Goal: Communication & Community: Answer question/provide support

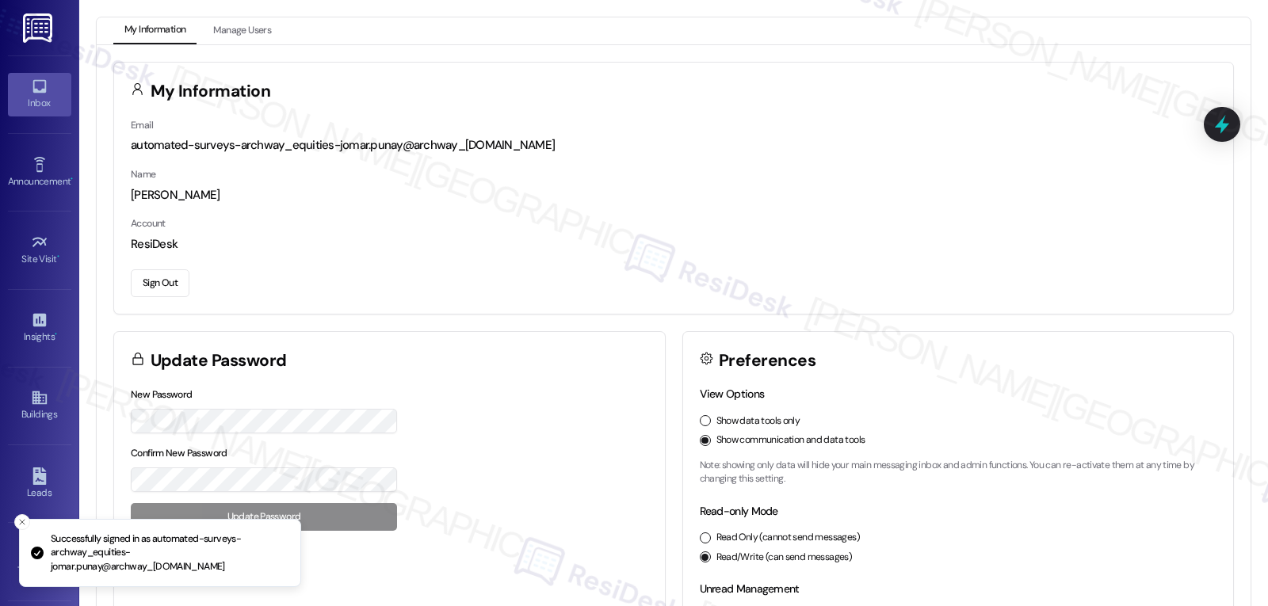
click at [34, 91] on icon at bounding box center [38, 86] width 13 height 13
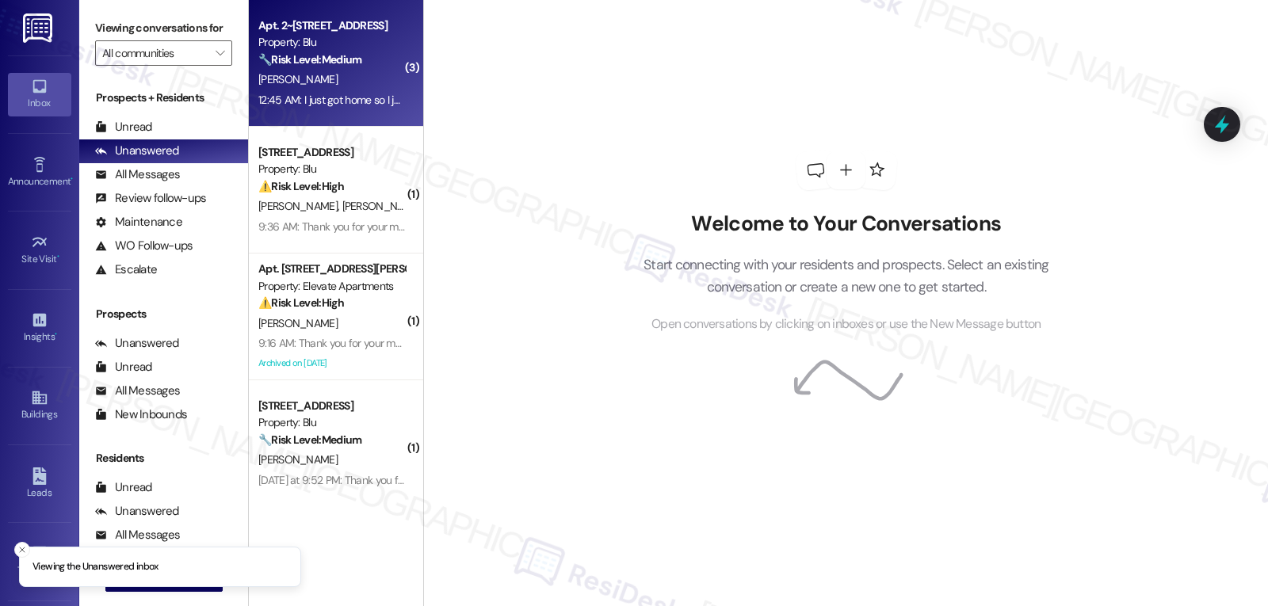
click at [330, 52] on div "🔧 Risk Level: Medium The resident initially reported an unknown person at their…" at bounding box center [331, 60] width 147 height 17
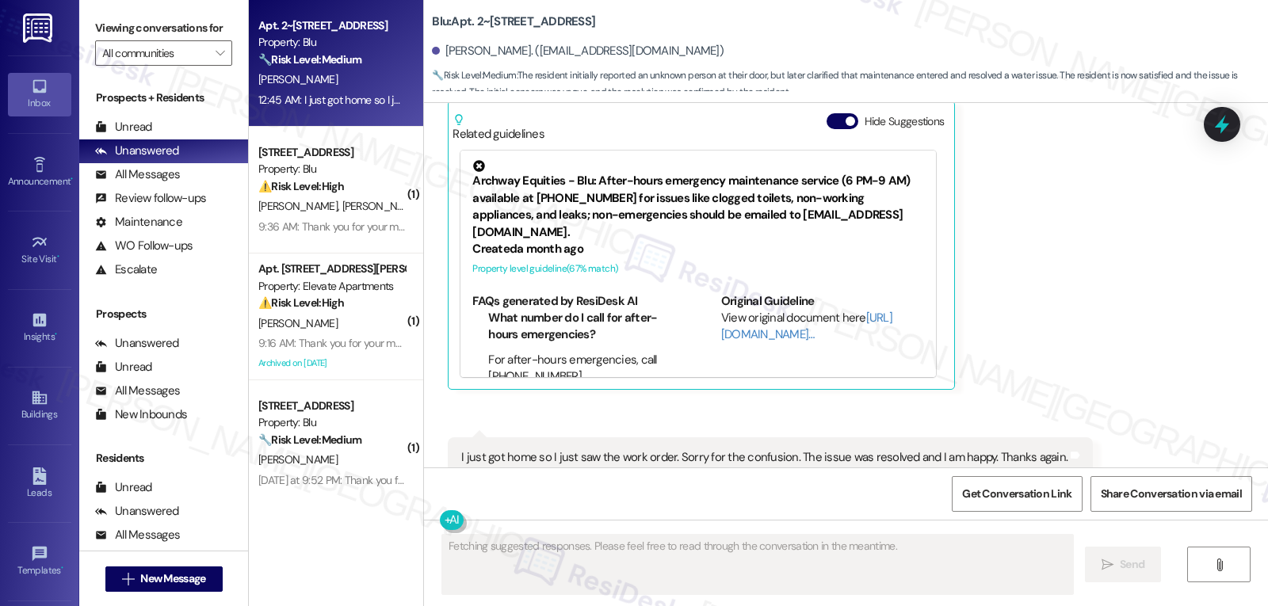
scroll to position [8560, 0]
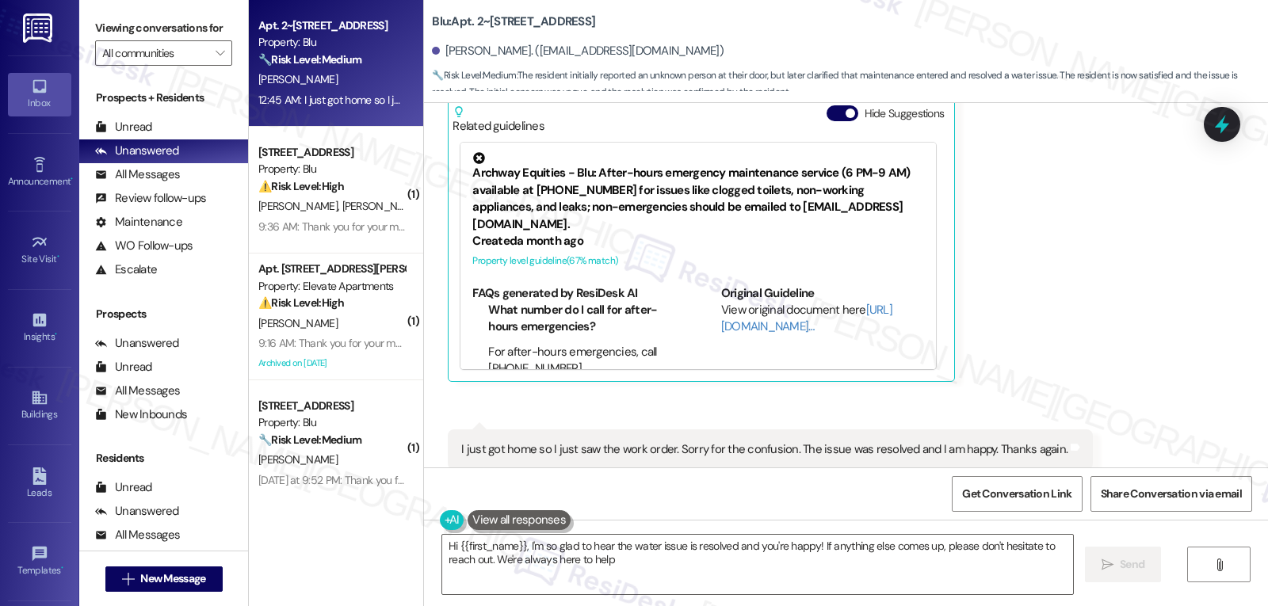
type textarea "Hi {{first_name}}, I'm so glad to hear the water issue is resolved and you're h…"
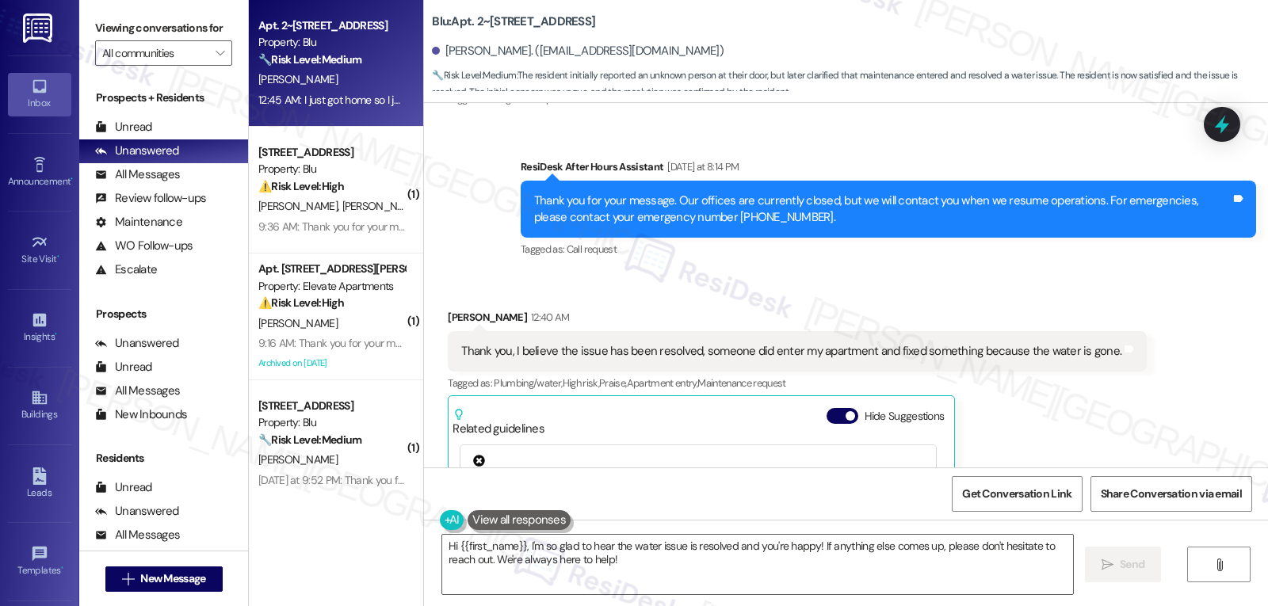
scroll to position [8243, 0]
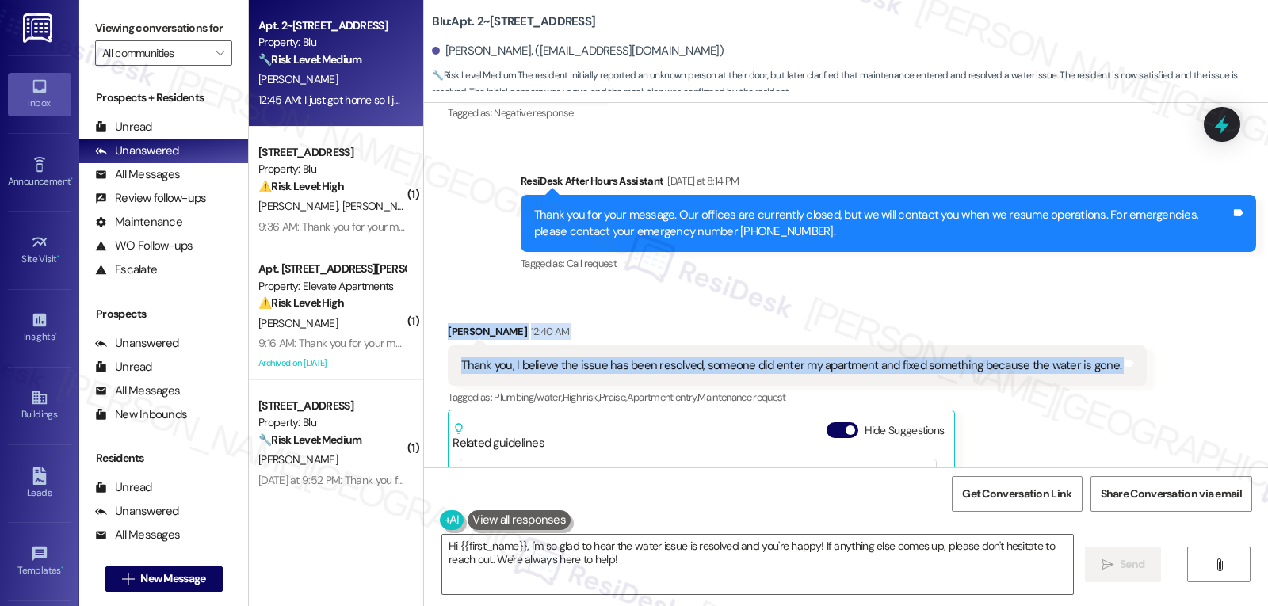
drag, startPoint x: 435, startPoint y: 242, endPoint x: 1098, endPoint y: 299, distance: 665.8
click at [1098, 311] on div "Received via SMS Aaron Najera 12:40 AM Thank you, I believe the issue has been …" at bounding box center [797, 510] width 723 height 399
click at [831, 422] on button "Hide Suggestions" at bounding box center [843, 430] width 32 height 16
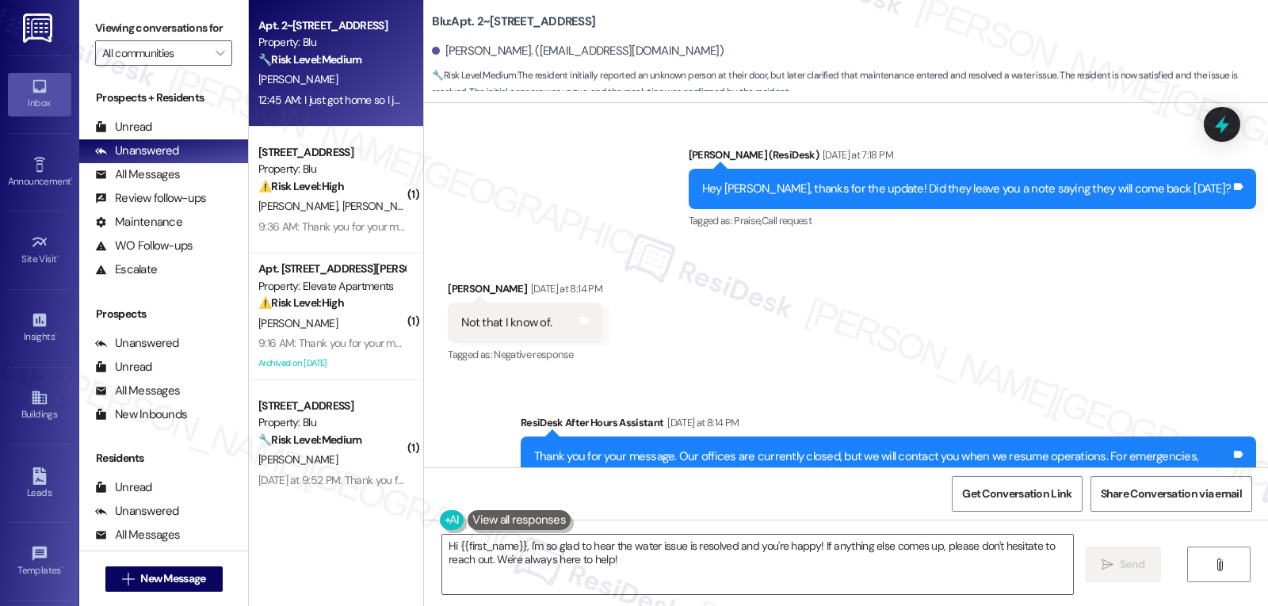
scroll to position [8318, 0]
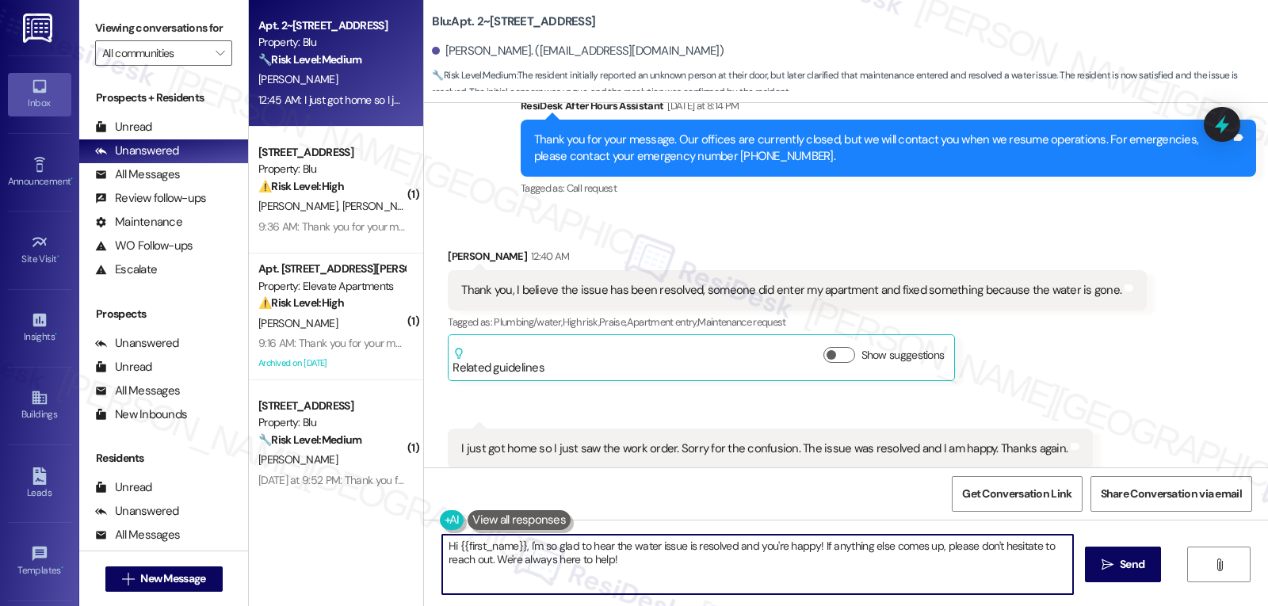
click at [812, 560] on textarea "Hi {{first_name}}, I'm so glad to hear the water issue is resolved and you're h…" at bounding box center [757, 564] width 631 height 59
click at [1127, 571] on span "Send" at bounding box center [1132, 564] width 25 height 17
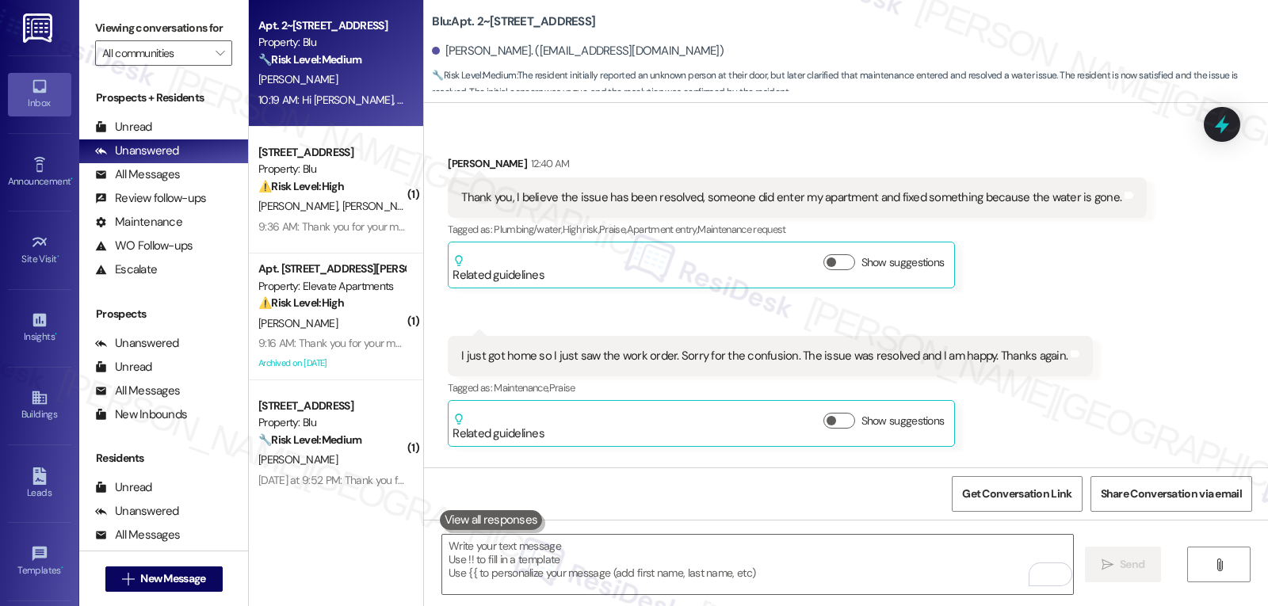
scroll to position [8446, 0]
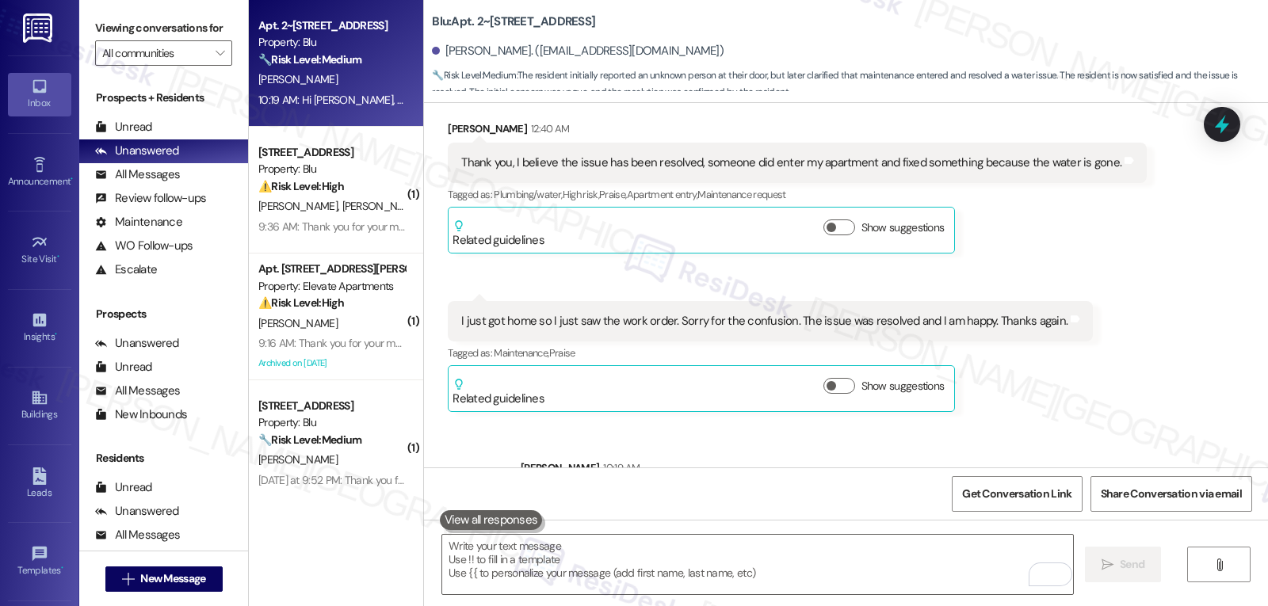
drag, startPoint x: 285, startPoint y: 219, endPoint x: 476, endPoint y: 218, distance: 191.0
click at [284, 218] on div "9:36 AM: Thank you for your message. Our offices are currently closed, but we w…" at bounding box center [332, 227] width 150 height 20
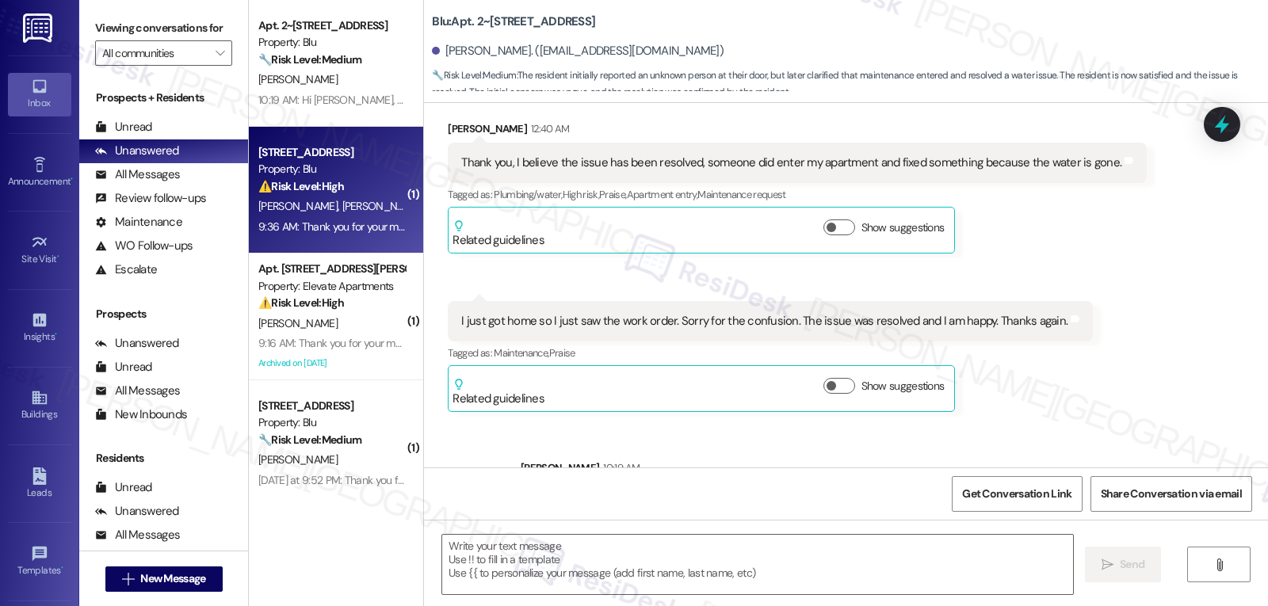
type textarea "Fetching suggested responses. Please feel free to read through the conversation…"
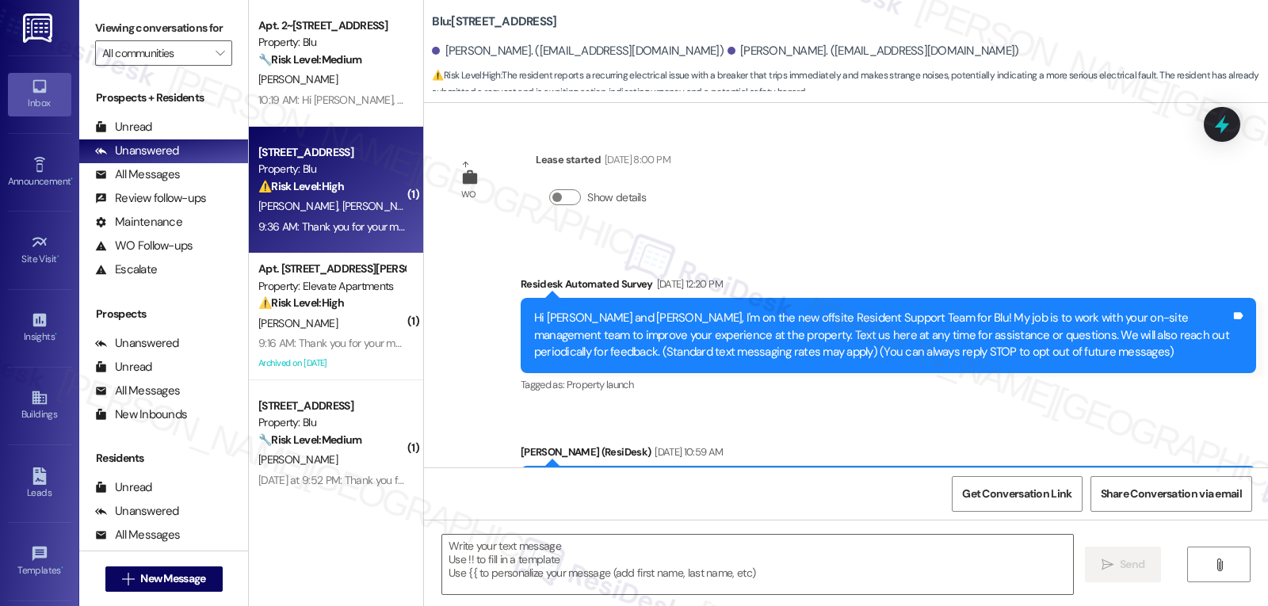
type textarea "Fetching suggested responses. Please feel free to read through the conversation…"
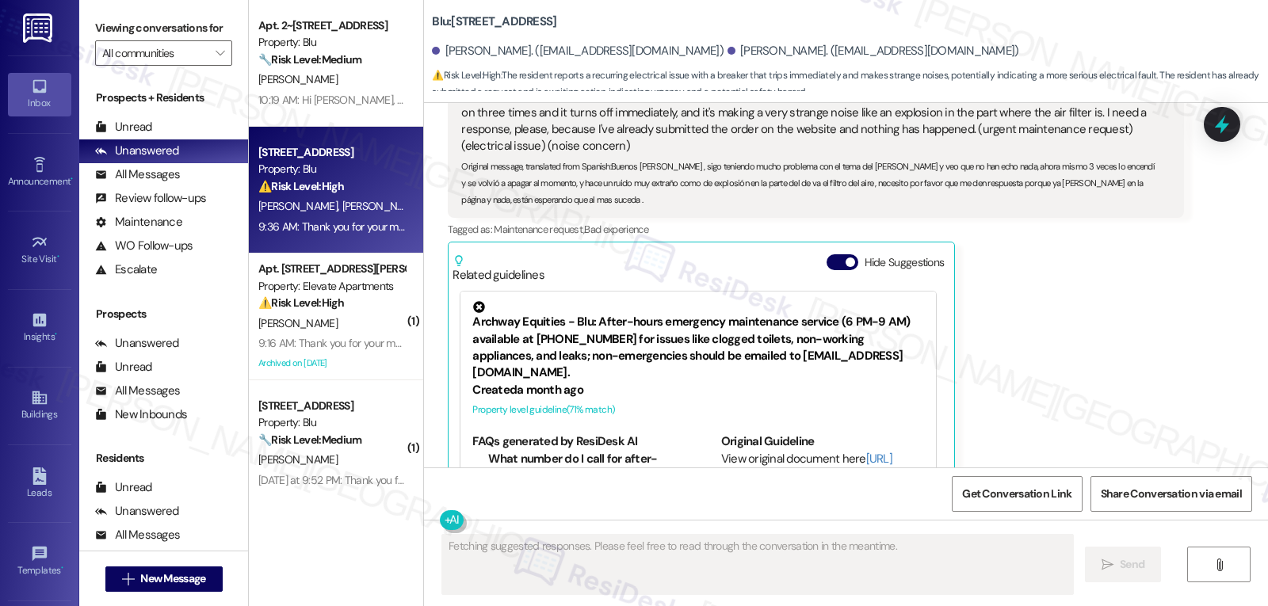
scroll to position [13053, 0]
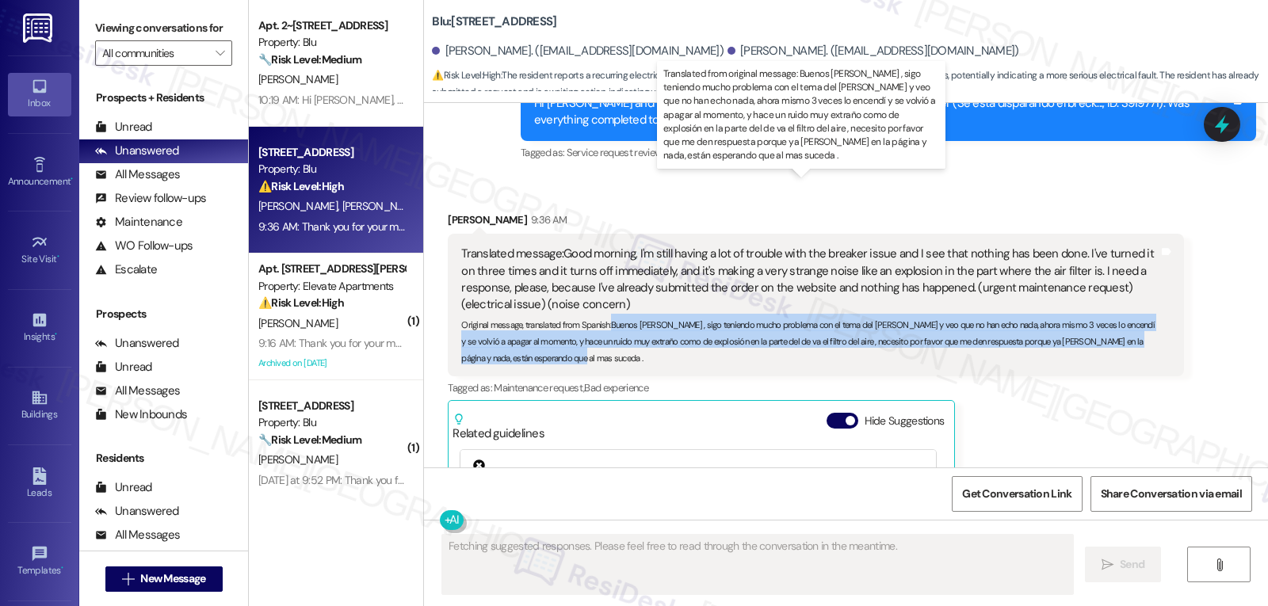
drag, startPoint x: 602, startPoint y: 259, endPoint x: 617, endPoint y: 285, distance: 30.2
click at [617, 314] on div "Original message, translated from Spanish : Buenos días , sigo teniendo mucho p…" at bounding box center [809, 339] width 697 height 51
copy sub "Buenos días , sigo teniendo mucho problema con el tema del brecke y veo que no …"
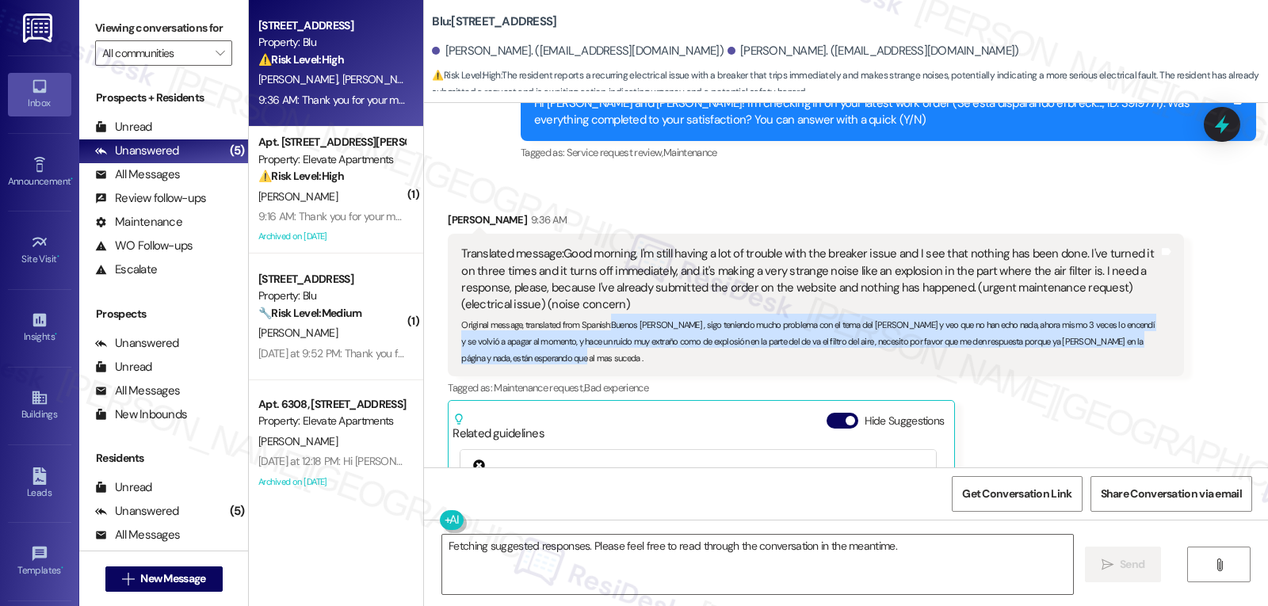
scroll to position [12894, 0]
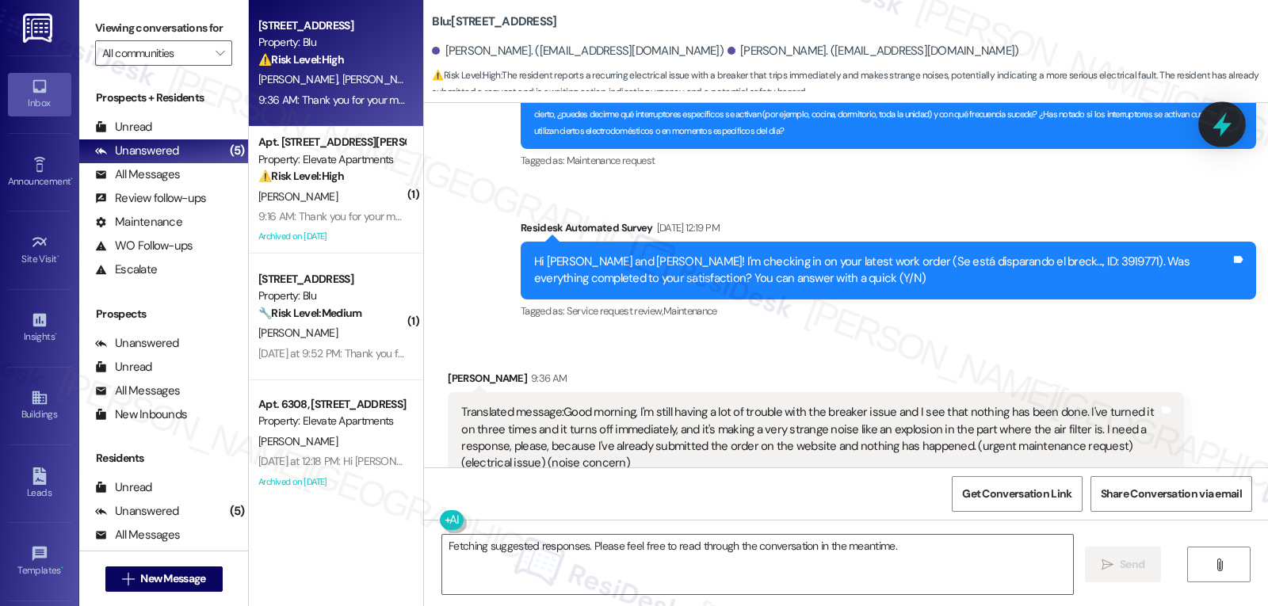
click at [1220, 129] on icon at bounding box center [1222, 124] width 27 height 27
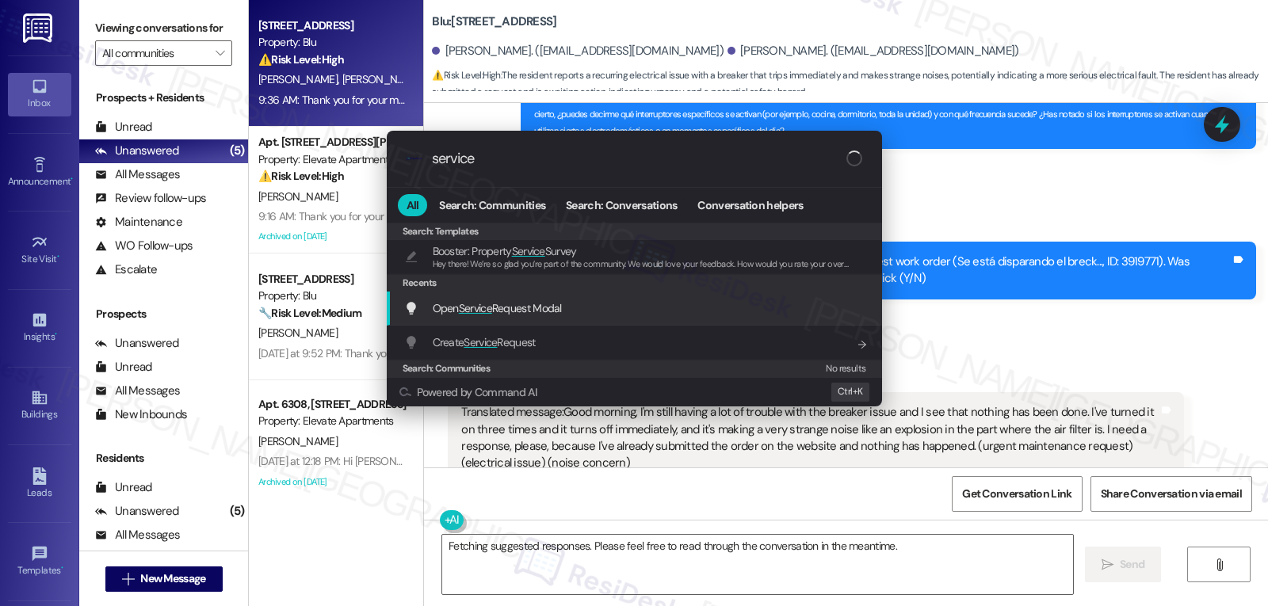
click at [519, 307] on span "Open Service Request Modal" at bounding box center [497, 308] width 129 height 14
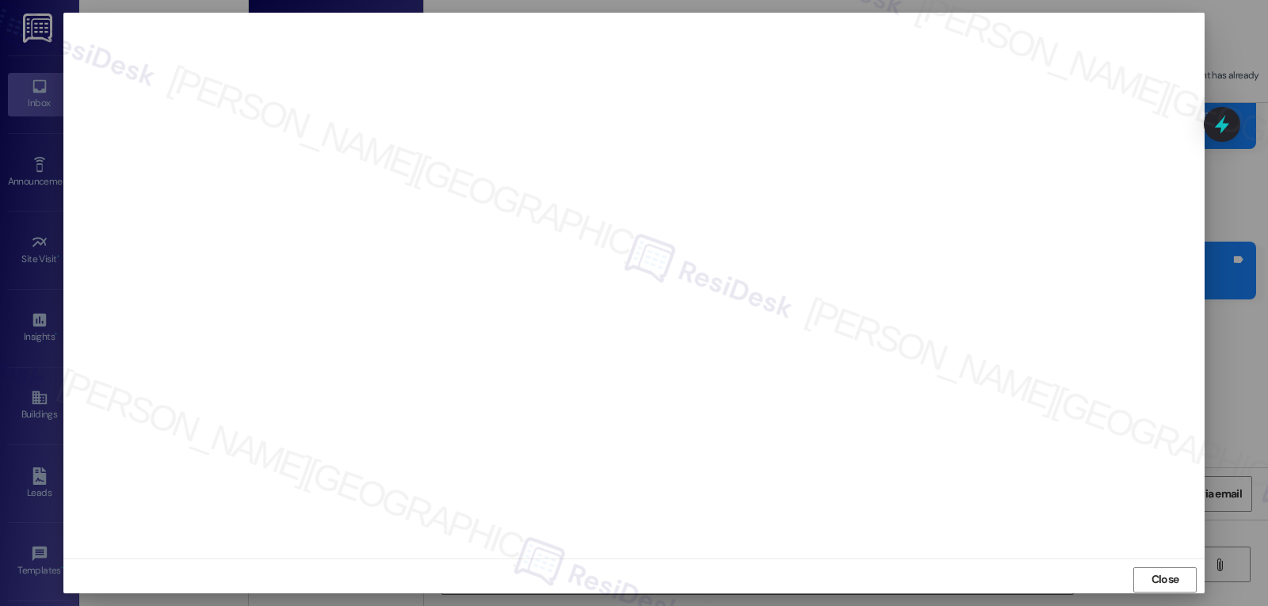
drag, startPoint x: 1173, startPoint y: 583, endPoint x: 1159, endPoint y: 531, distance: 54.0
click at [1171, 583] on span "Close" at bounding box center [1166, 579] width 28 height 17
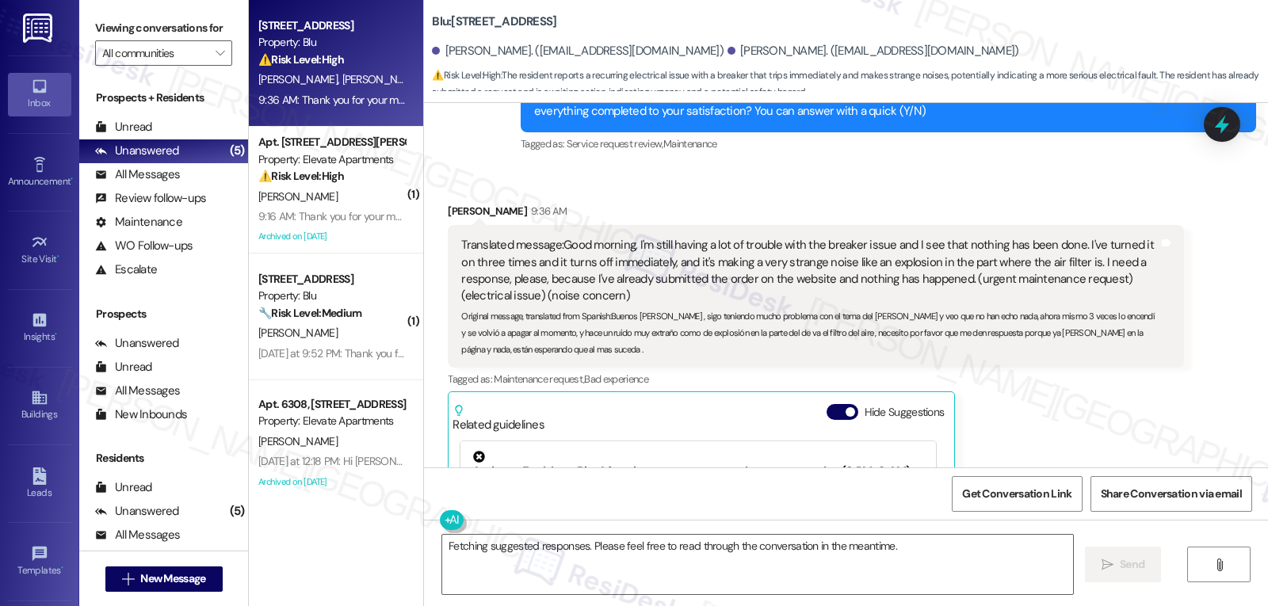
scroll to position [13053, 0]
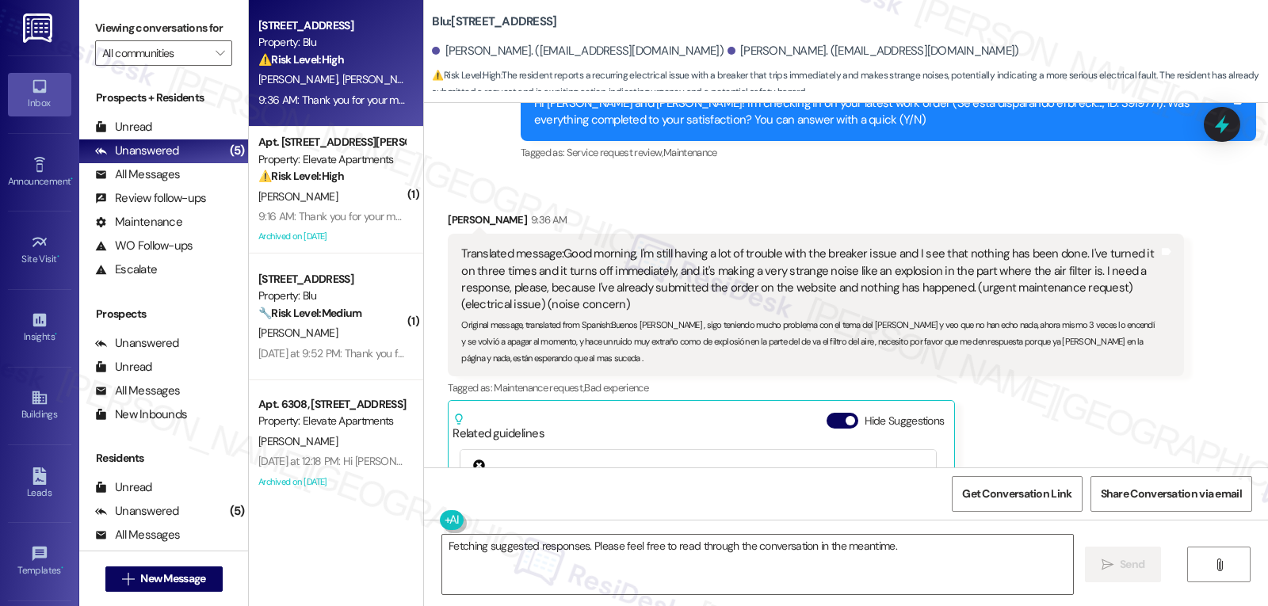
drag, startPoint x: 1217, startPoint y: 130, endPoint x: 1235, endPoint y: 115, distance: 23.6
click at [1213, 129] on icon at bounding box center [1222, 124] width 21 height 21
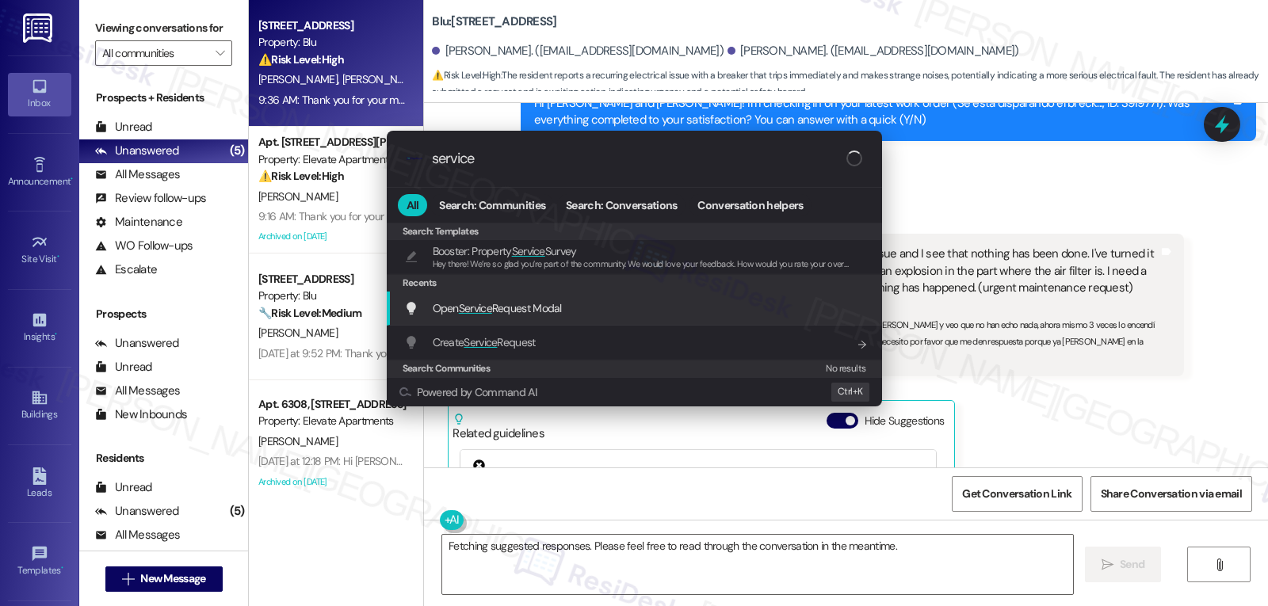
type input "service"
click at [518, 310] on span "Open Service Request Modal" at bounding box center [497, 308] width 129 height 14
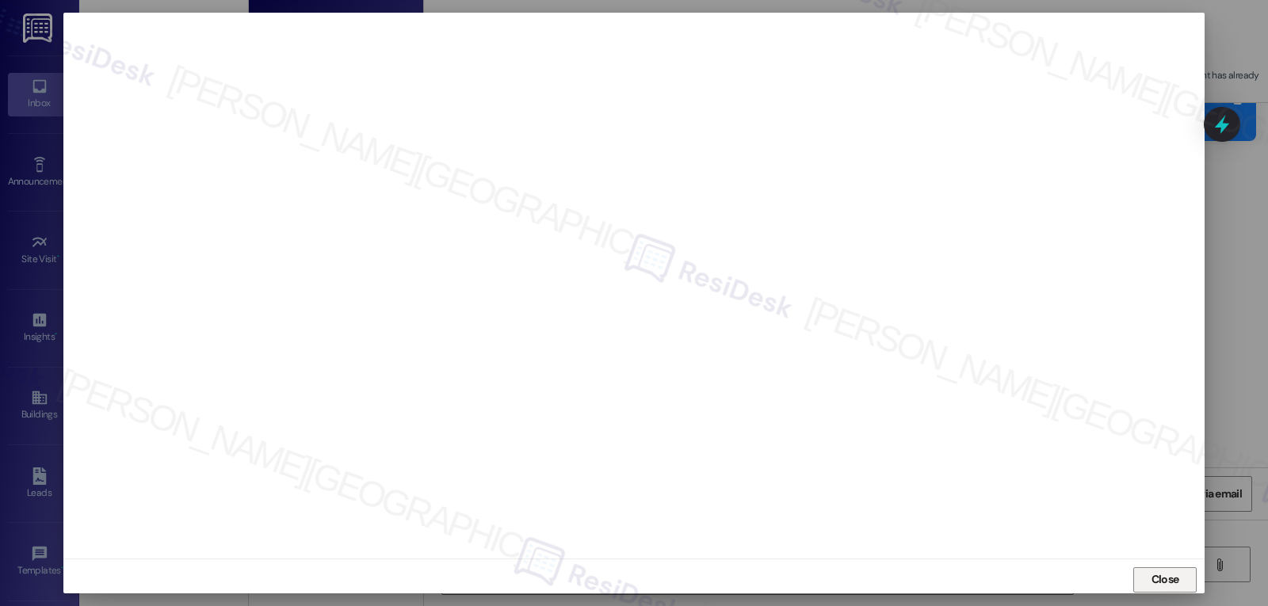
click at [1159, 581] on span "Close" at bounding box center [1166, 579] width 28 height 17
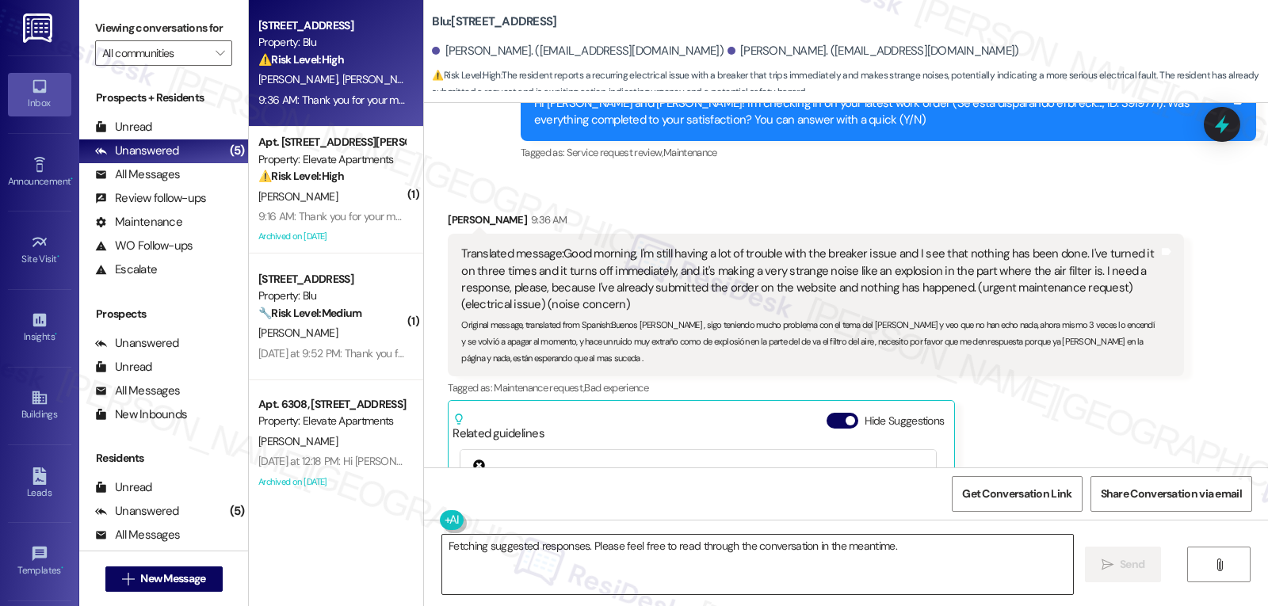
click at [962, 567] on textarea "Fetching suggested responses. Please feel free to read through the conversation…" at bounding box center [757, 564] width 631 height 59
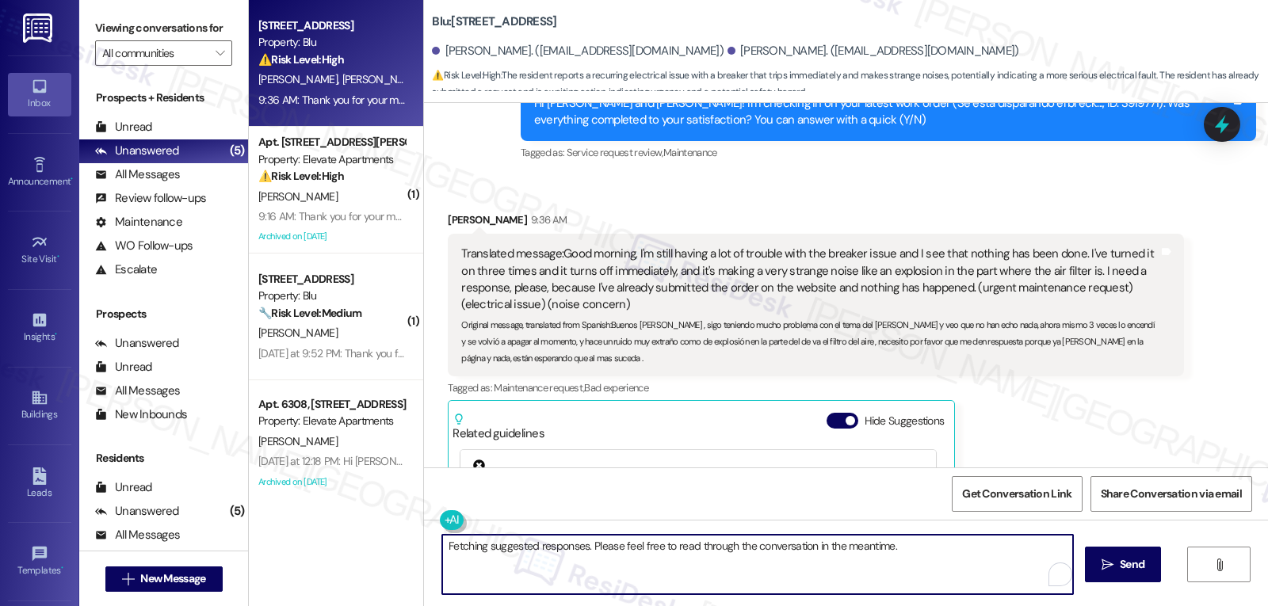
paste textarea "HI Yilian, thank you for reaching out! I understand you're still having issues …"
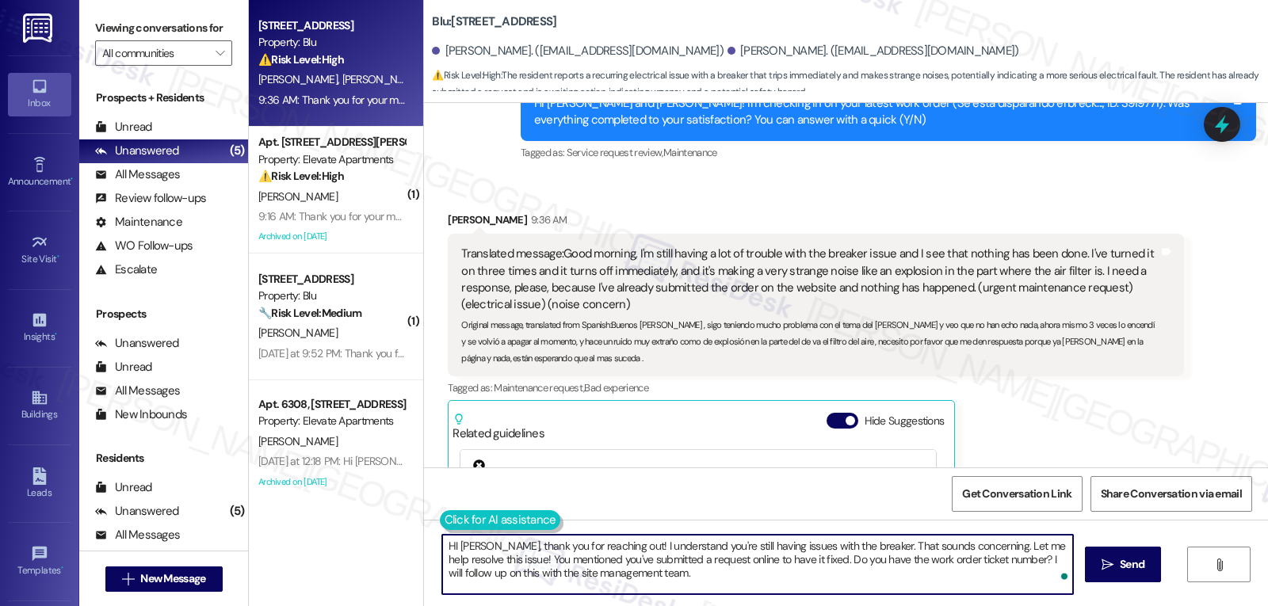
click at [440, 518] on button at bounding box center [500, 520] width 121 height 20
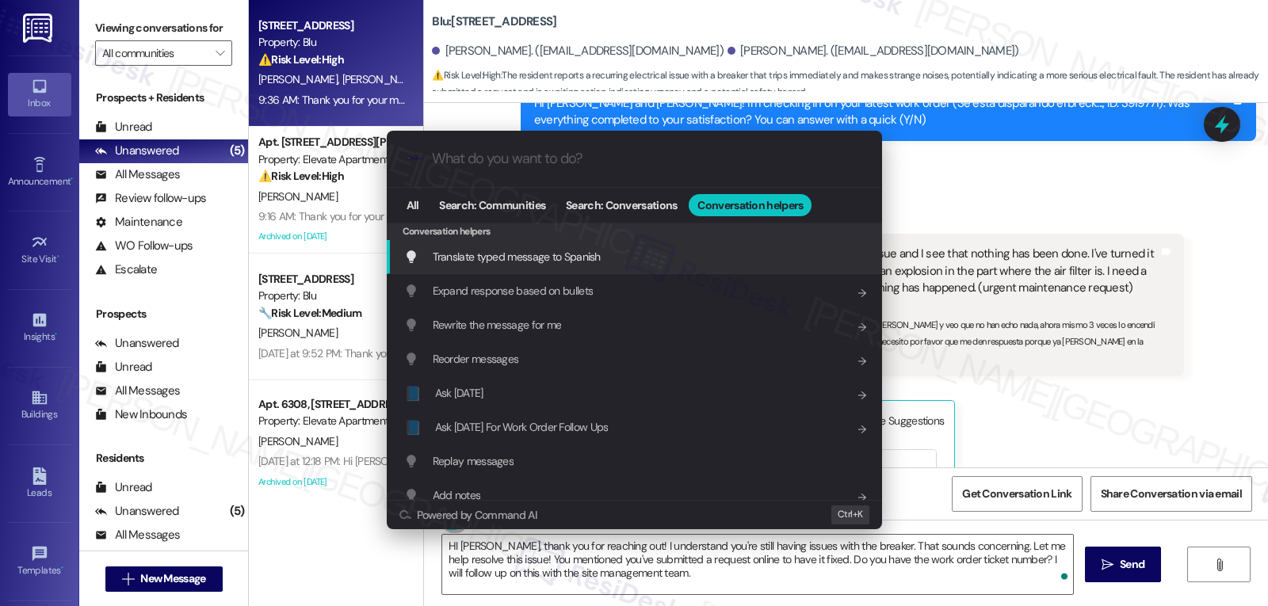
click at [519, 261] on span "Translate typed message to Spanish" at bounding box center [517, 257] width 168 height 14
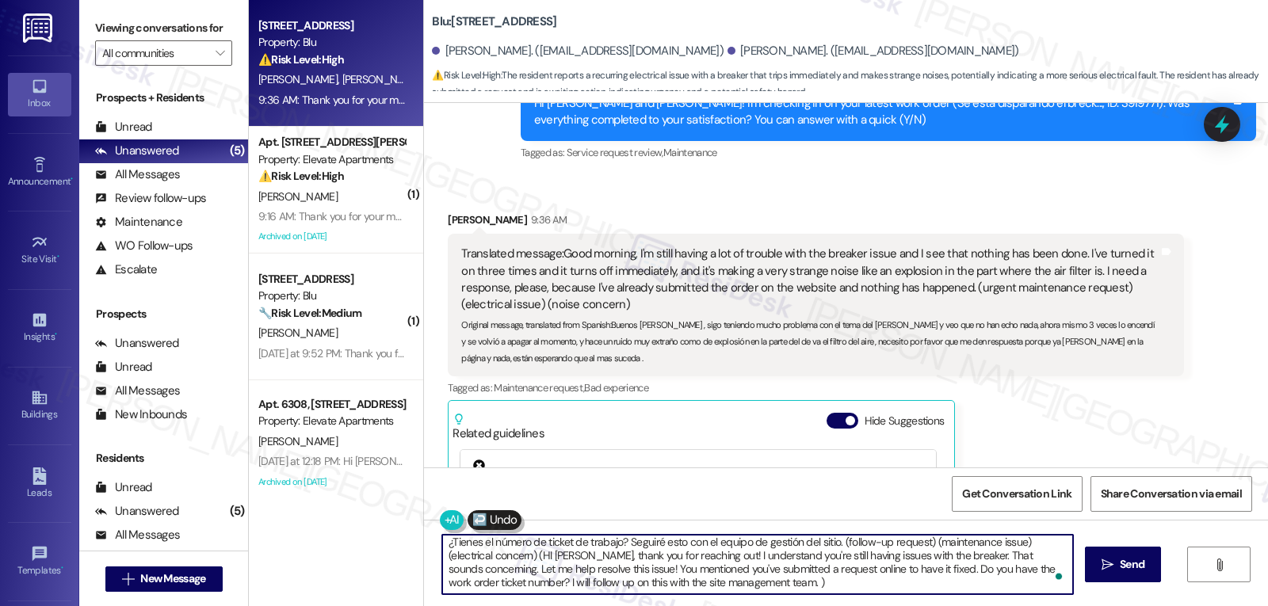
scroll to position [31, 0]
drag, startPoint x: 734, startPoint y: 547, endPoint x: 811, endPoint y: 644, distance: 123.5
click at [811, 605] on html "Inbox Go to Inbox Announcement • Send A Text Announcement Site Visit • Go to Si…" at bounding box center [634, 303] width 1268 height 606
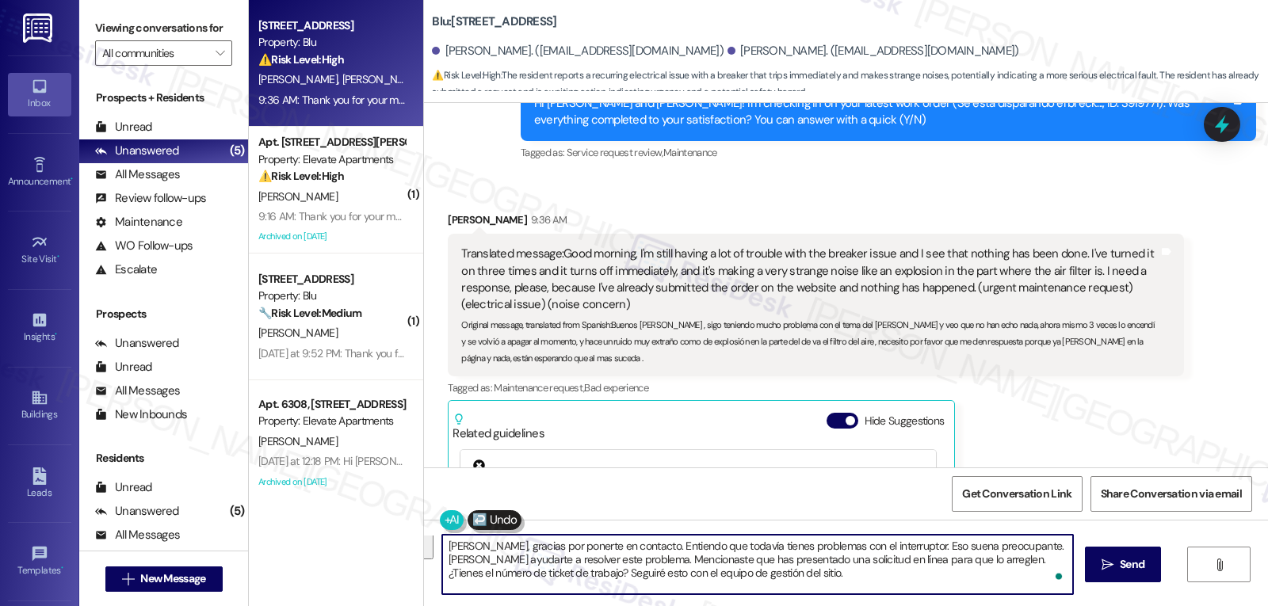
scroll to position [0, 0]
type textarea "Hola Yilian, gracias por ponerte en contacto. Entiendo que todavía tienes probl…"
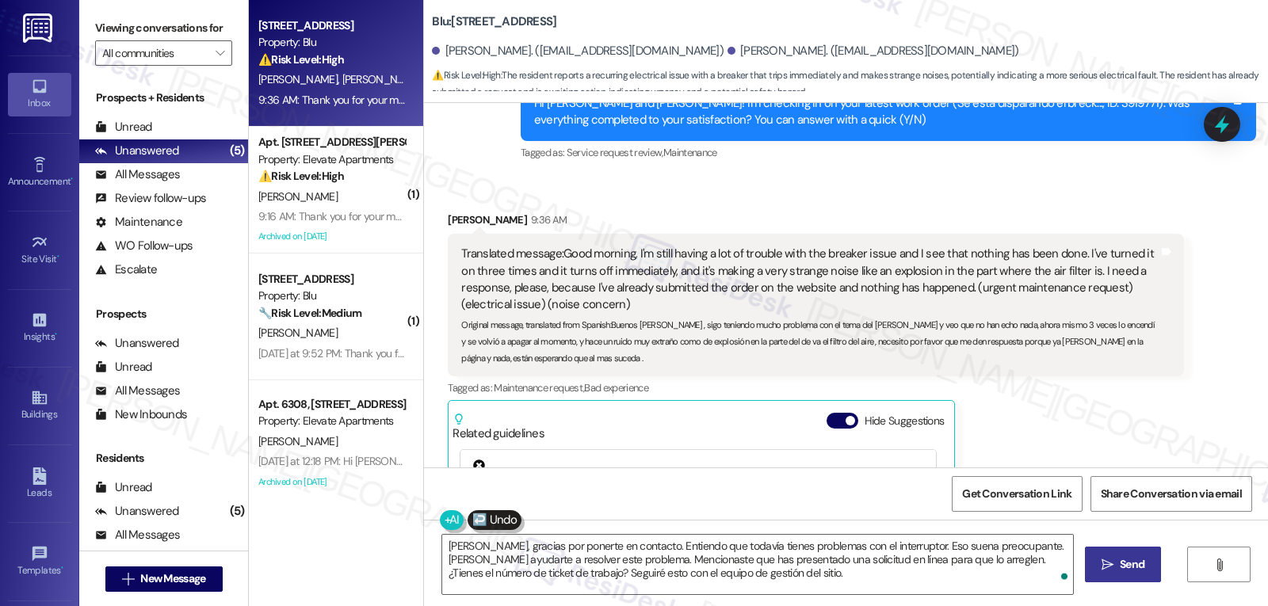
click at [1120, 568] on span "Send" at bounding box center [1132, 564] width 25 height 17
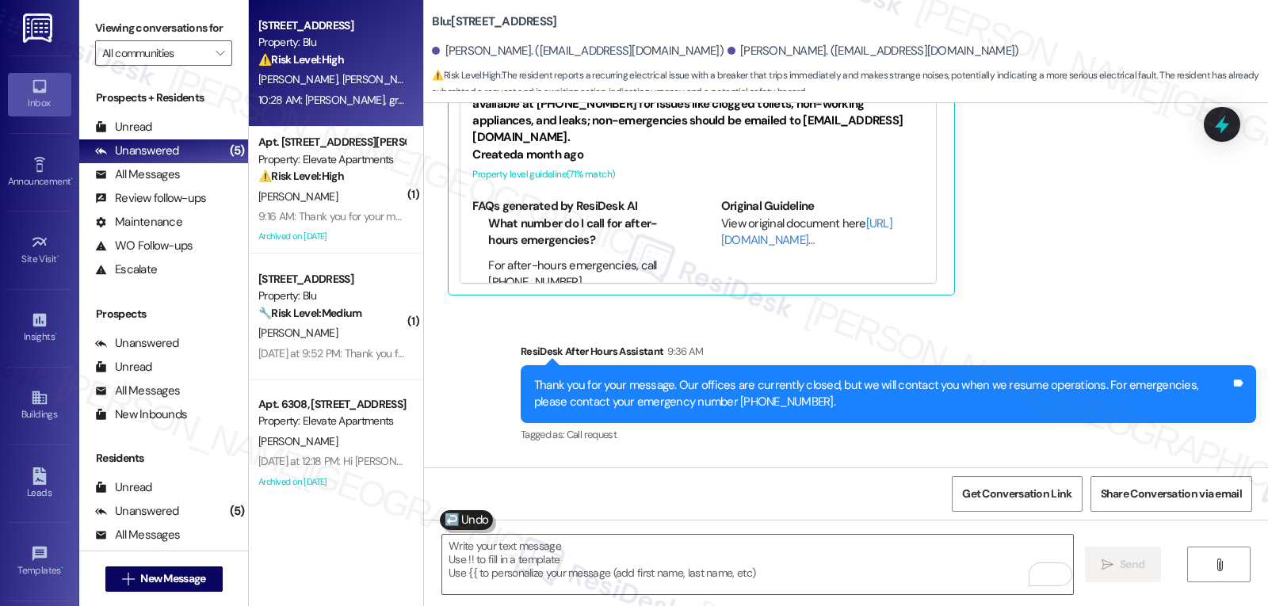
scroll to position [13515, 0]
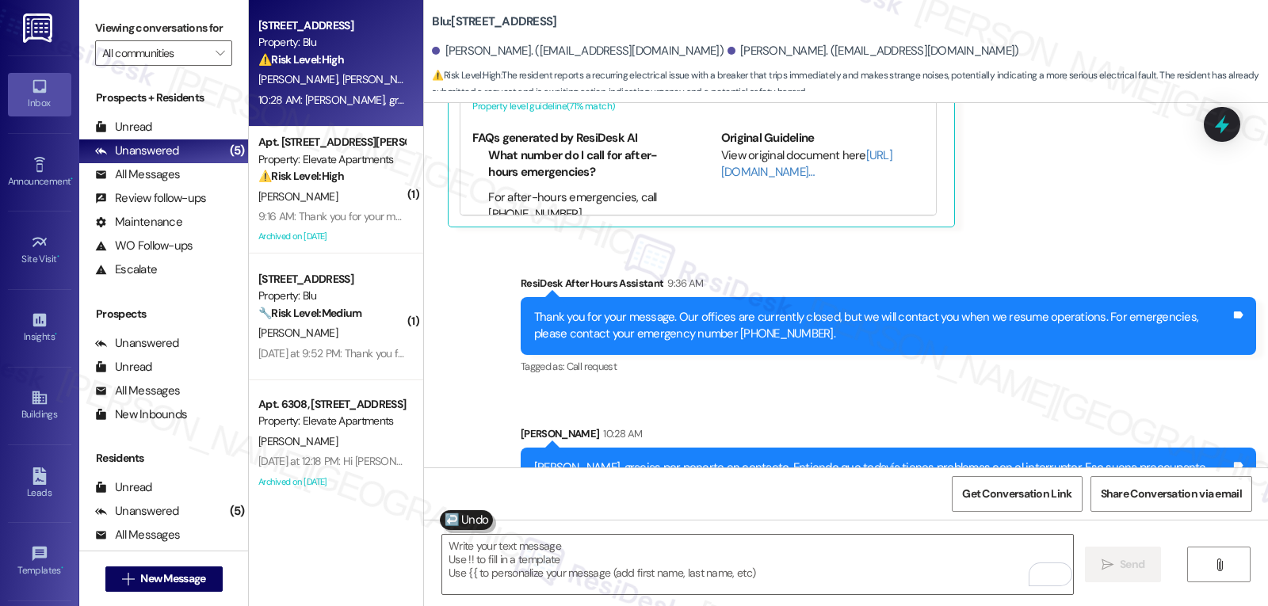
drag, startPoint x: 361, startPoint y: 170, endPoint x: 924, endPoint y: 343, distance: 589.4
click at [361, 170] on div "⚠️ Risk Level: High The resident is reporting a malfunctioning dishwasher (no w…" at bounding box center [331, 176] width 147 height 17
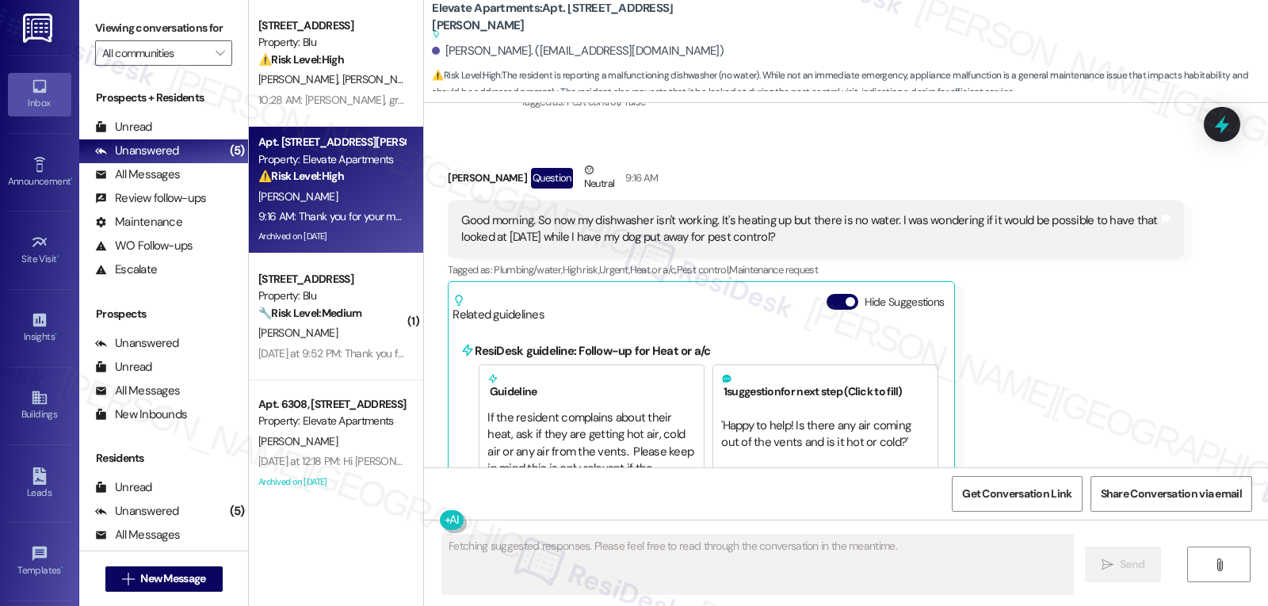
scroll to position [10372, 0]
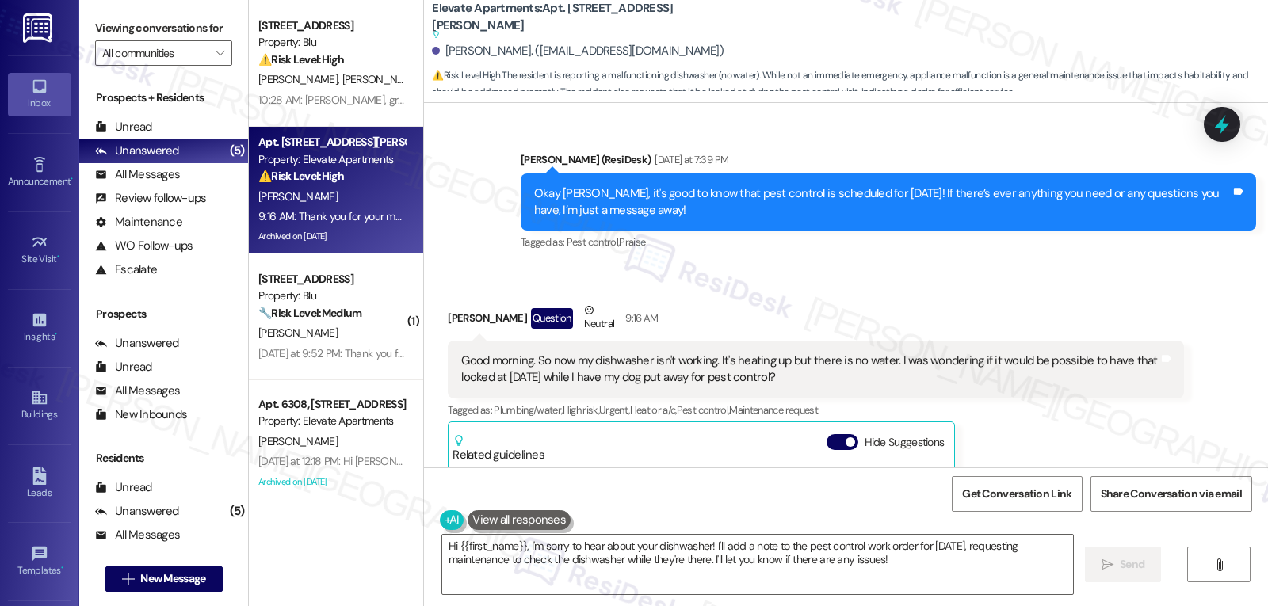
drag, startPoint x: 431, startPoint y: 269, endPoint x: 858, endPoint y: 338, distance: 432.6
click at [858, 338] on div "Received via SMS Jamie Suppes Question Neutral 9:16 AM Good morning. So now my …" at bounding box center [815, 495] width 759 height 411
copy div "Jamie Suppes Question Neutral 9:16 AM Good morning. So now my dishwasher isn't …"
click at [897, 341] on div "Good morning. So now my dishwasher isn't working. It's heating up but there is …" at bounding box center [815, 370] width 735 height 58
drag, startPoint x: 433, startPoint y: 270, endPoint x: 813, endPoint y: 334, distance: 385.8
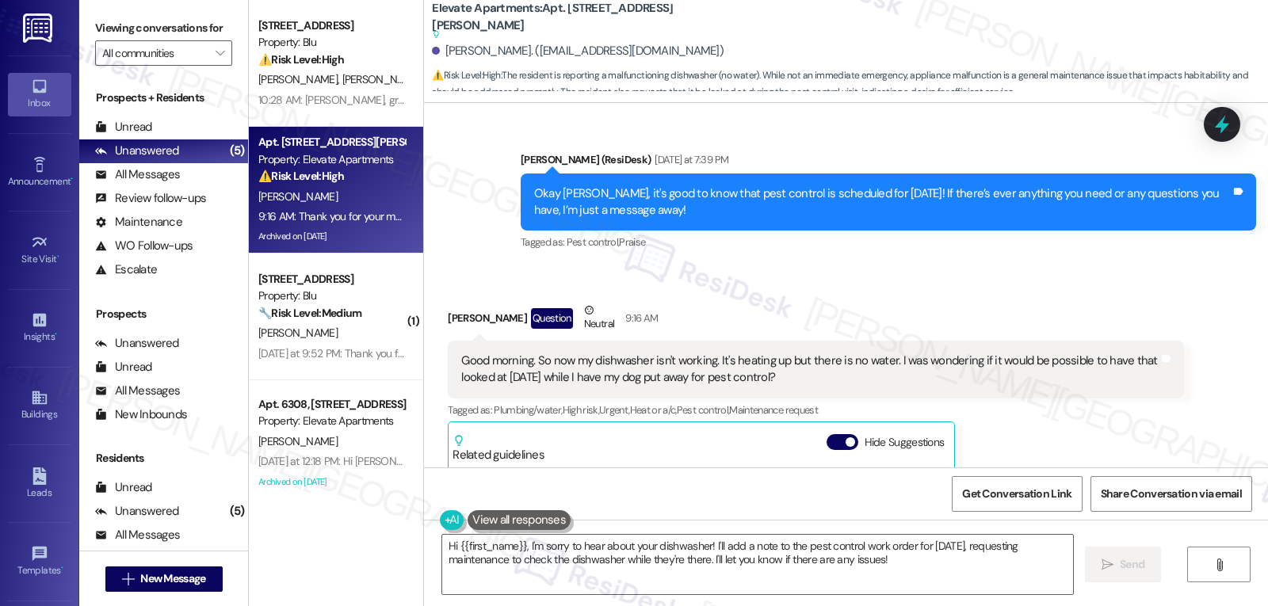
click at [813, 334] on div "Received via SMS Jamie Suppes Question Neutral 9:16 AM Good morning. So now my …" at bounding box center [815, 495] width 759 height 411
copy div "Jamie Suppes Question Neutral 9:16 AM Good morning. So now my dishwasher isn't …"
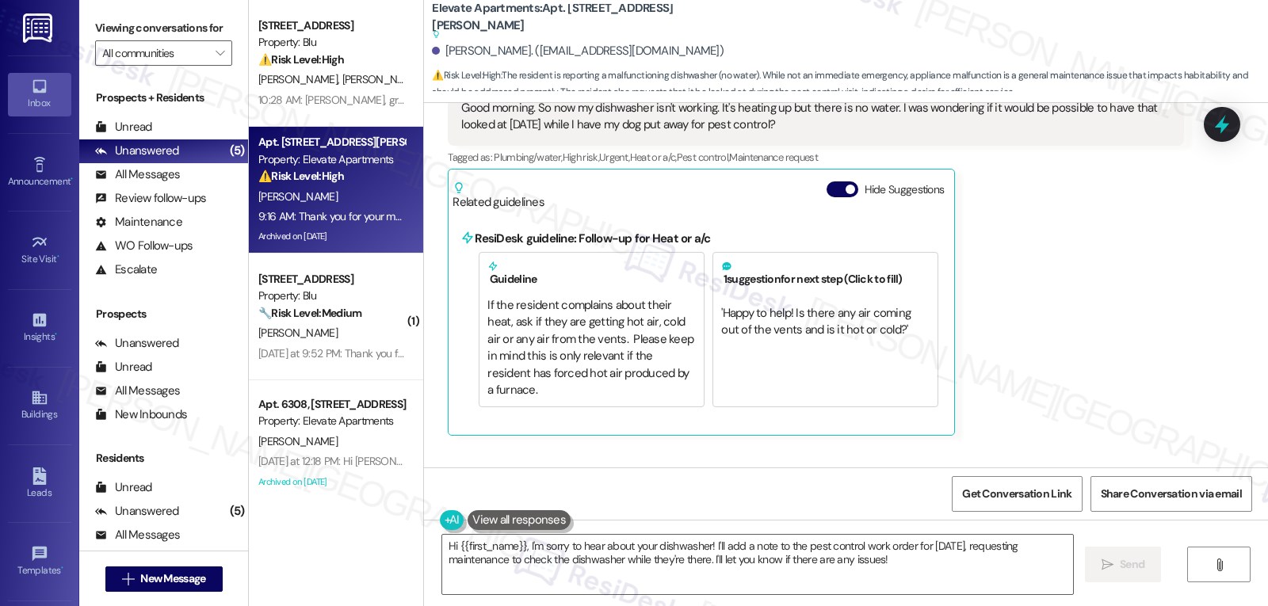
scroll to position [10689, 0]
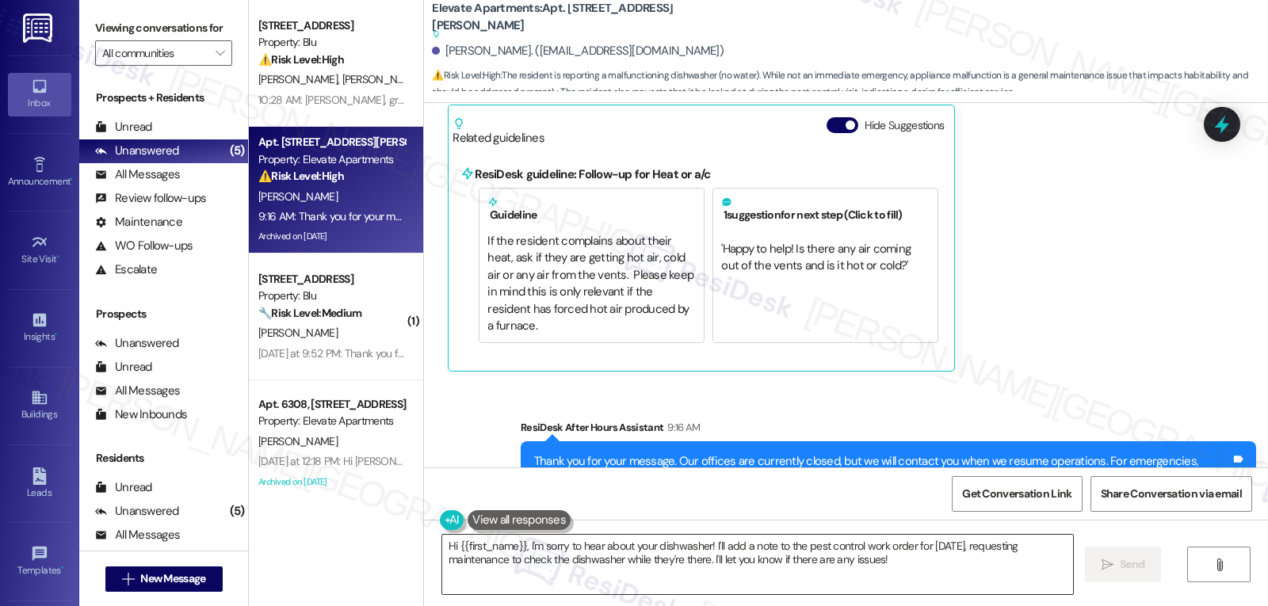
click at [810, 558] on textarea "Hi {{first_name}}, I'm sorry to hear about your dishwasher! I'll add a note to …" at bounding box center [757, 564] width 631 height 59
paste textarea "Good morning, Jamie. I’m sorry to hear your dishwasher isn’t working and that t…"
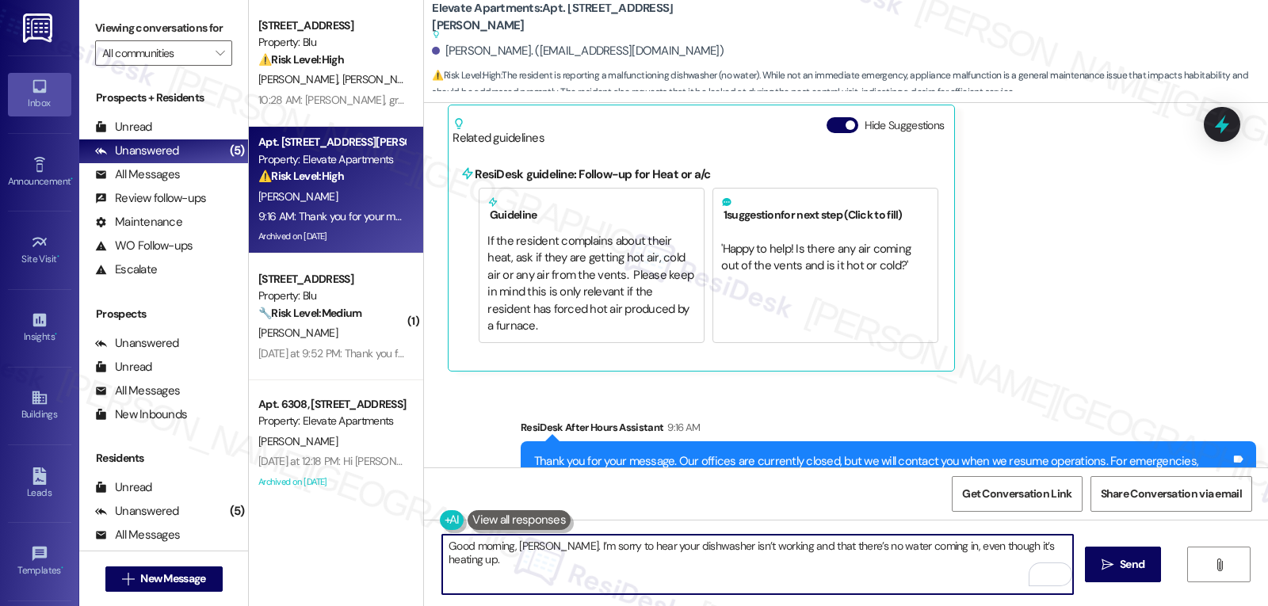
click at [503, 549] on textarea "Good morning, Jamie. I’m sorry to hear your dishwasher isn’t working and that t…" at bounding box center [757, 564] width 631 height 59
click at [507, 544] on textarea "Good morning, Jamie. I’m sorry to hear your dishwasher isn’t working and that t…" at bounding box center [757, 564] width 631 height 59
click at [1002, 547] on textarea "Hello Jamie. I’m sorry to hear your dishwasher isn’t working and that there’s n…" at bounding box center [757, 564] width 631 height 59
paste textarea "Just to confirm, has this issue been happening for a while or did it start rece…"
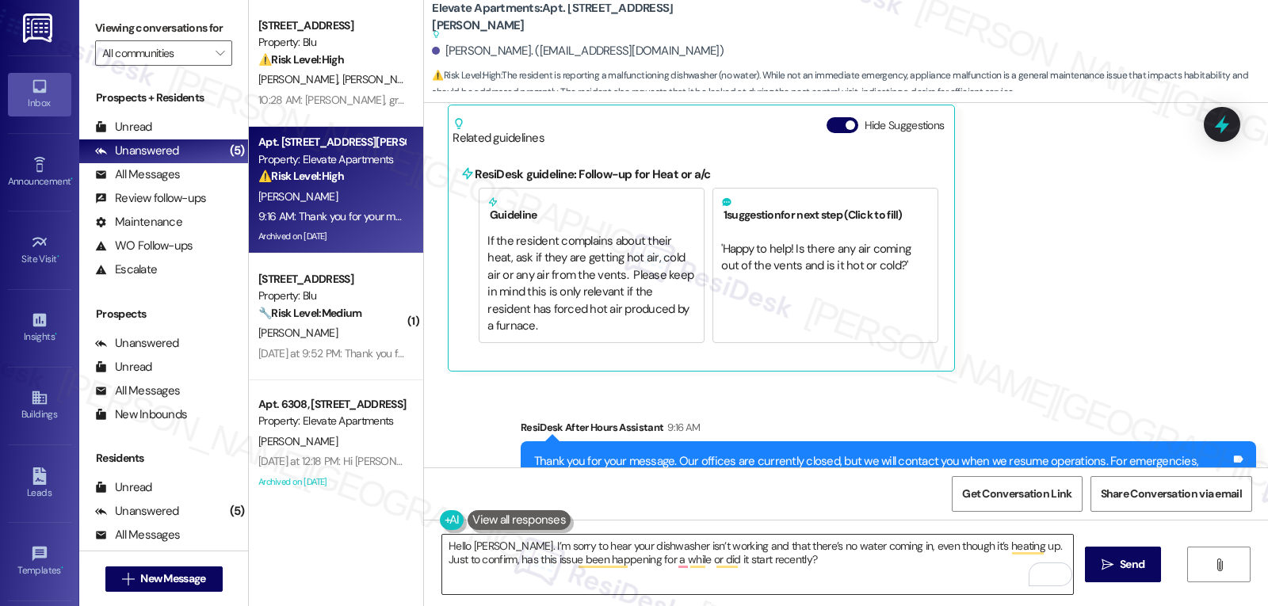
click at [819, 571] on textarea "Hello Jamie. I’m sorry to hear your dishwasher isn’t working and that there’s n…" at bounding box center [757, 564] width 631 height 59
paste textarea "I’ll let the team know to see if we can have it checked"
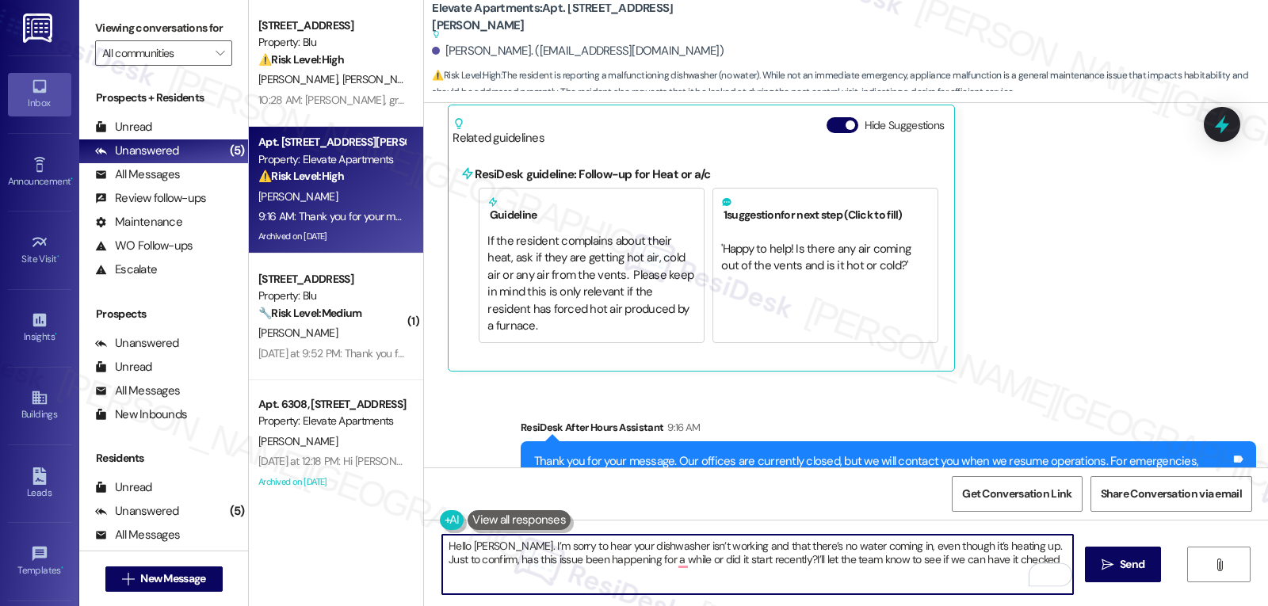
click at [770, 557] on textarea "Hello Jamie. I’m sorry to hear your dishwasher isn’t working and that there’s n…" at bounding box center [757, 564] width 631 height 59
click at [1029, 556] on textarea "Hello Jamie. I’m sorry to hear your dishwasher isn’t working and that there’s n…" at bounding box center [757, 564] width 631 height 59
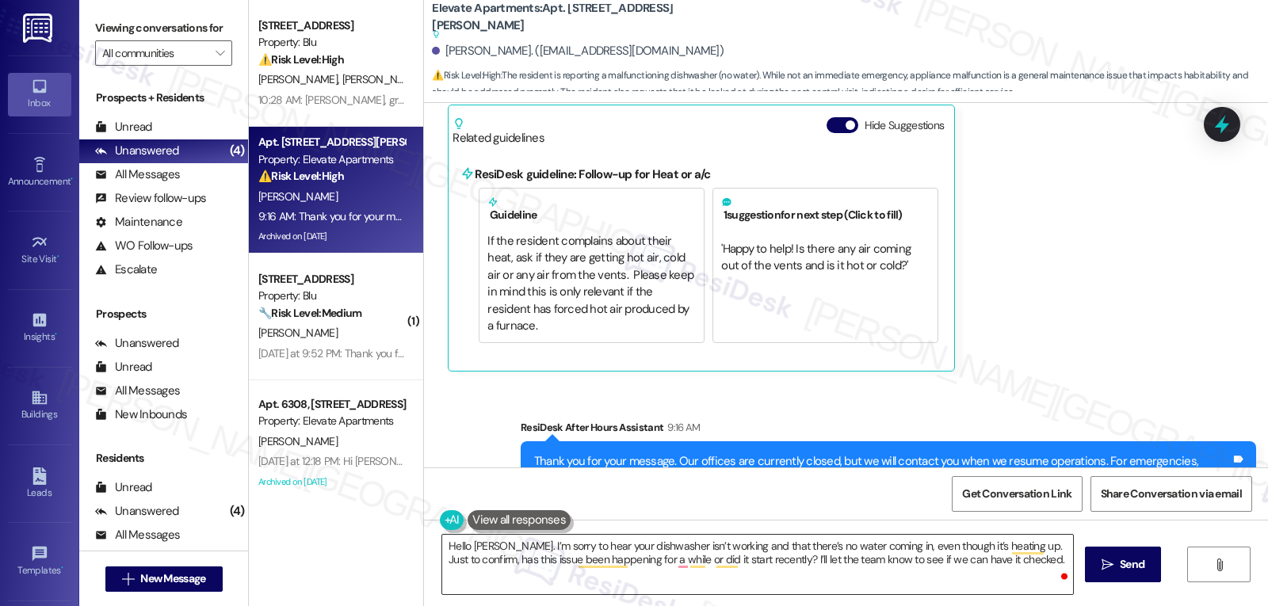
click at [1029, 559] on textarea "Hello Jamie. I’m sorry to hear your dishwasher isn’t working and that there’s n…" at bounding box center [757, 564] width 631 height 59
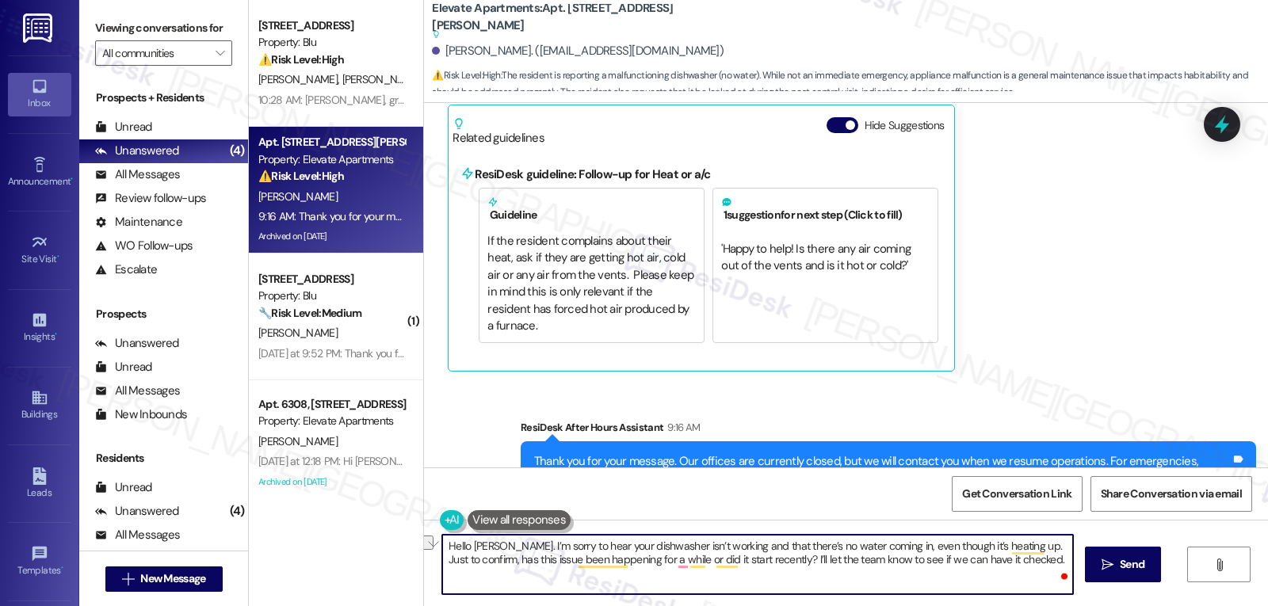
drag, startPoint x: 785, startPoint y: 562, endPoint x: 1267, endPoint y: 644, distance: 489.5
click at [1267, 605] on html "Inbox Go to Inbox Announcement • Send A Text Announcement Site Visit • Go to Si…" at bounding box center [634, 303] width 1268 height 606
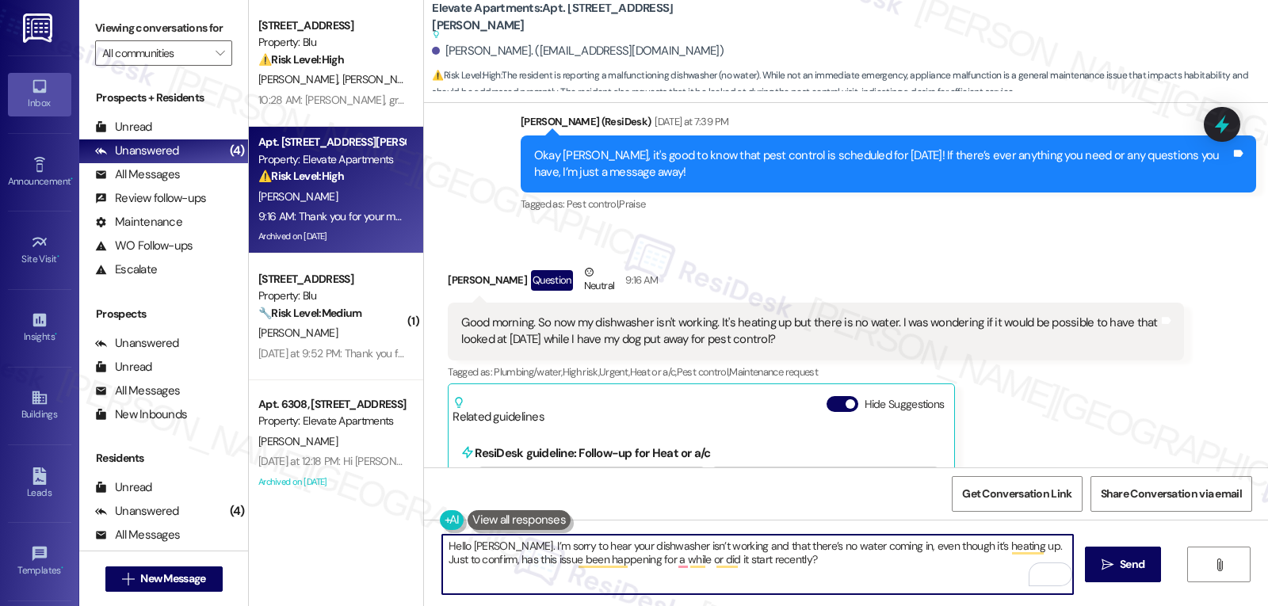
scroll to position [10372, 0]
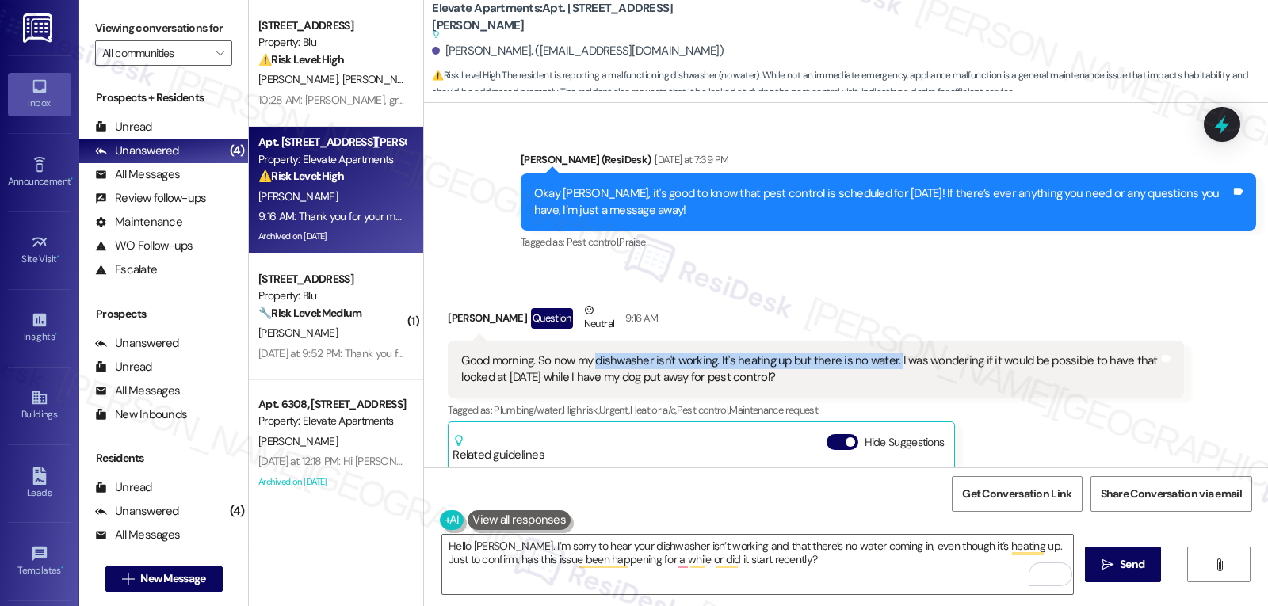
drag, startPoint x: 584, startPoint y: 312, endPoint x: 882, endPoint y: 305, distance: 298.1
click at [882, 353] on div "Good morning. So now my dishwasher isn't working. It's heating up but there is …" at bounding box center [809, 370] width 697 height 34
copy div "dishwasher isn't working. It's heating up but there is no water."
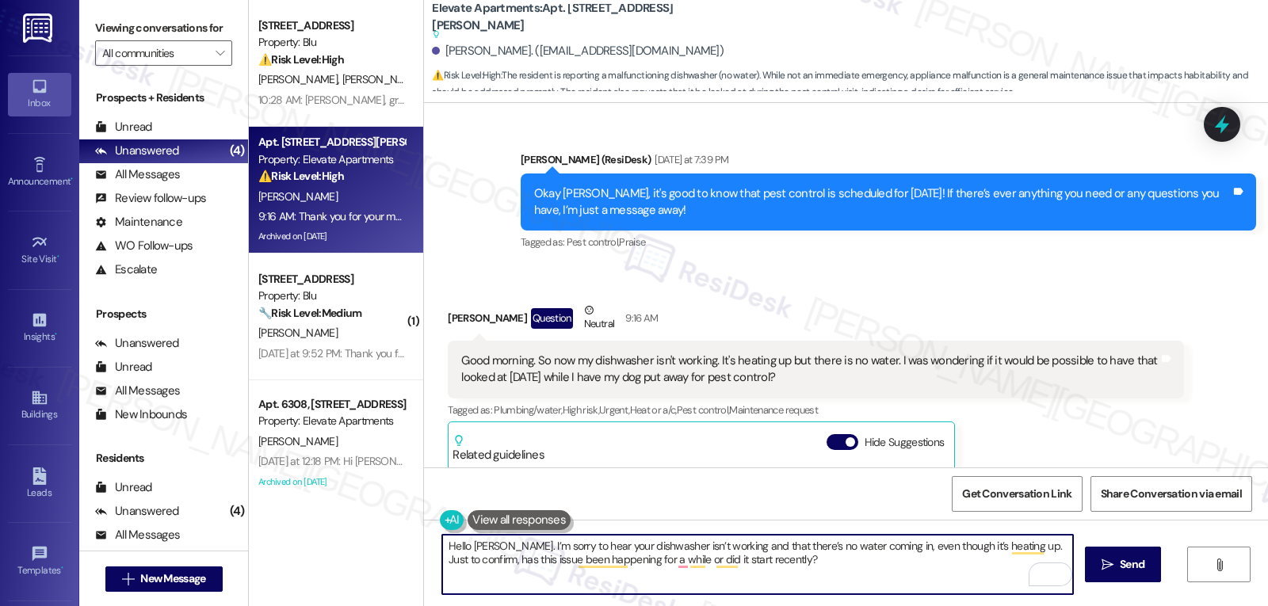
click at [816, 567] on textarea "Hello Jamie. I’m sorry to hear your dishwasher isn’t working and that there’s n…" at bounding box center [757, 564] width 631 height 59
paste textarea "Have you noticed any error lights or unusual sounds when the dishwasher runs?"
type textarea "Hello Jamie. I’m sorry to hear your dishwasher isn’t working and that there’s n…"
click at [1120, 571] on span "Send" at bounding box center [1132, 564] width 25 height 17
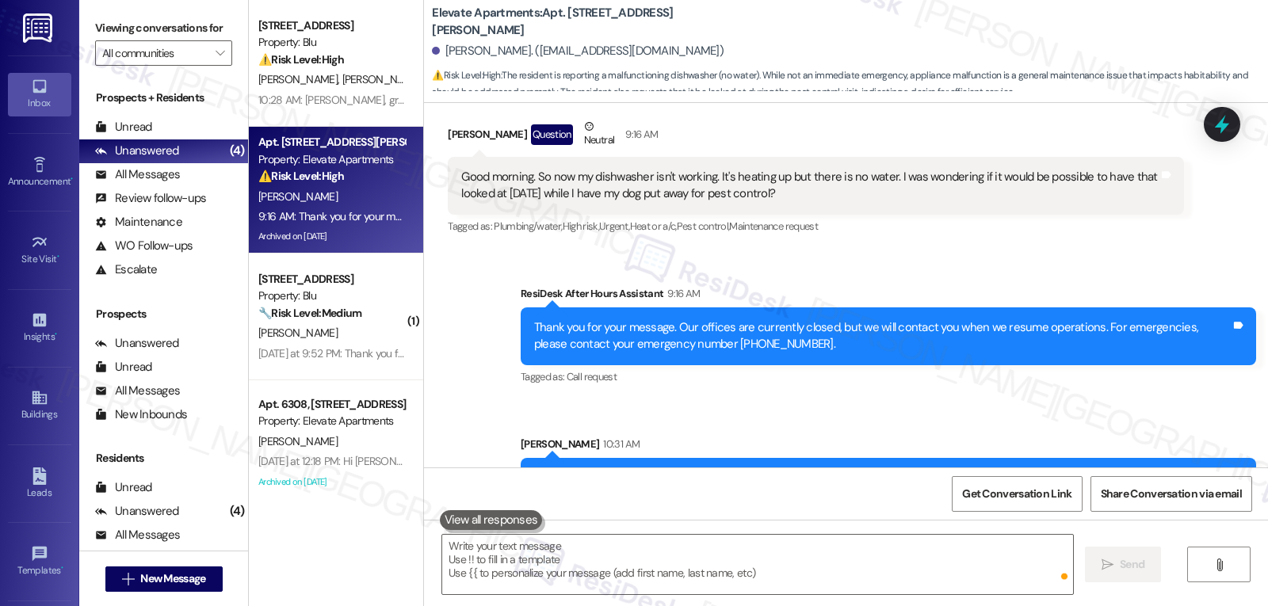
scroll to position [10566, 0]
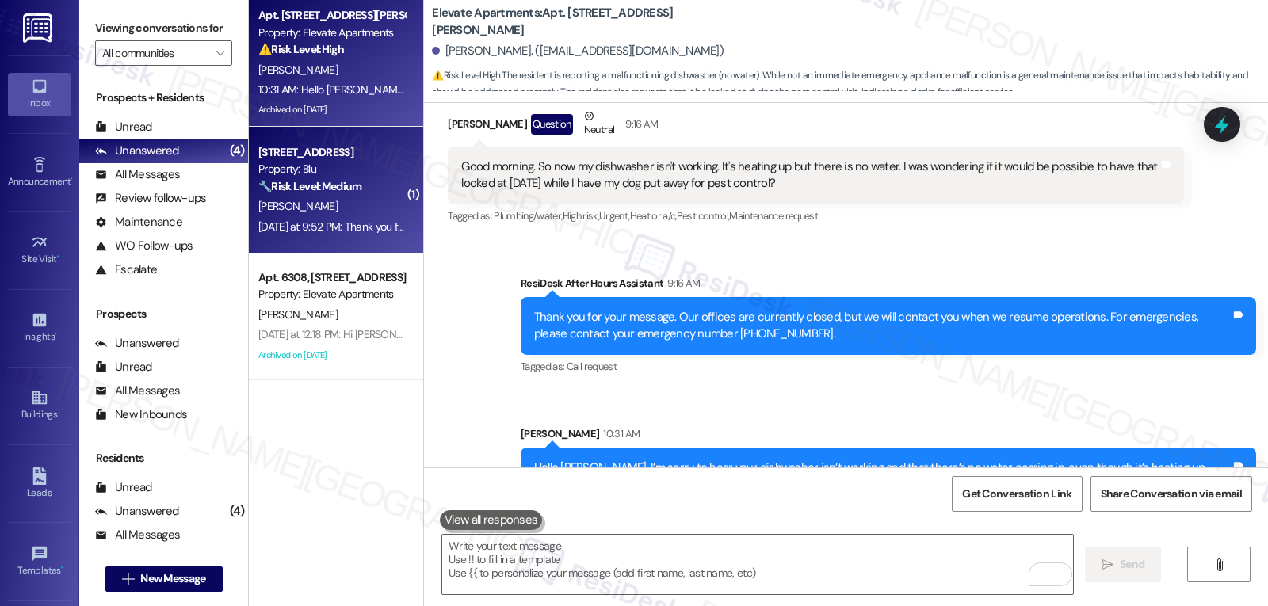
click at [360, 190] on div "🔧 Risk Level: Medium The resident is inquiring about the valet trash schedule, …" at bounding box center [331, 186] width 147 height 17
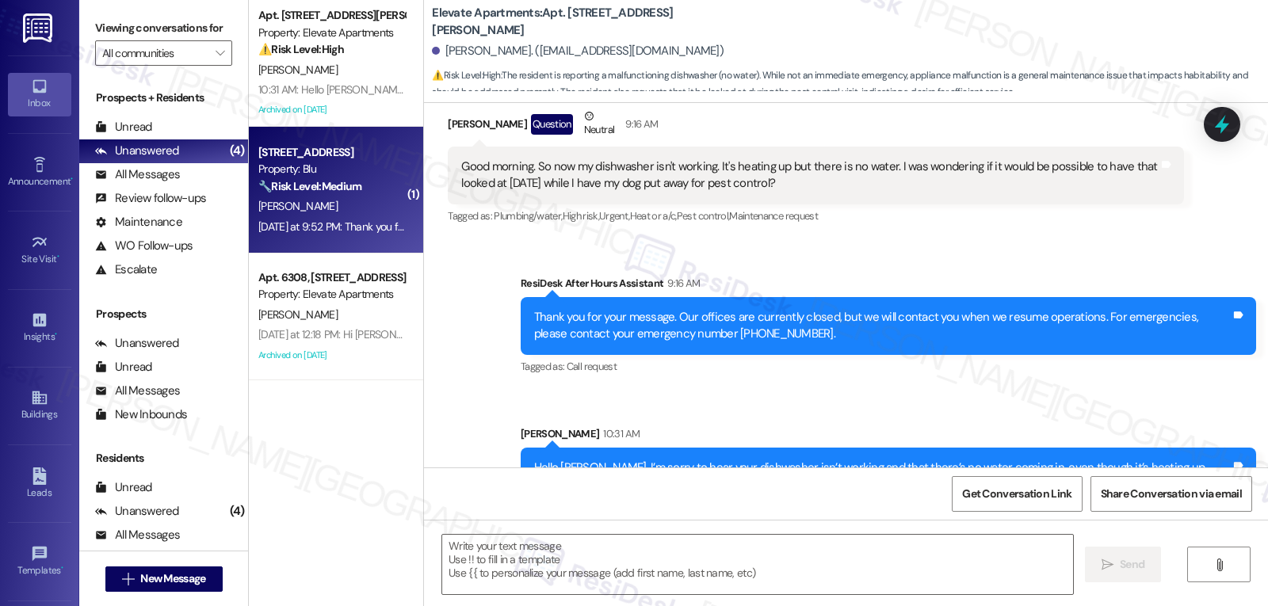
type textarea "Fetching suggested responses. Please feel free to read through the conversation…"
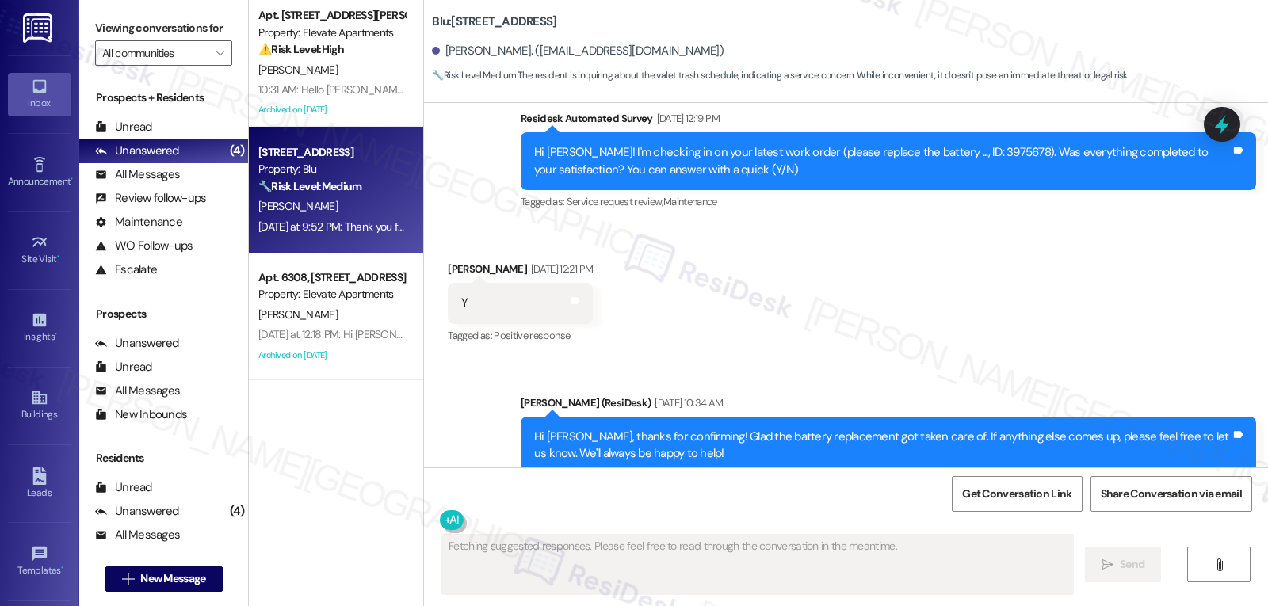
scroll to position [6254, 0]
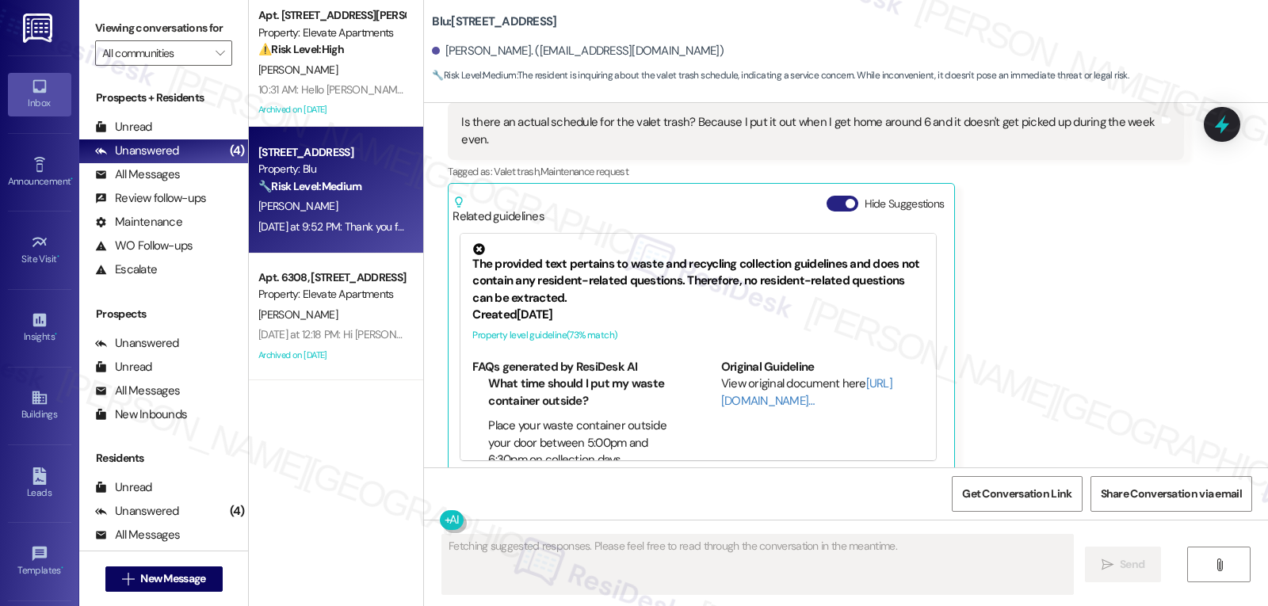
click at [828, 196] on button "Hide Suggestions" at bounding box center [843, 204] width 32 height 16
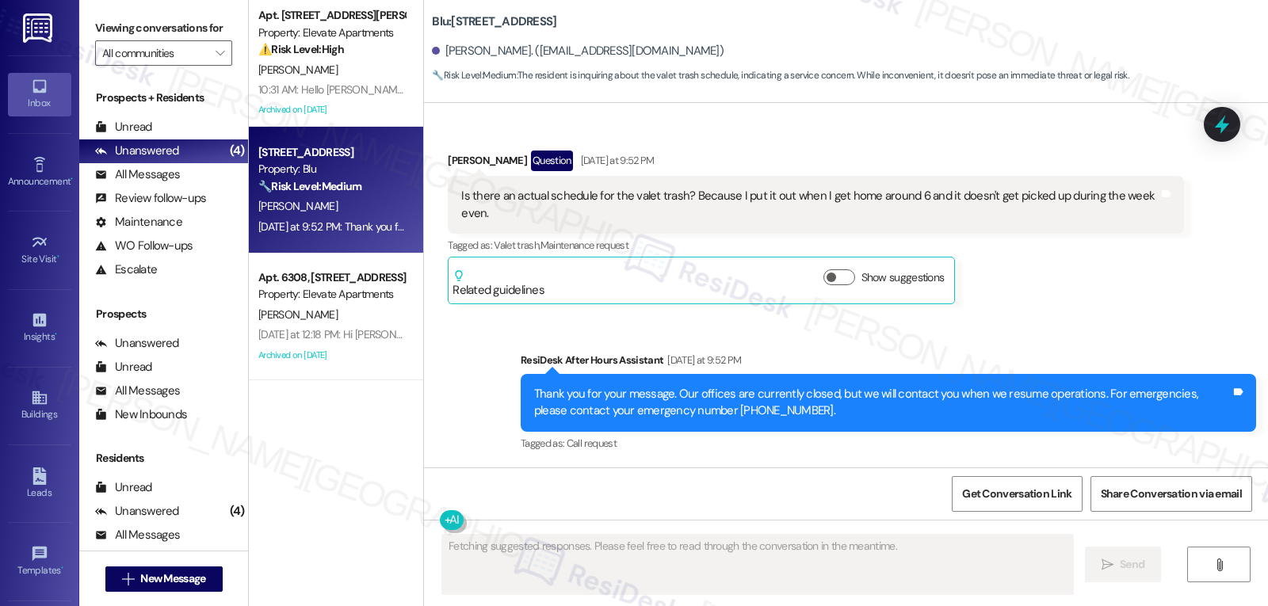
scroll to position [6163, 0]
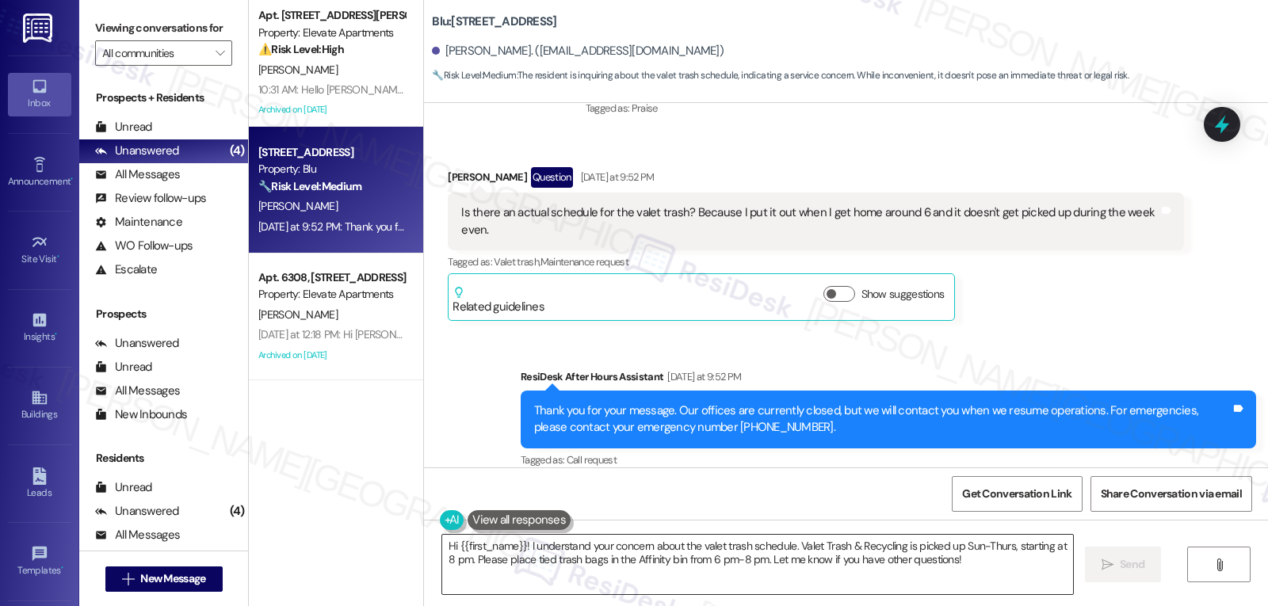
drag, startPoint x: 547, startPoint y: 584, endPoint x: 607, endPoint y: 571, distance: 61.6
click at [547, 584] on textarea "Hi {{first_name}}! I understand your concern about the valet trash schedule. Va…" at bounding box center [757, 564] width 631 height 59
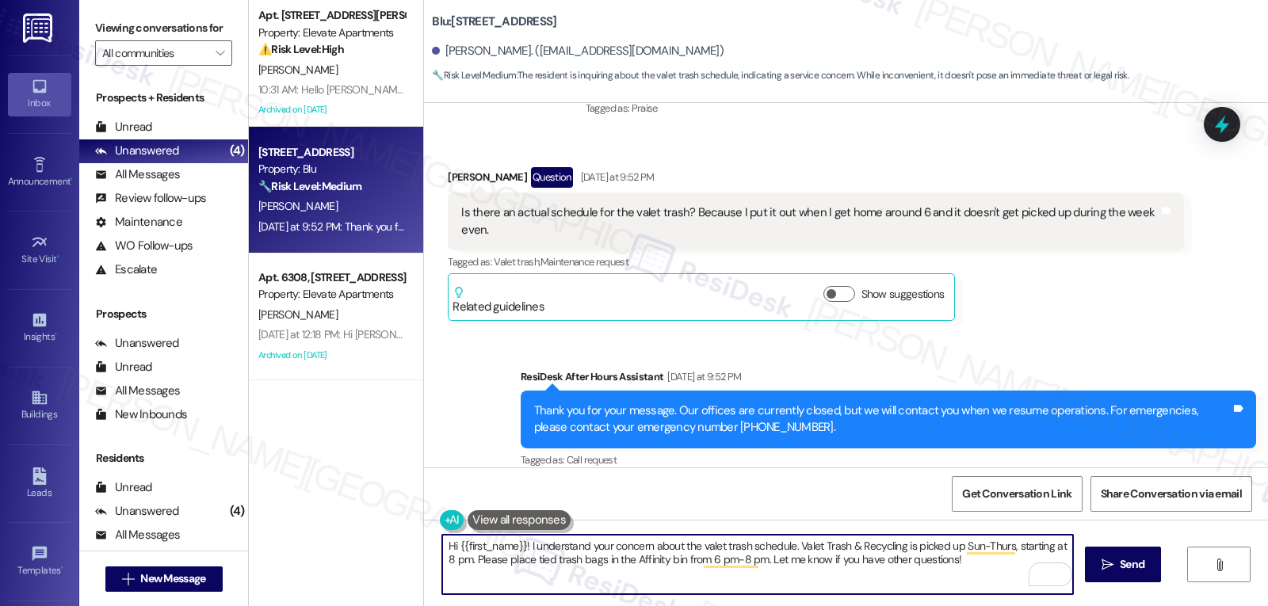
scroll to position [6005, 0]
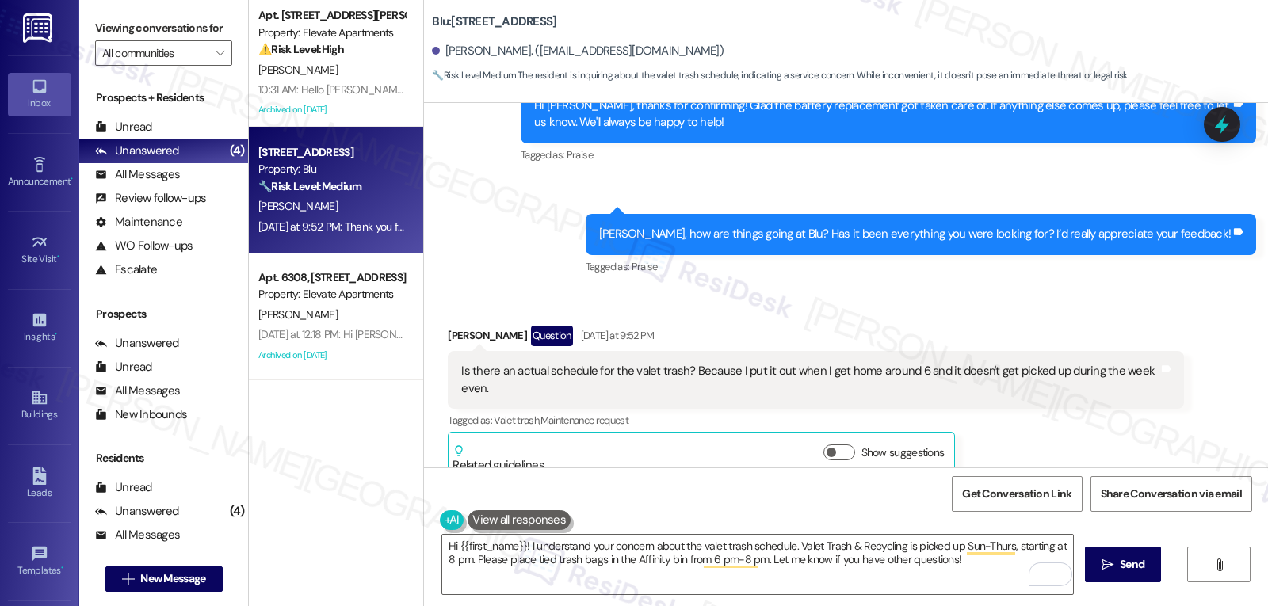
click at [436, 314] on div "Received via SMS Bailey Williams Question Yesterday at 9:52 PM Is there an actu…" at bounding box center [815, 403] width 759 height 178
copy div "Bailey"
click at [792, 571] on textarea "Hi {{first_name}}! I understand your concern about the valet trash schedule. Va…" at bounding box center [757, 564] width 631 height 59
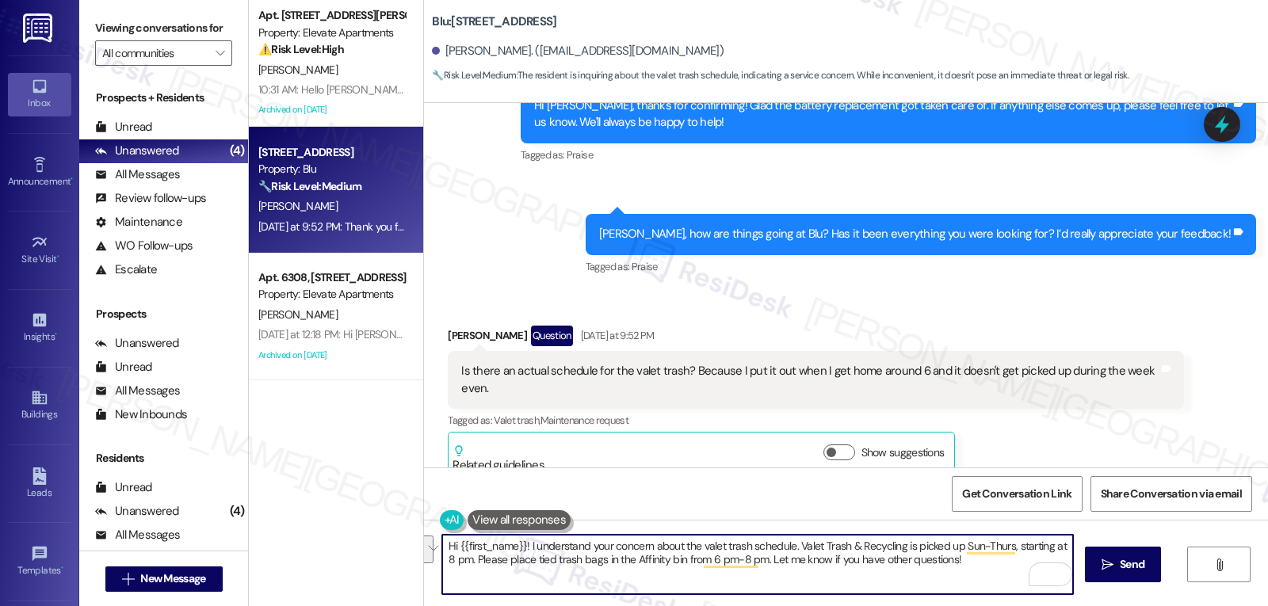
click at [863, 581] on textarea "Hi {{first_name}}! I understand your concern about the valet trash schedule. Va…" at bounding box center [757, 564] width 631 height 59
click at [780, 562] on textarea "Hi {{first_name}}! I understand your concern about the valet trash schedule. Va…" at bounding box center [757, 564] width 631 height 59
click at [560, 550] on textarea "Hi {{first_name}}! I understand your concern about the valet trash schedule. Va…" at bounding box center [757, 564] width 631 height 59
click at [785, 549] on textarea "Hi {{first_name}}! I understand your concern about the valet trash schedule. Va…" at bounding box center [757, 564] width 631 height 59
click at [850, 579] on textarea "Hi {{first_name}}! I understand your concern about the valet trash schedule. Va…" at bounding box center [757, 564] width 631 height 59
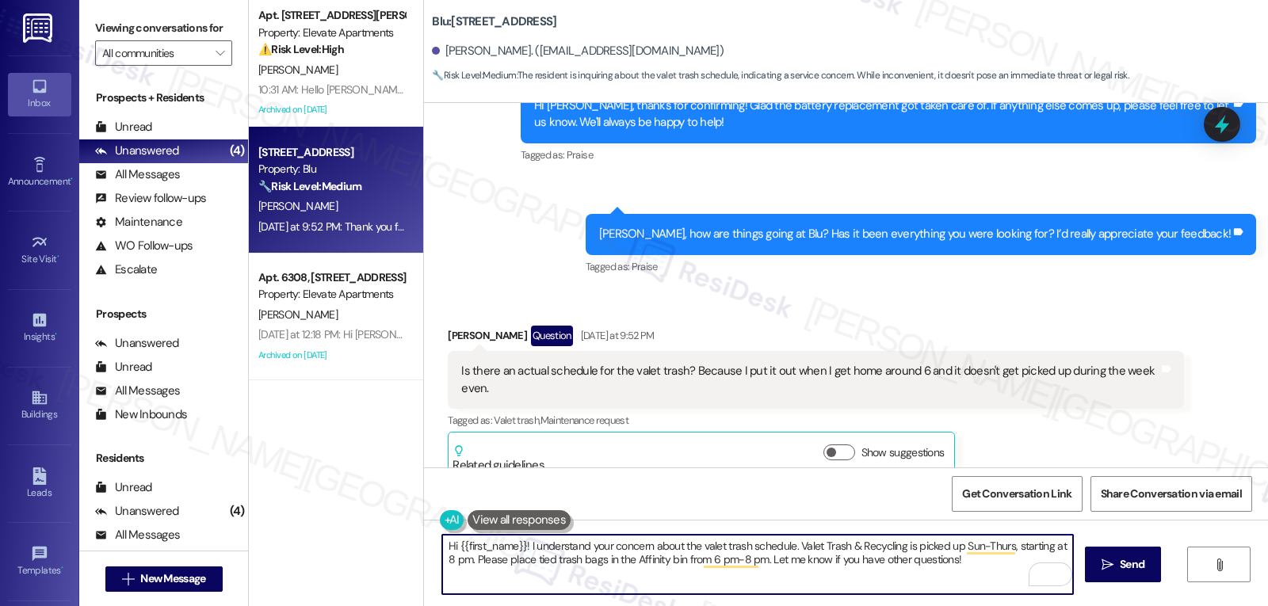
click at [975, 571] on textarea "Hi {{first_name}}! I understand your concern about the valet trash schedule. Va…" at bounding box center [757, 564] width 631 height 59
click at [877, 564] on textarea "Hi {{first_name}}! I understand your concern about the valet trash schedule. Va…" at bounding box center [757, 564] width 631 height 59
click at [877, 565] on textarea "Hi {{first_name}}! I understand your concern about the valet trash schedule. Va…" at bounding box center [757, 564] width 631 height 59
type textarea "Hi {{first_name}}! I understand your concern about the valet trash schedule. Va…"
click at [1133, 566] on span "Send" at bounding box center [1132, 564] width 25 height 17
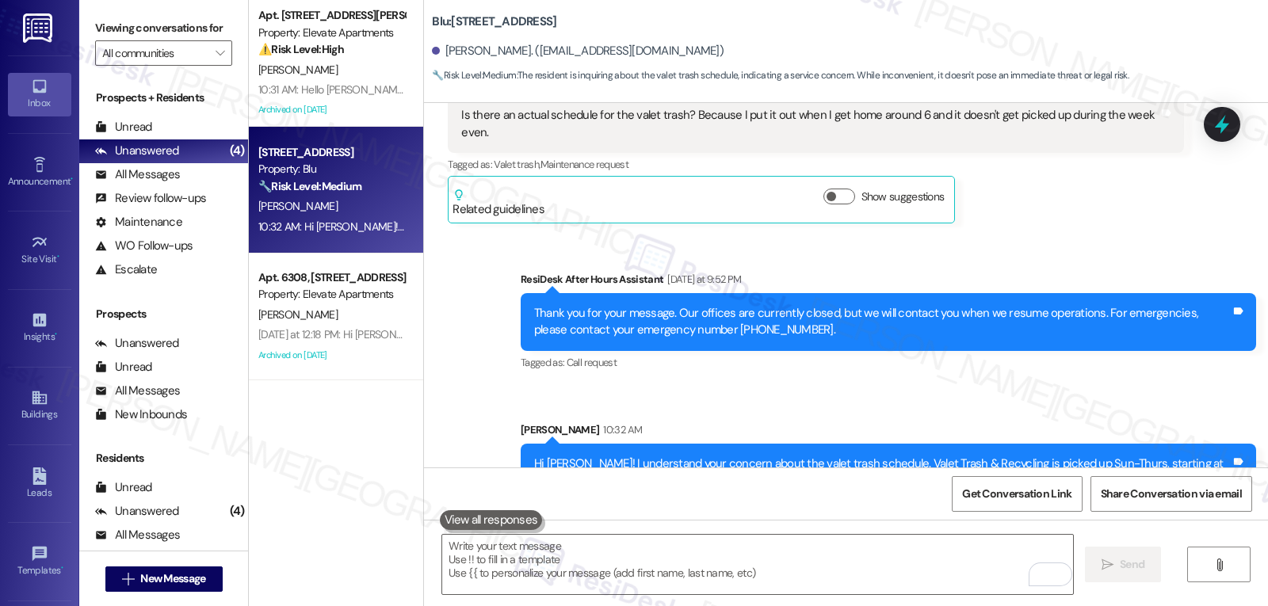
scroll to position [6290, 0]
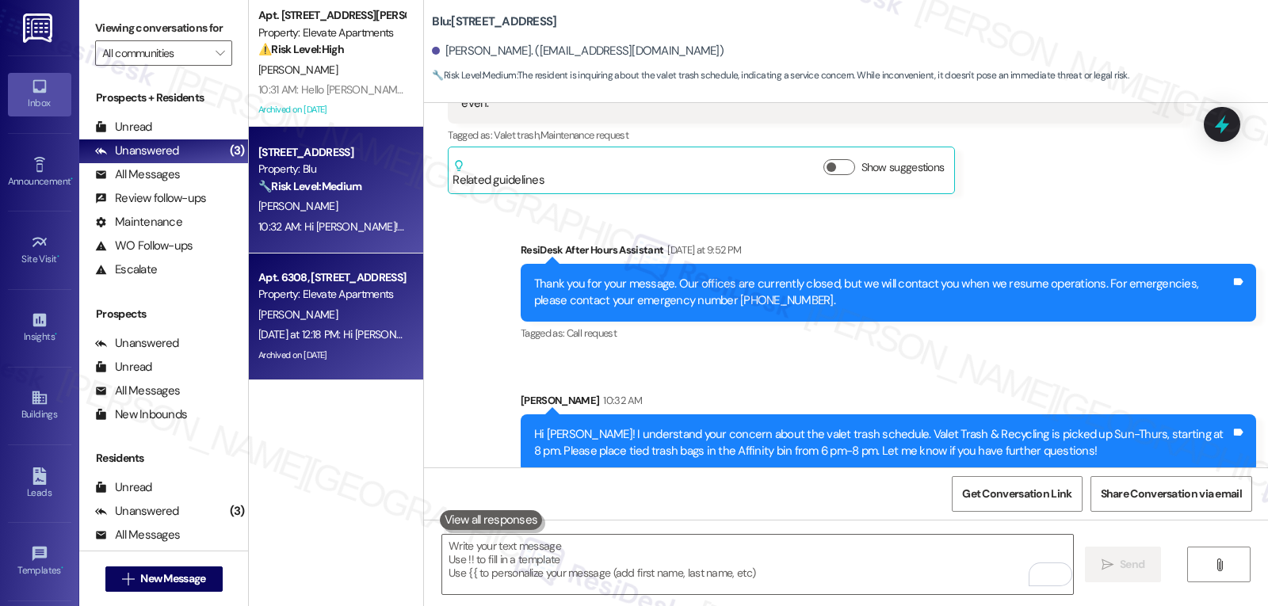
click at [349, 309] on div "M. Rivera" at bounding box center [332, 315] width 150 height 20
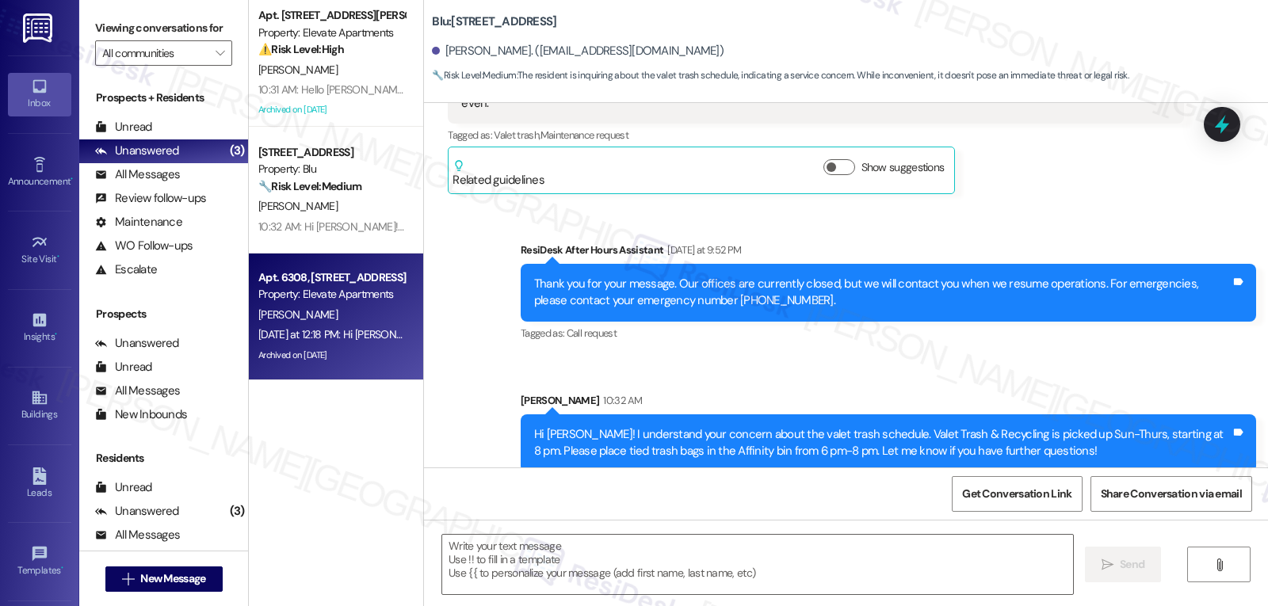
type textarea "Fetching suggested responses. Please feel free to read through the conversation…"
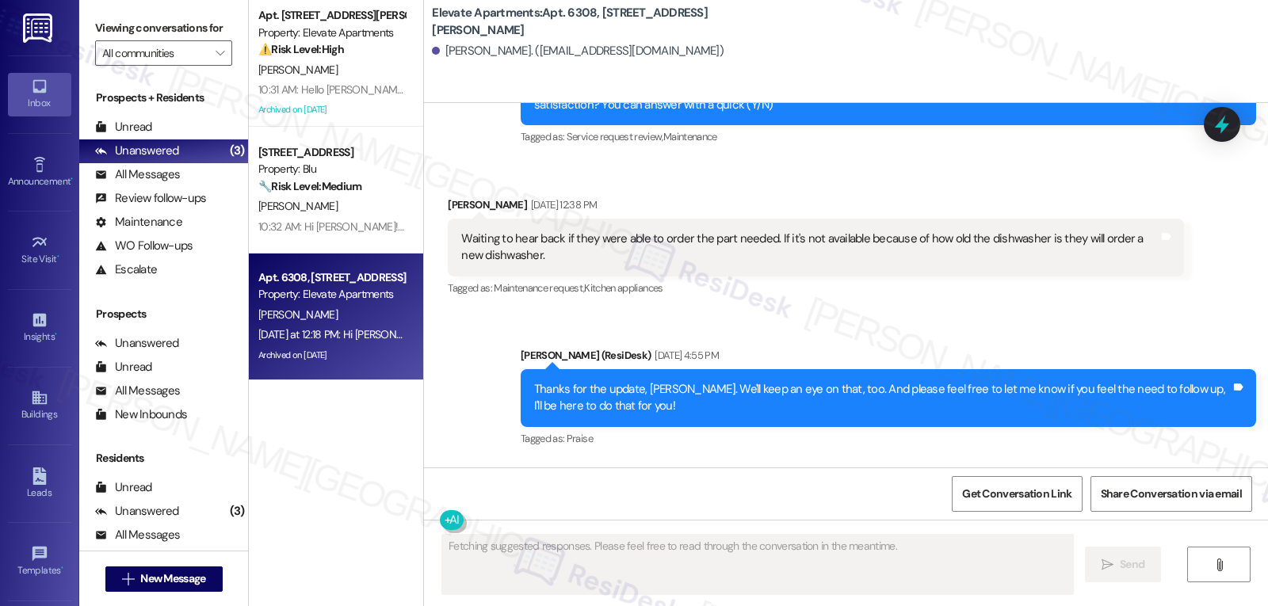
scroll to position [5485, 0]
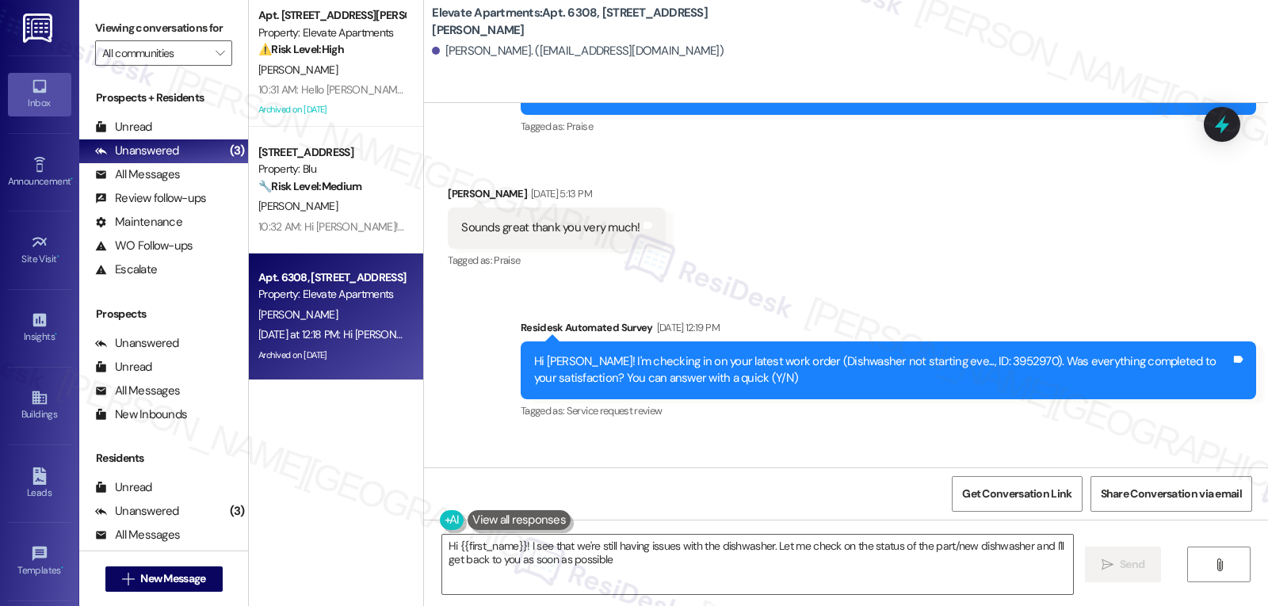
type textarea "Hi {{first_name}}! I see that we're still having issues with the dishwasher. Le…"
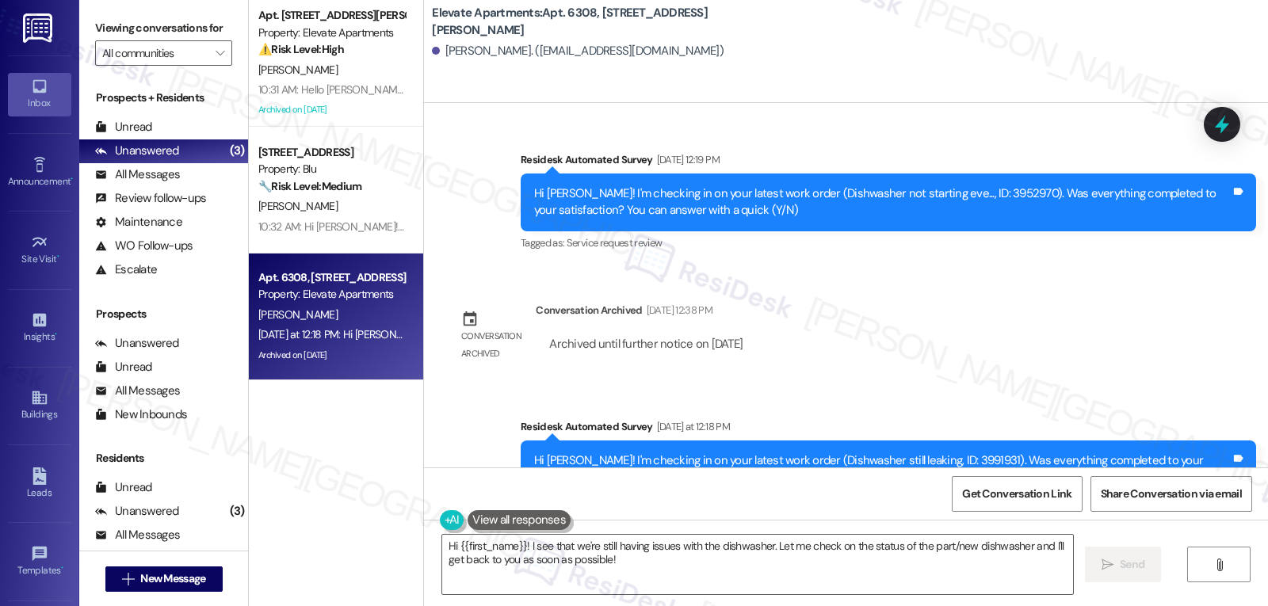
scroll to position [5903, 0]
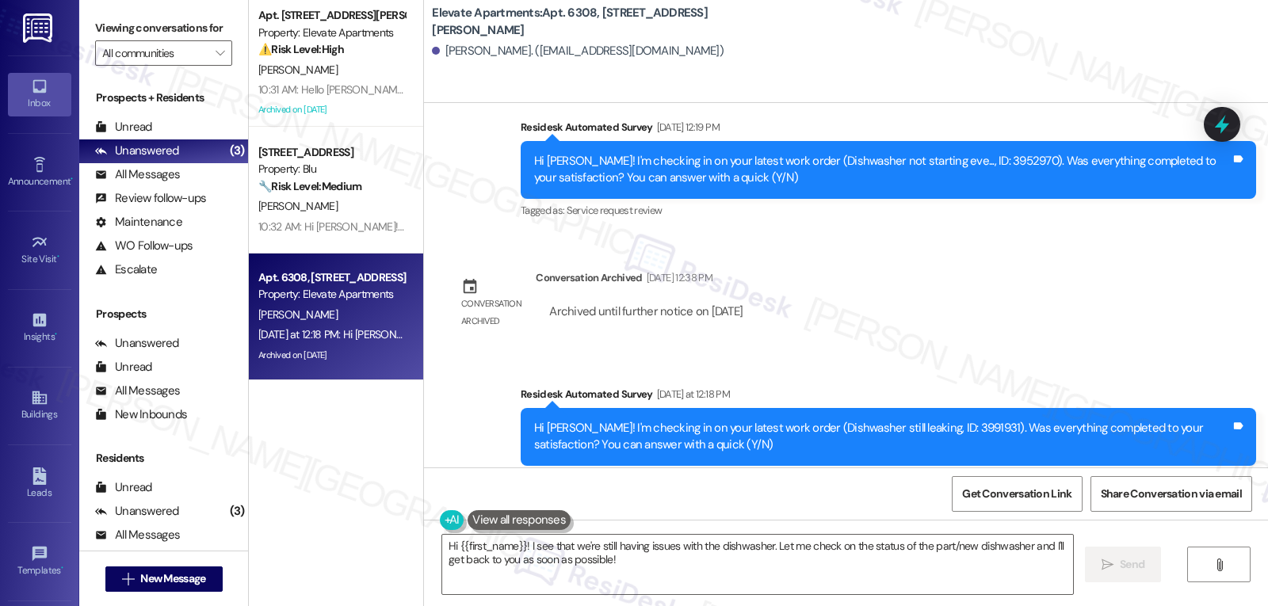
click at [1240, 111] on div at bounding box center [1222, 124] width 36 height 35
click at [1231, 117] on icon at bounding box center [1222, 124] width 27 height 27
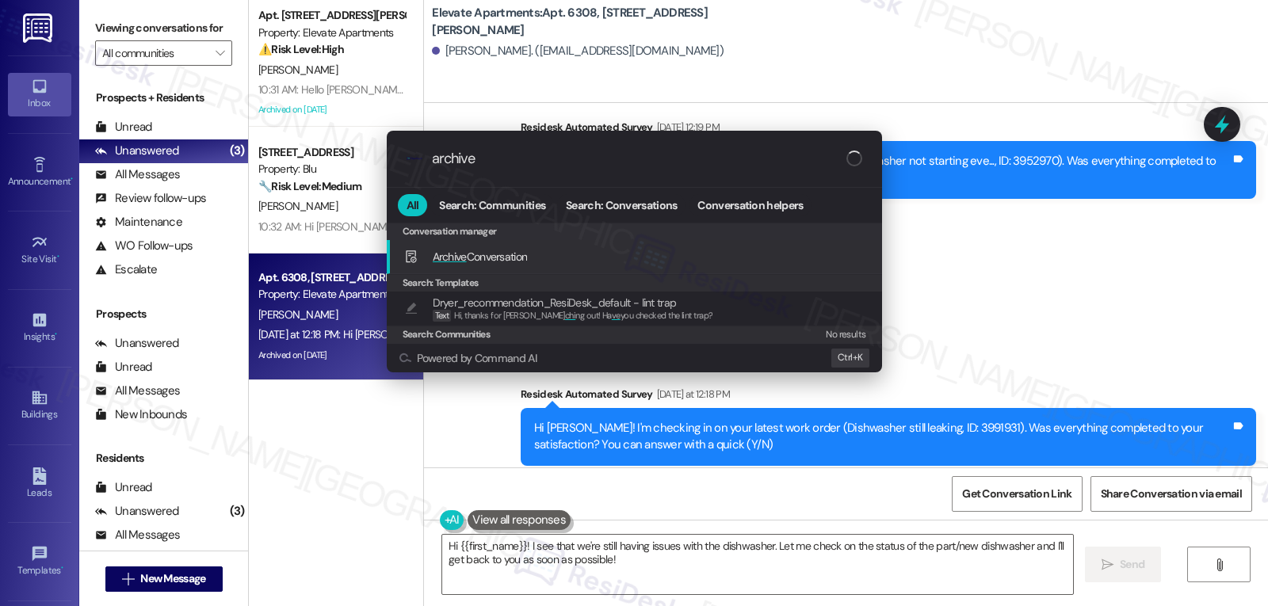
type input "archive"
click at [1103, 280] on div ".cls-1{fill:#0a055f;}.cls-2{fill:#0cc4c4;} resideskLogoBlueOrange archive All S…" at bounding box center [634, 303] width 1268 height 606
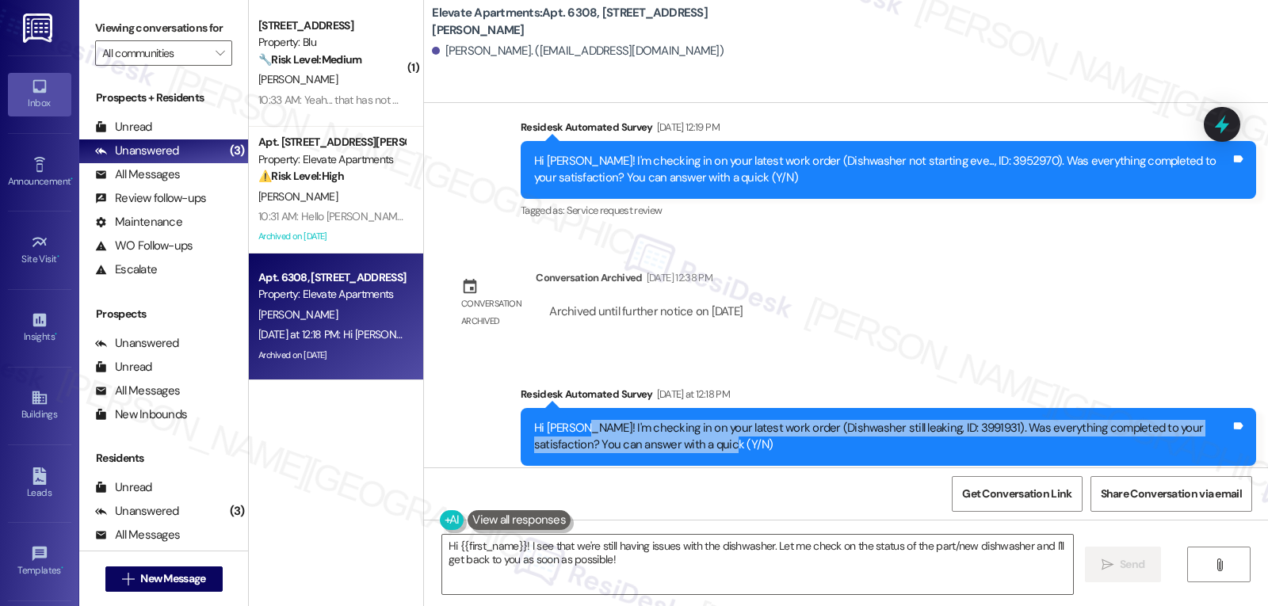
drag, startPoint x: 571, startPoint y: 392, endPoint x: 831, endPoint y: 425, distance: 262.1
click at [830, 425] on div "Hi Mireya! I'm checking in on your latest work order (Dishwasher still leaking,…" at bounding box center [888, 437] width 735 height 58
copy div "I'm checking in on your latest work order (Dishwasher still leaking, ID: 399193…"
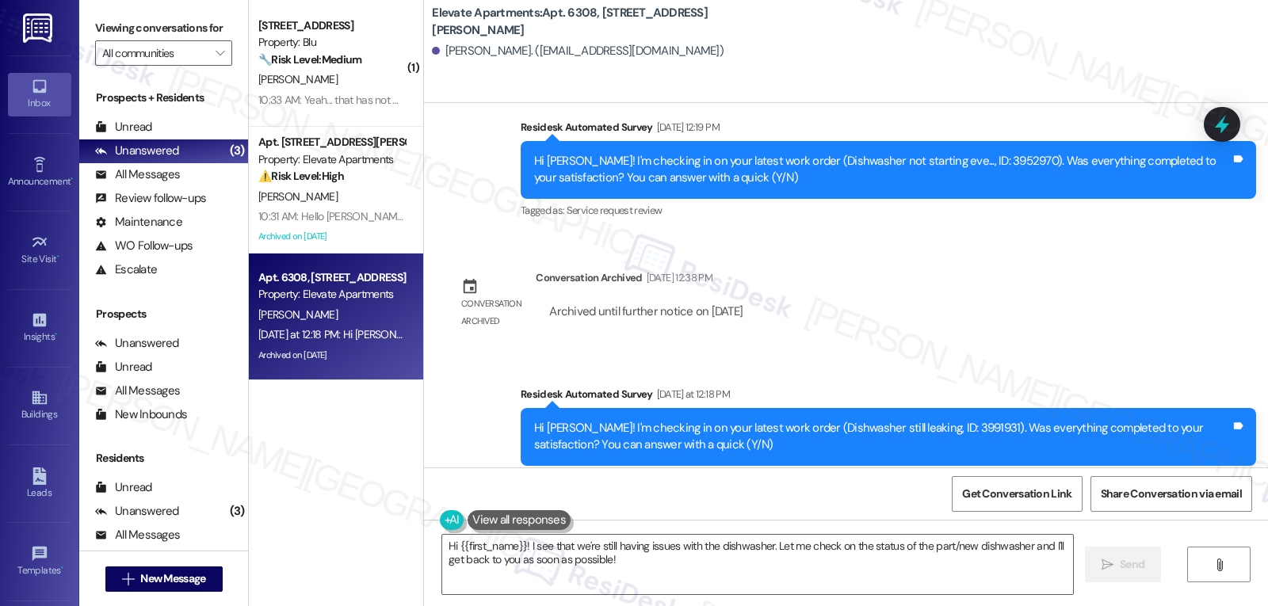
click at [545, 420] on div "Hi Mireya! I'm checking in on your latest work order (Dishwasher still leaking,…" at bounding box center [882, 437] width 697 height 34
click at [544, 420] on div "Hi Mireya! I'm checking in on your latest work order (Dishwasher still leaking,…" at bounding box center [882, 437] width 697 height 34
copy div "Mireya"
click at [550, 537] on textarea "Hi {{first_name}}! I see that we're still having issues with the dishwasher. Le…" at bounding box center [757, 564] width 631 height 59
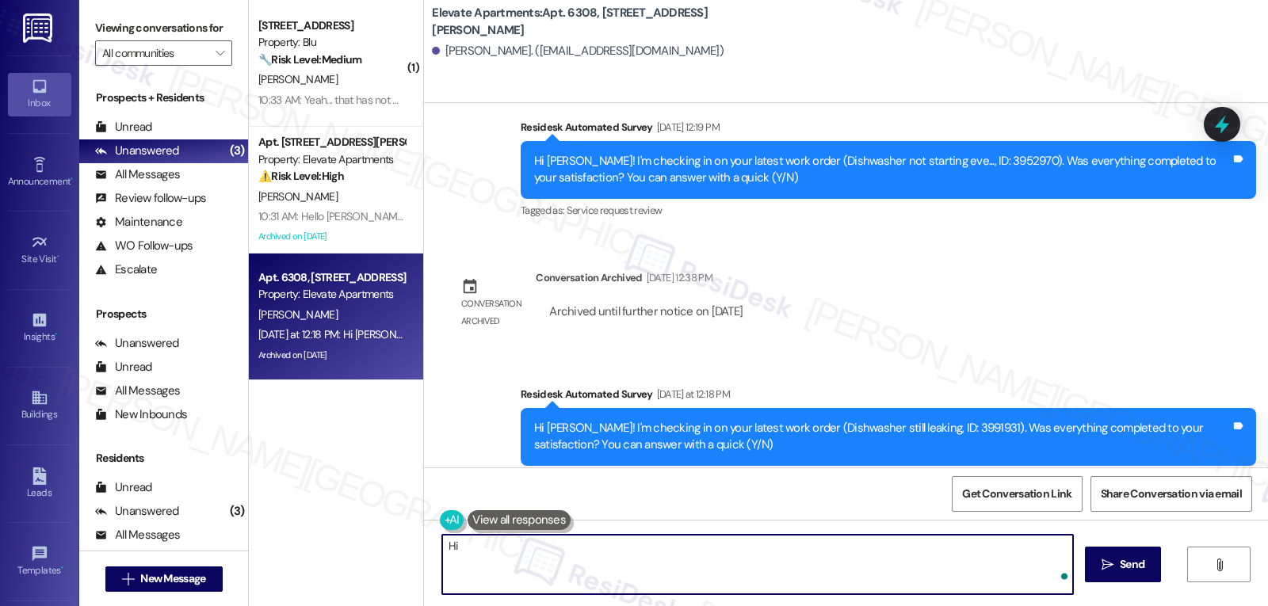
paste textarea "Mireya"
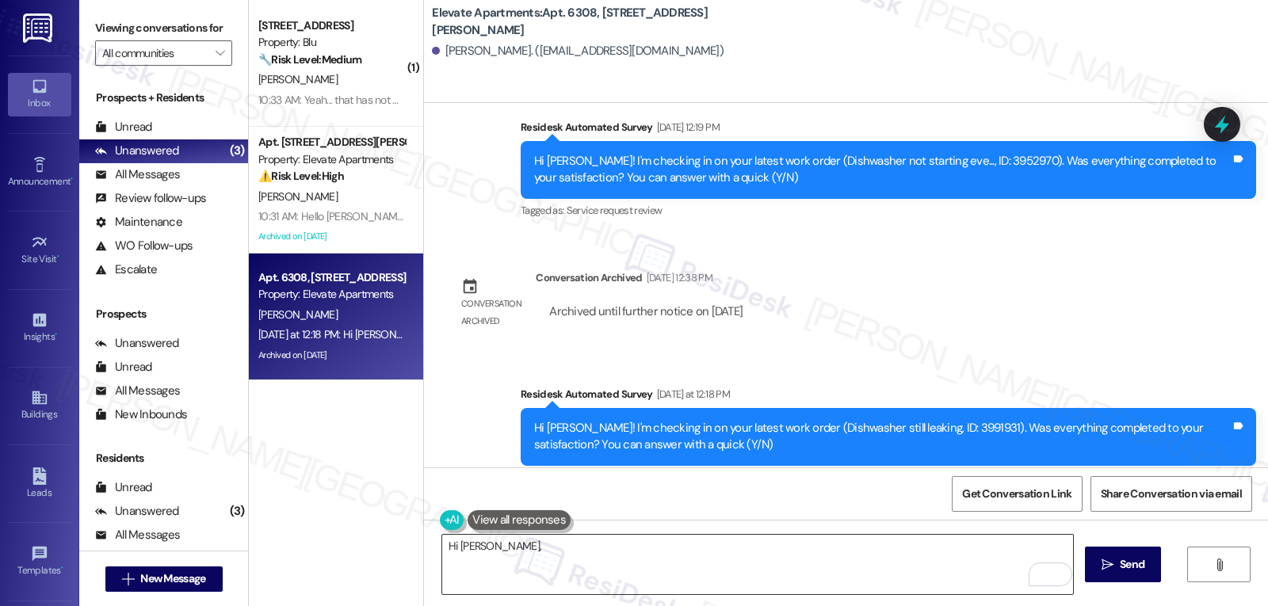
click at [583, 560] on textarea "Hi Mireya," at bounding box center [757, 564] width 631 height 59
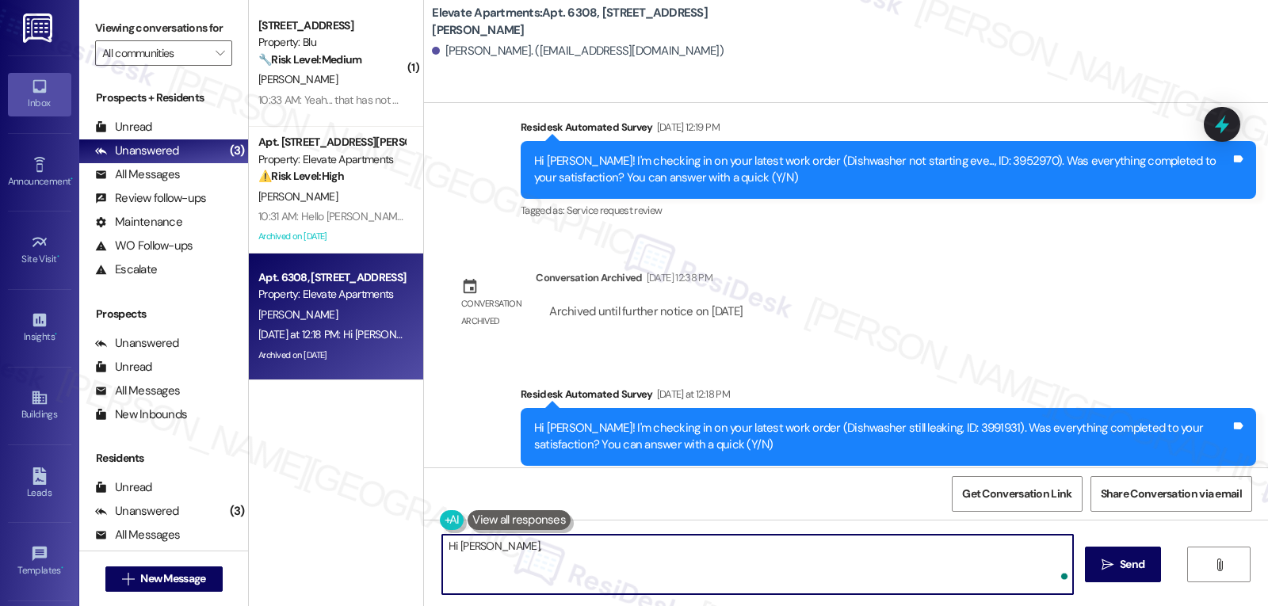
paste textarea "just checking in on your recent work order for the dishwasher leak (ID: 3991931…"
click at [501, 547] on textarea "Hi Mireya, just checking in on your recent work order for the dishwasher leak (…" at bounding box center [757, 564] width 631 height 59
click at [509, 550] on textarea "Hi Mireya, just checking in on your recent work order for the dishwasher leak (…" at bounding box center [757, 564] width 631 height 59
click at [915, 575] on textarea "Hi Mireya, just a follow-up on your recent work order for the dishwasher leak (…" at bounding box center [757, 564] width 631 height 59
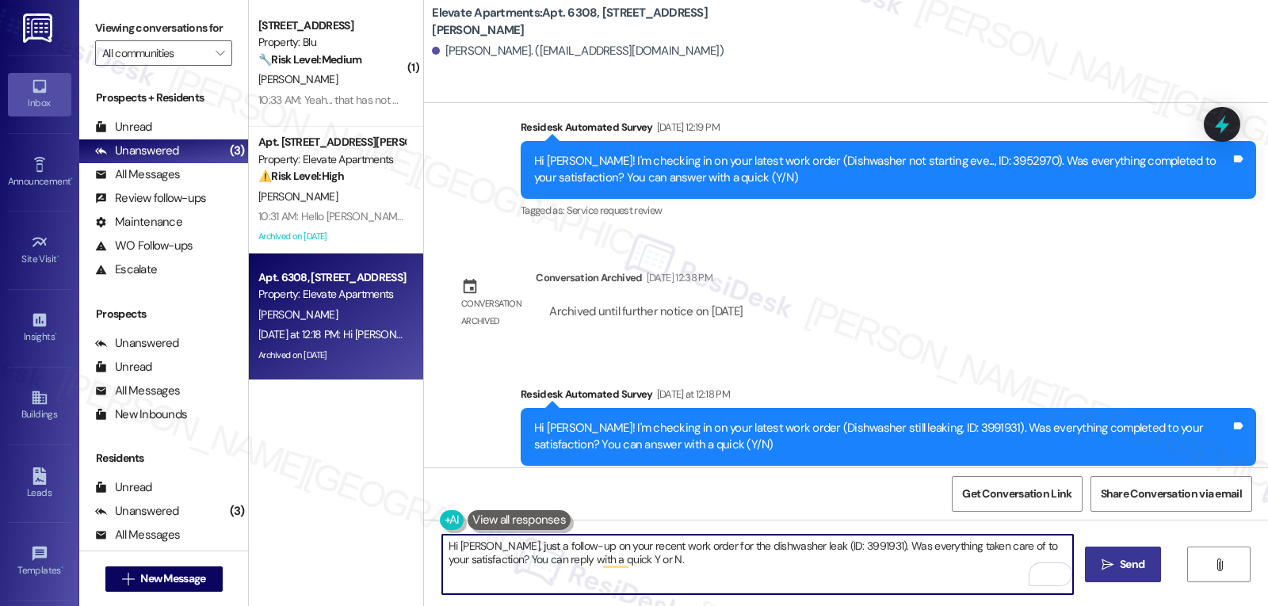
type textarea "Hi Mireya, just a follow-up on your recent work order for the dishwasher leak (…"
click at [1103, 569] on icon "" at bounding box center [1108, 565] width 12 height 13
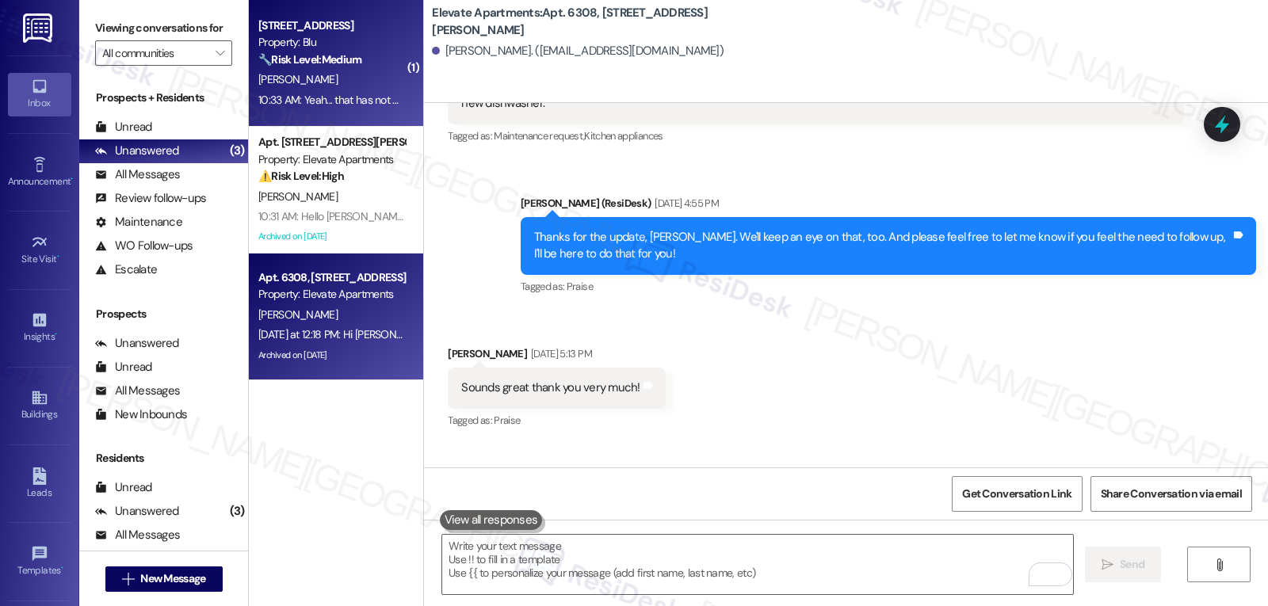
scroll to position [5485, 0]
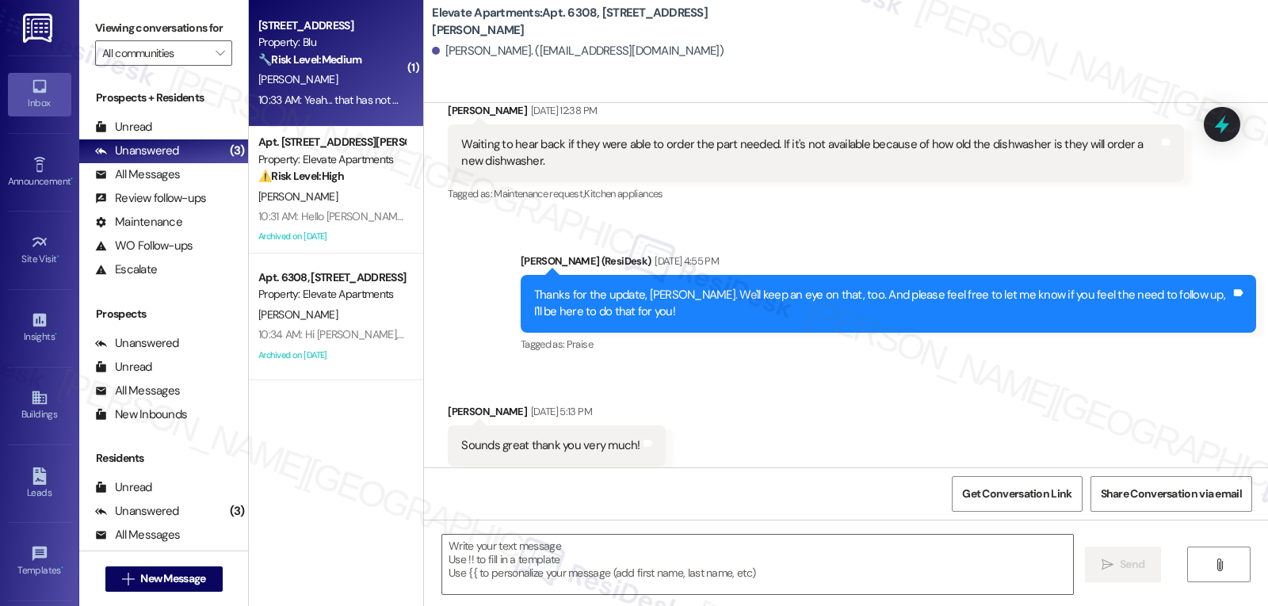
type textarea "Fetching suggested responses. Please feel free to read through the conversation…"
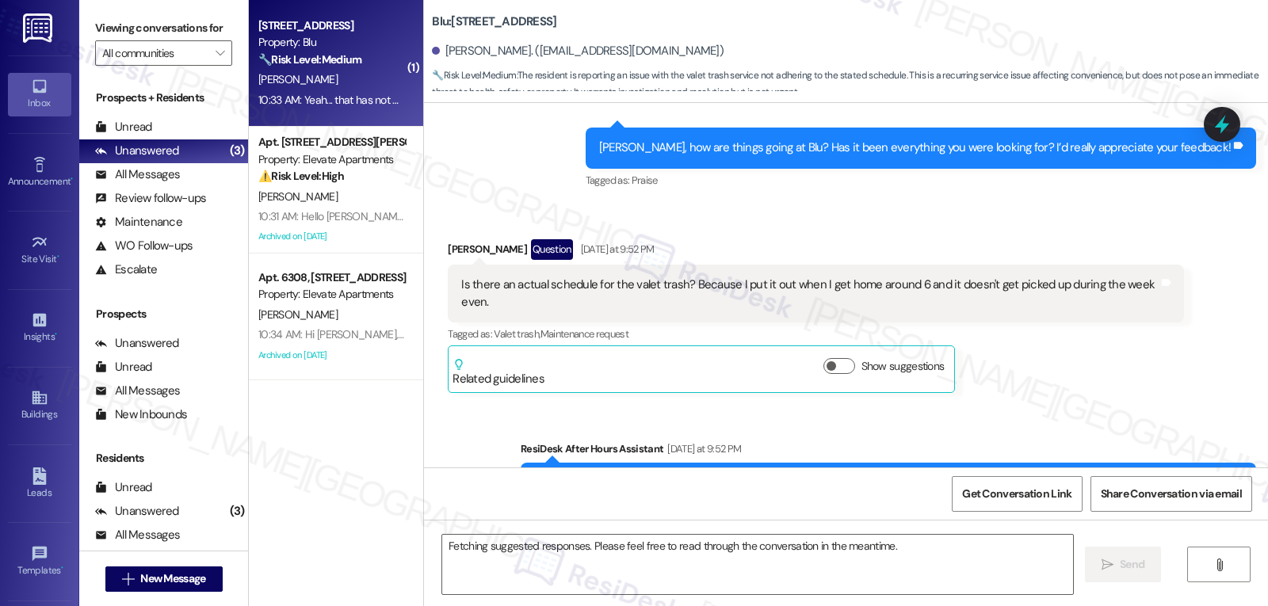
scroll to position [6446, 0]
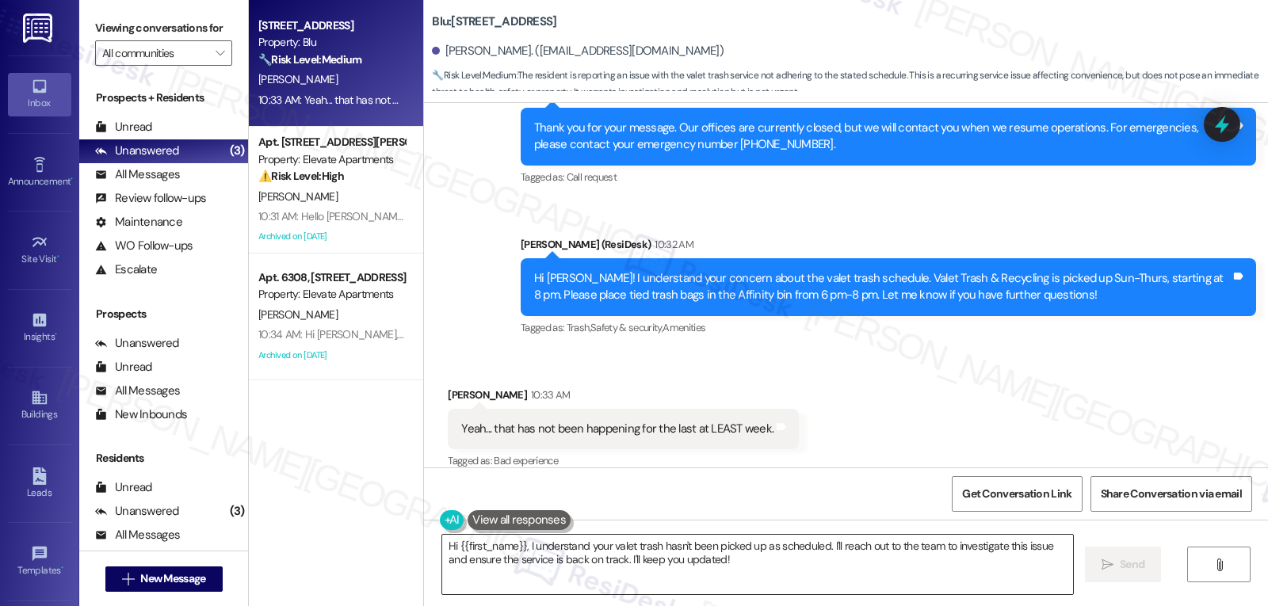
click at [555, 566] on textarea "Hi {{first_name}}, I understand your valet trash hasn't been picked up as sched…" at bounding box center [757, 564] width 631 height 59
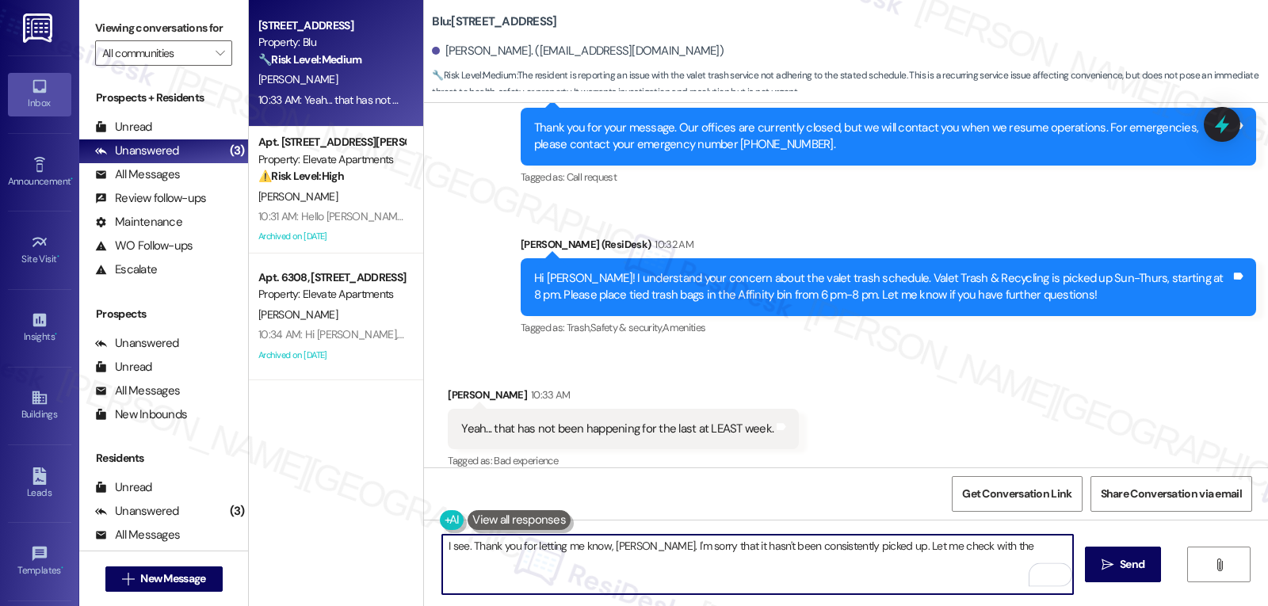
click at [980, 548] on textarea "I see. Thank you for letting me know, Bailey. I'm sorry that it hasn't been con…" at bounding box center [757, 564] width 631 height 59
click at [864, 575] on textarea "I see. Thank you for letting me know, Bailey. I'm sorry that it hasn't been con…" at bounding box center [757, 564] width 631 height 59
click at [870, 567] on textarea "I see. Thank you for letting me know, [PERSON_NAME]. I'm sorry that it hasn't b…" at bounding box center [757, 564] width 631 height 59
type textarea "I see. Thank you for letting me know, [PERSON_NAME]. I'm sorry that it hasn't b…"
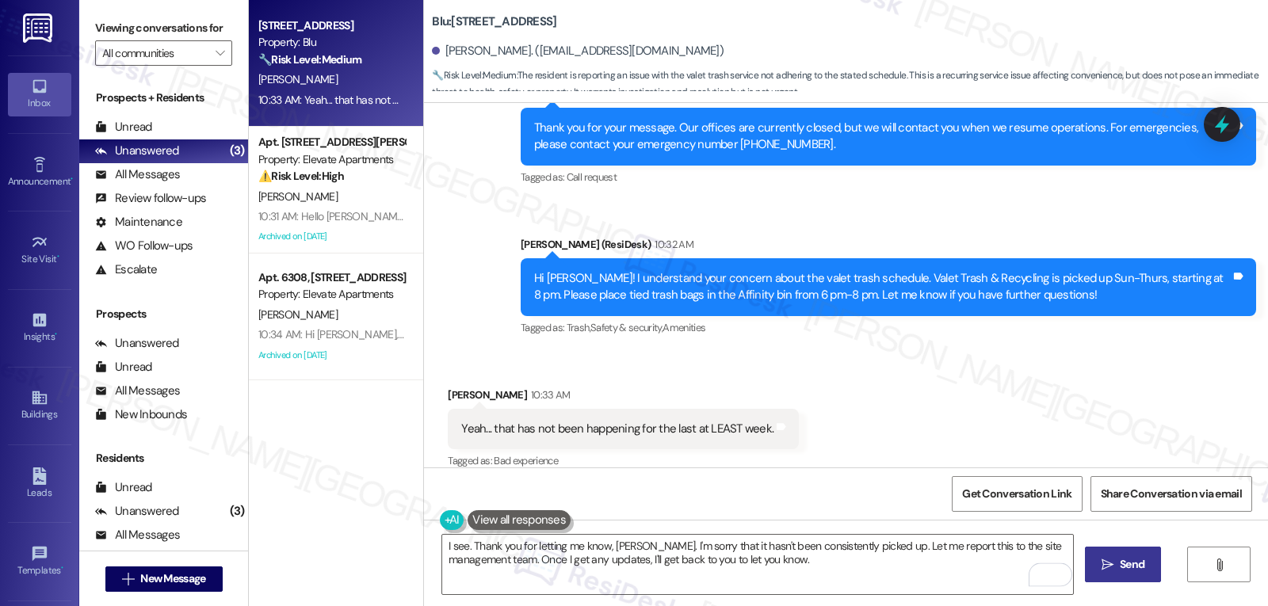
click at [1094, 579] on button " Send" at bounding box center [1123, 565] width 77 height 36
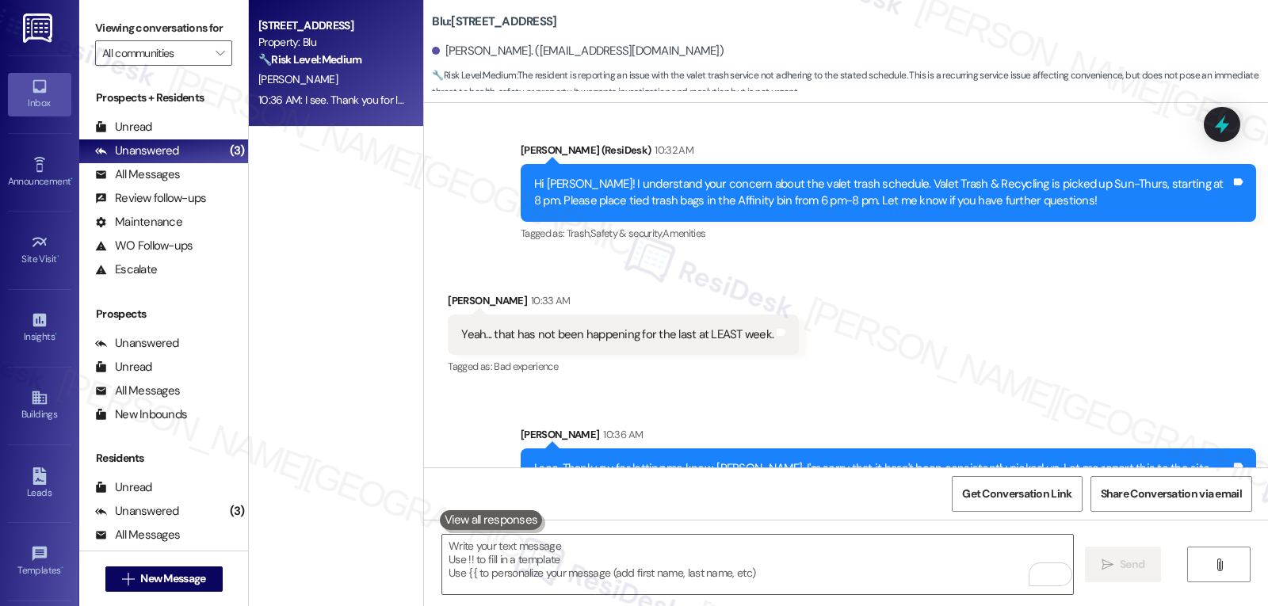
scroll to position [6575, 0]
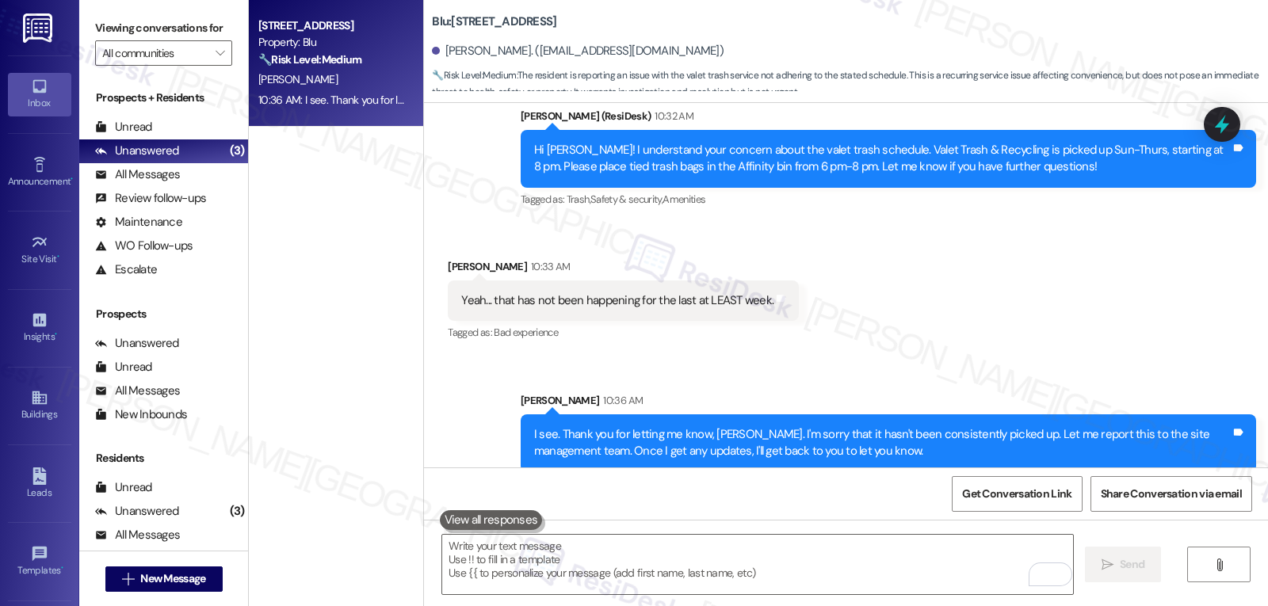
click at [1222, 120] on icon at bounding box center [1222, 124] width 14 height 19
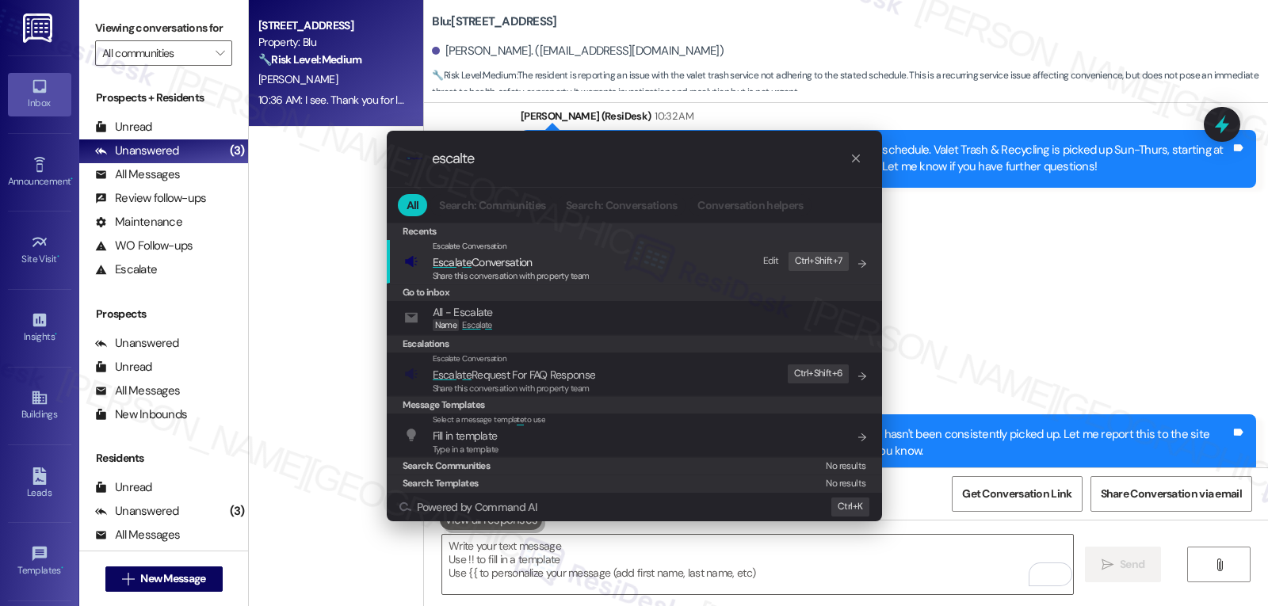
type input "escalte"
click at [532, 280] on span "Share this conversation with property team" at bounding box center [511, 275] width 157 height 11
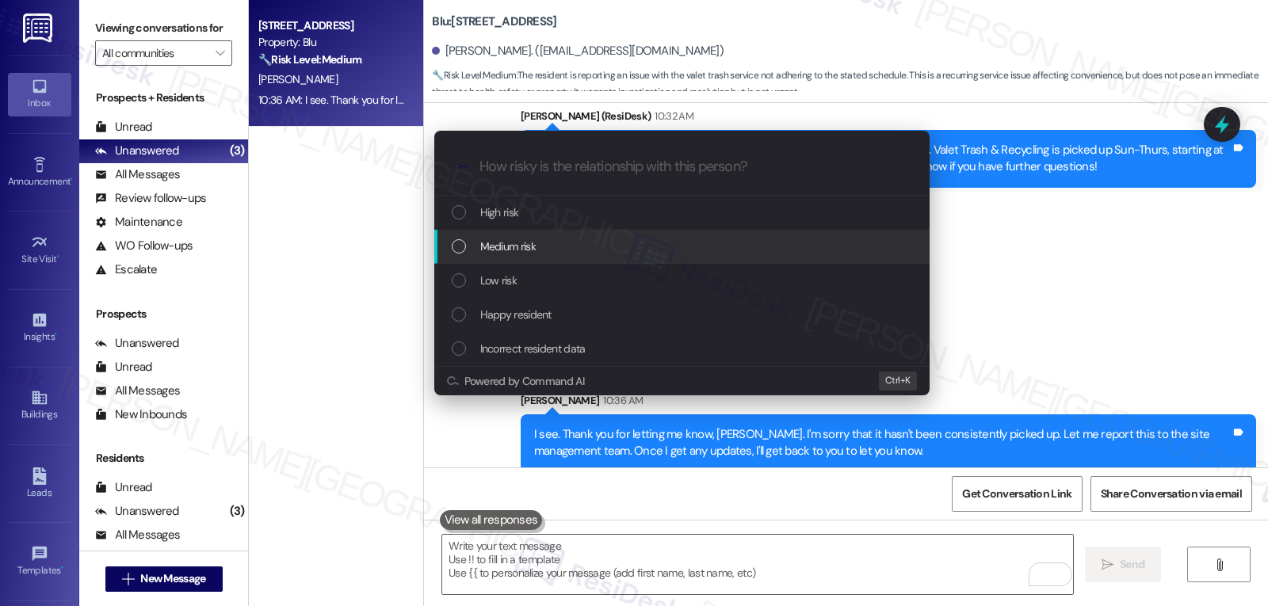
click at [558, 247] on div "Medium risk" at bounding box center [684, 246] width 464 height 17
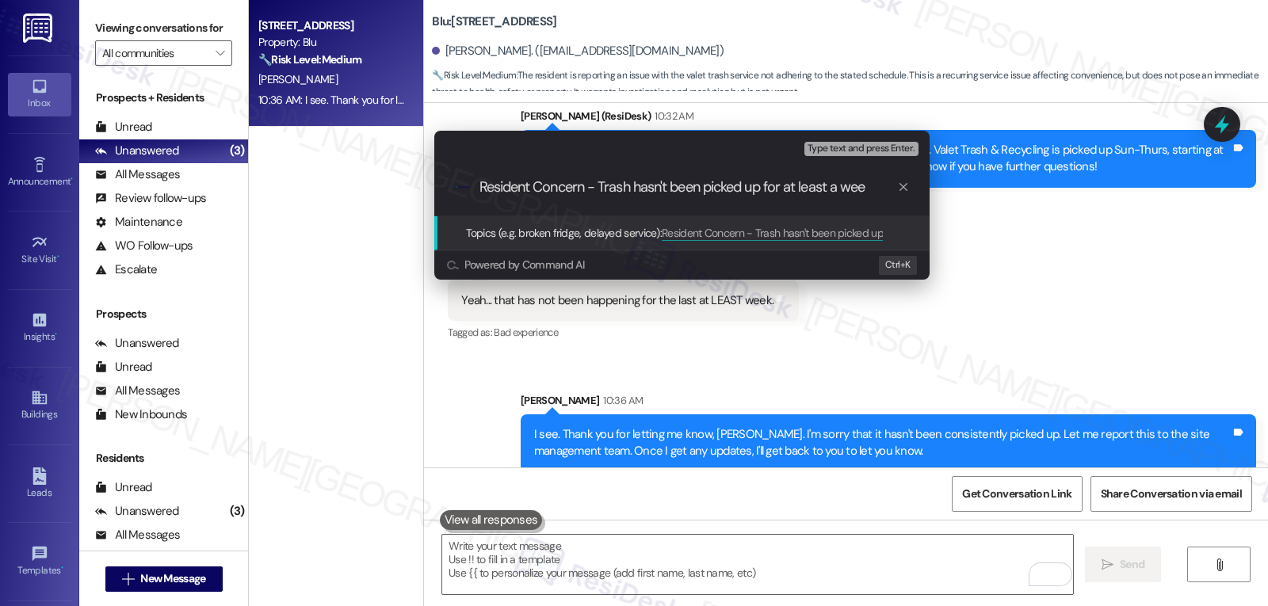
type input "Resident Concern - Trash hasn't been picked up for at least a week"
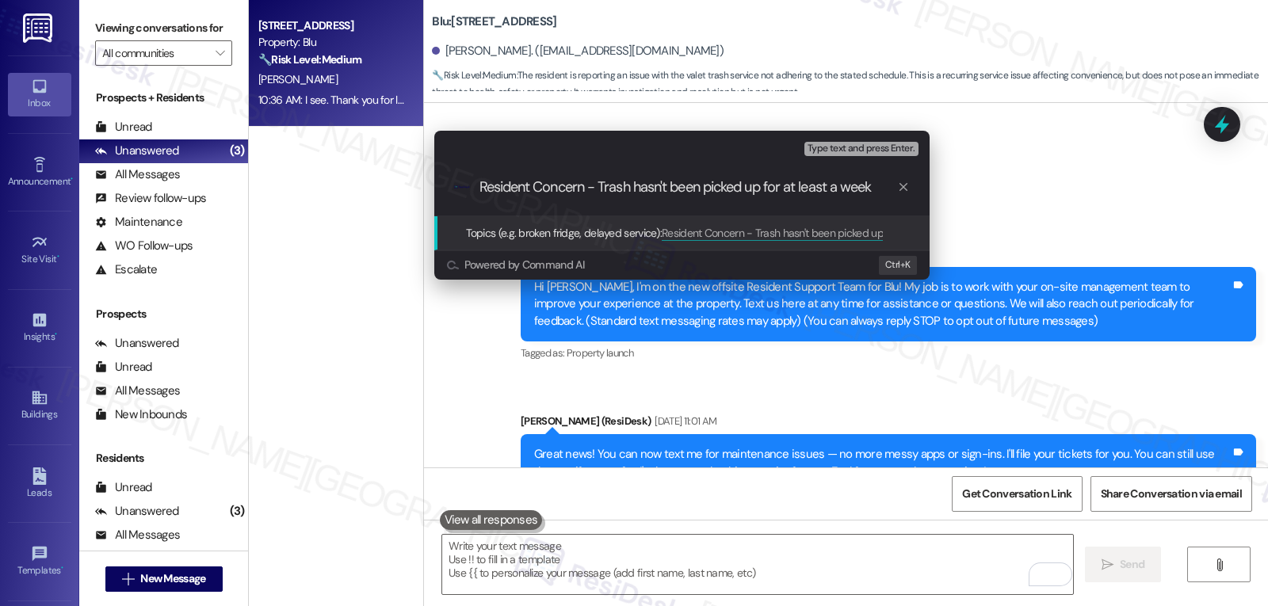
scroll to position [6575, 0]
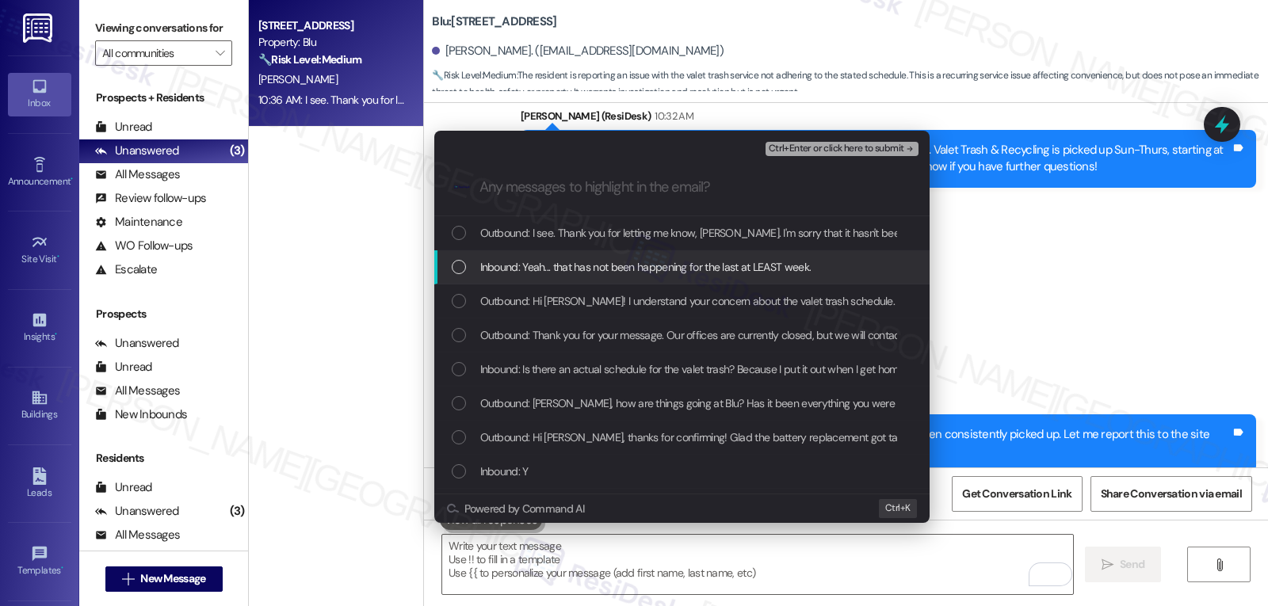
click at [730, 268] on span "Inbound: Yeah... that has not been happening for the last at LEAST week." at bounding box center [645, 266] width 331 height 17
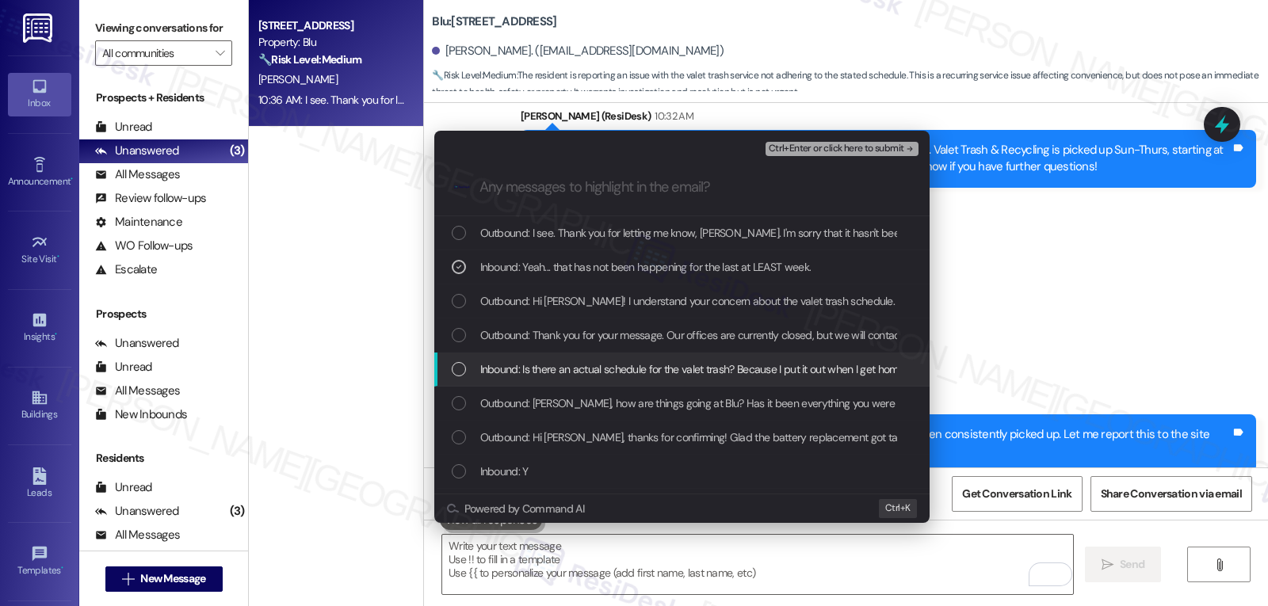
click at [510, 357] on div "Inbound: Is there an actual schedule for the valet trash? Because I put it out …" at bounding box center [681, 370] width 495 height 34
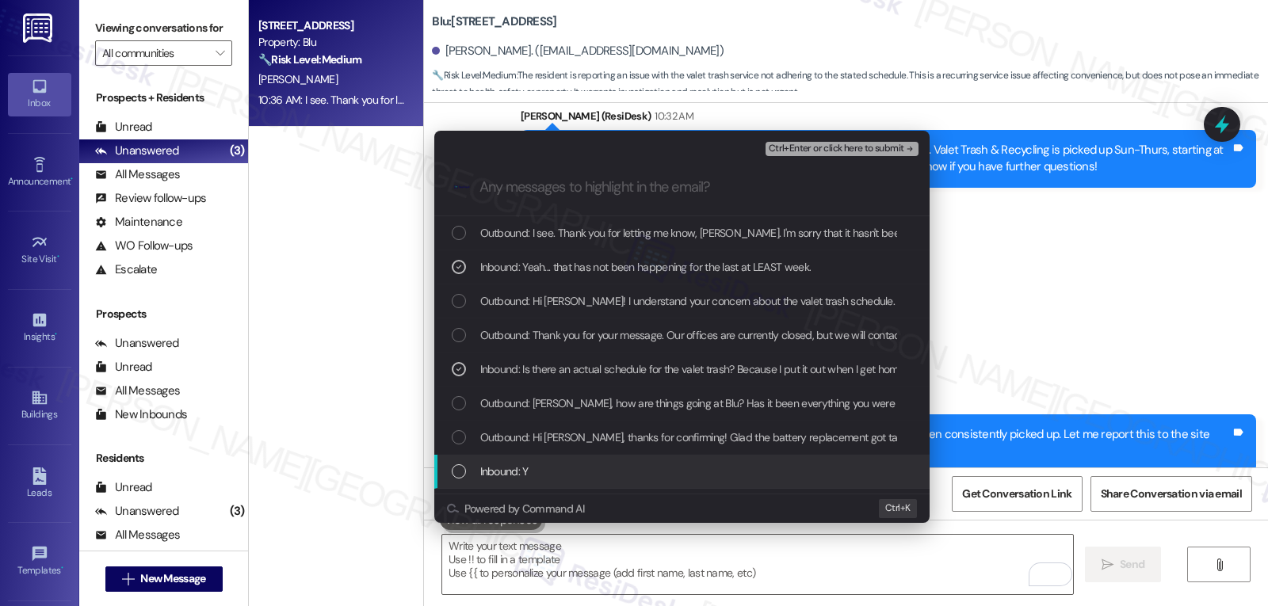
click at [560, 475] on div "Inbound: Y" at bounding box center [684, 471] width 464 height 17
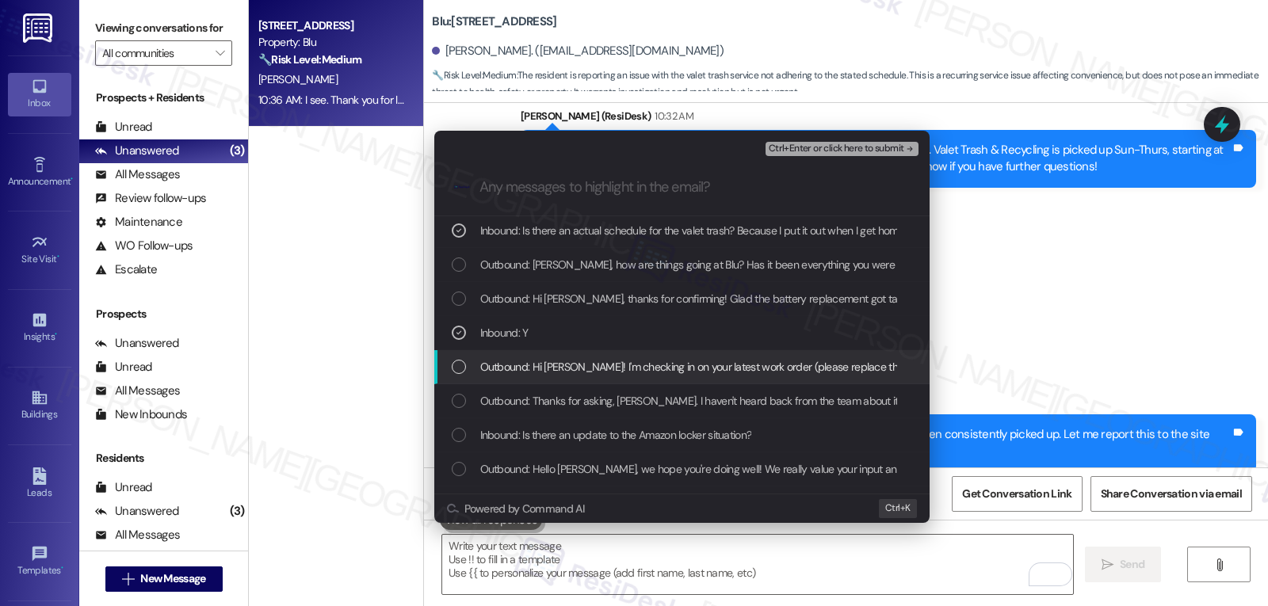
scroll to position [159, 0]
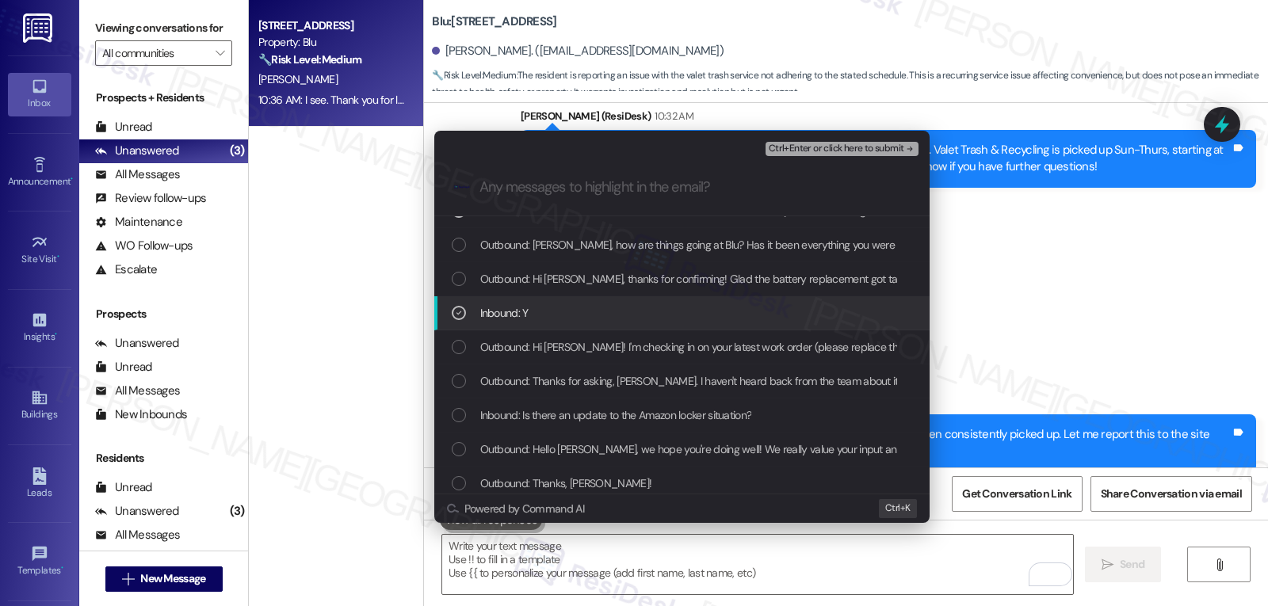
click at [462, 315] on icon "List of options" at bounding box center [458, 312] width 11 height 11
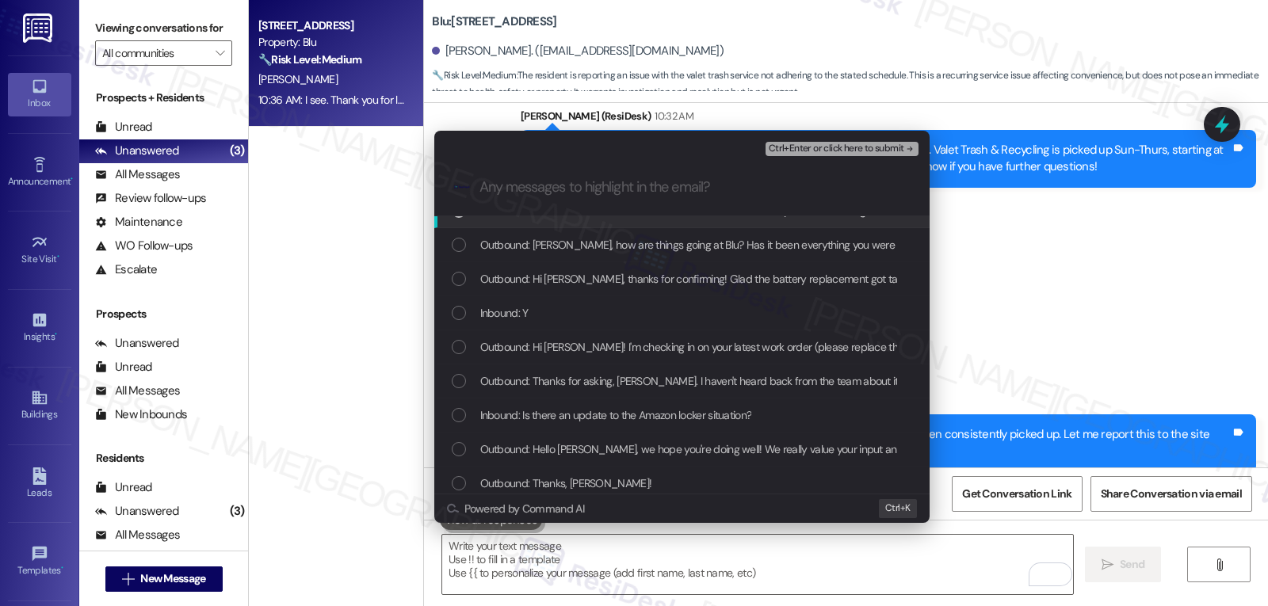
click at [850, 152] on span "Ctrl+Enter or click here to submit" at bounding box center [837, 148] width 136 height 11
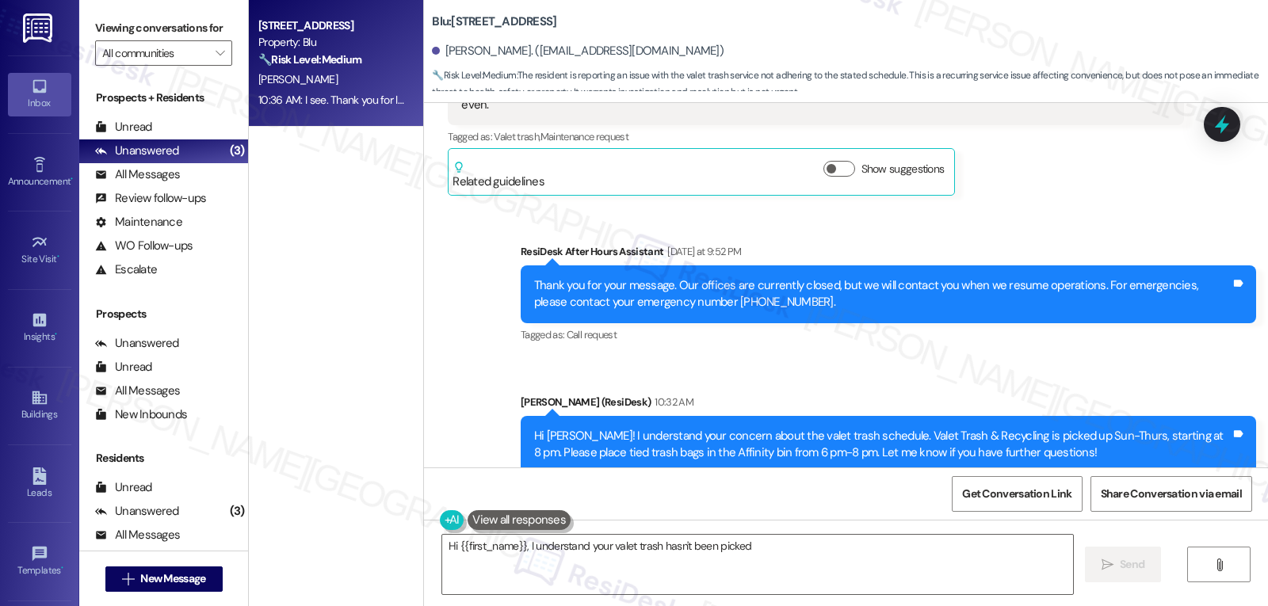
scroll to position [6599, 0]
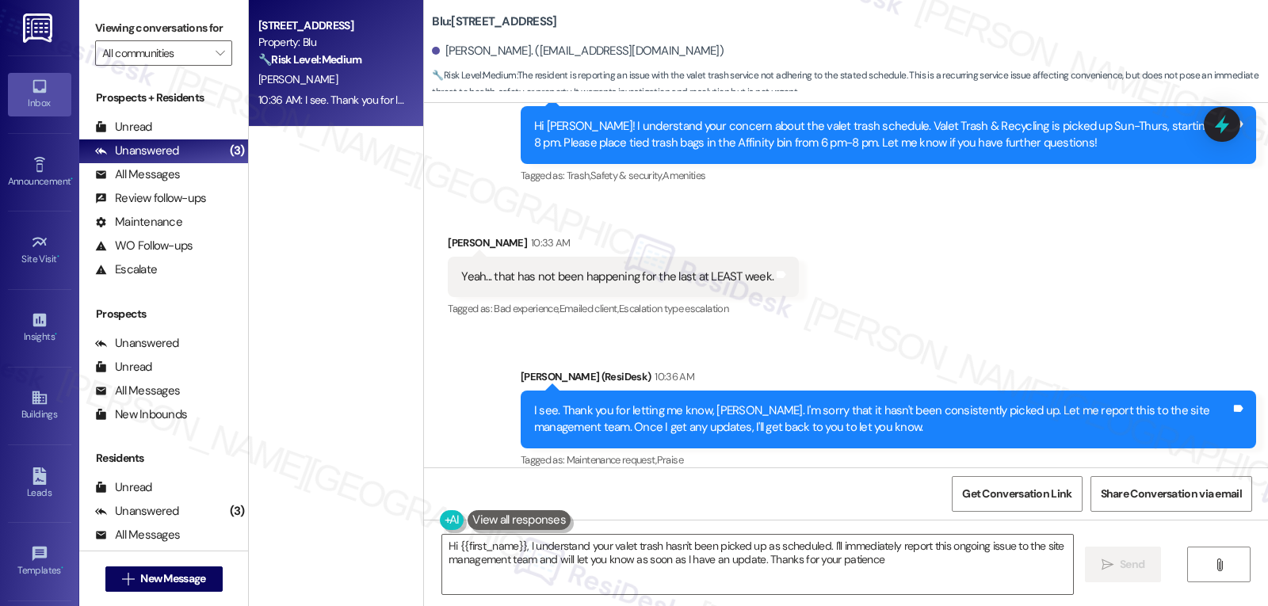
type textarea "Hi {{first_name}}, I understand your valet trash hasn't been picked up as sched…"
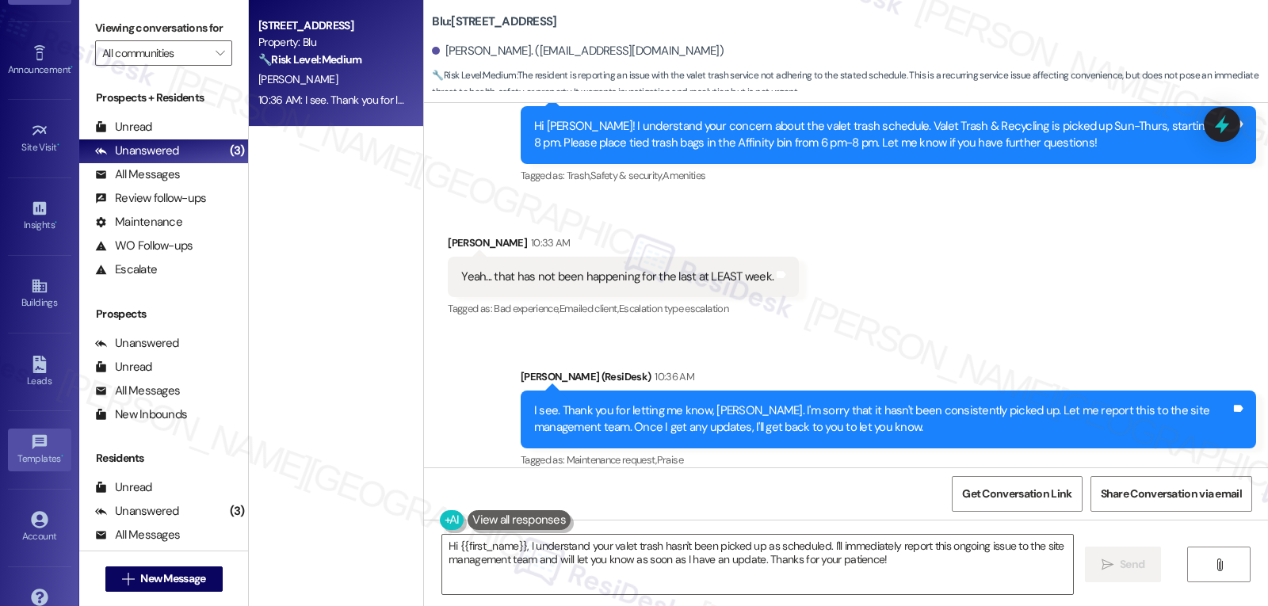
scroll to position [150, 0]
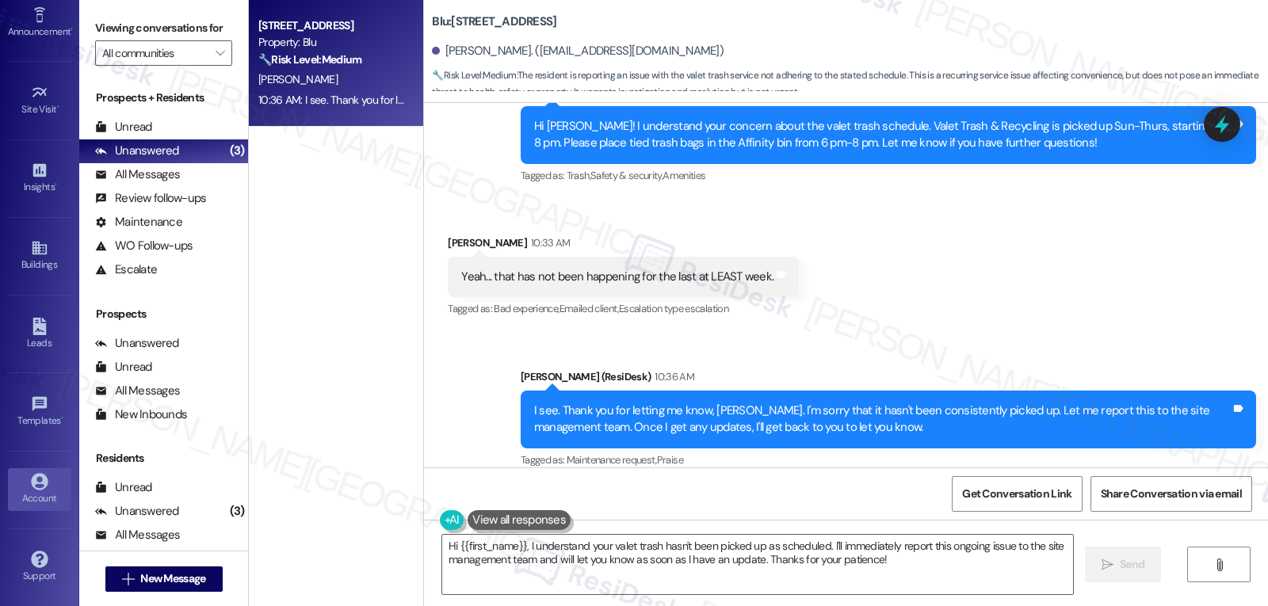
click at [31, 479] on icon at bounding box center [39, 481] width 17 height 17
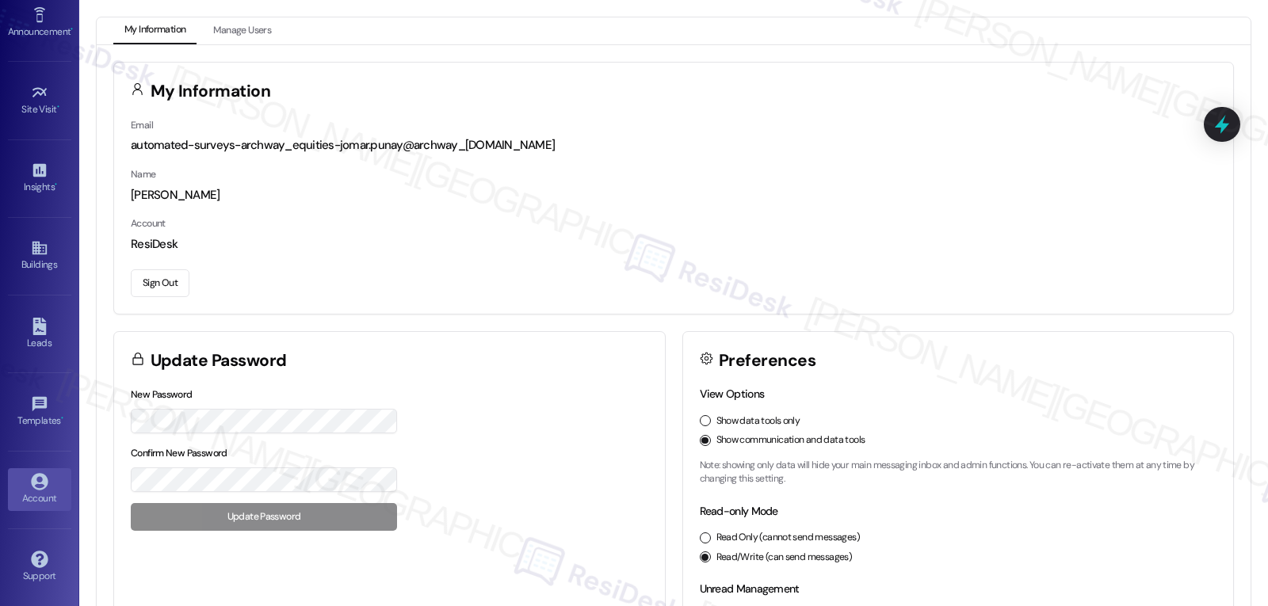
click at [159, 281] on button "Sign Out" at bounding box center [160, 283] width 59 height 28
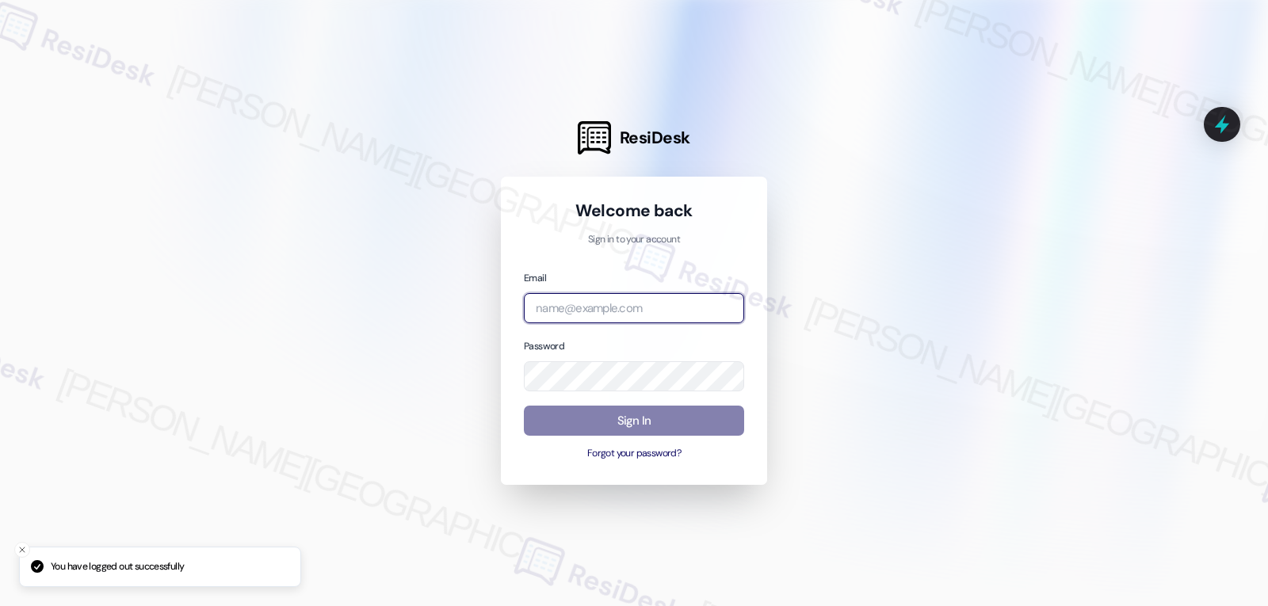
click at [563, 319] on input "email" at bounding box center [634, 308] width 220 height 31
type input "w"
click at [636, 312] on input "email" at bounding box center [634, 308] width 220 height 31
paste input "[EMAIL_ADDRESS][DOMAIN_NAME]"
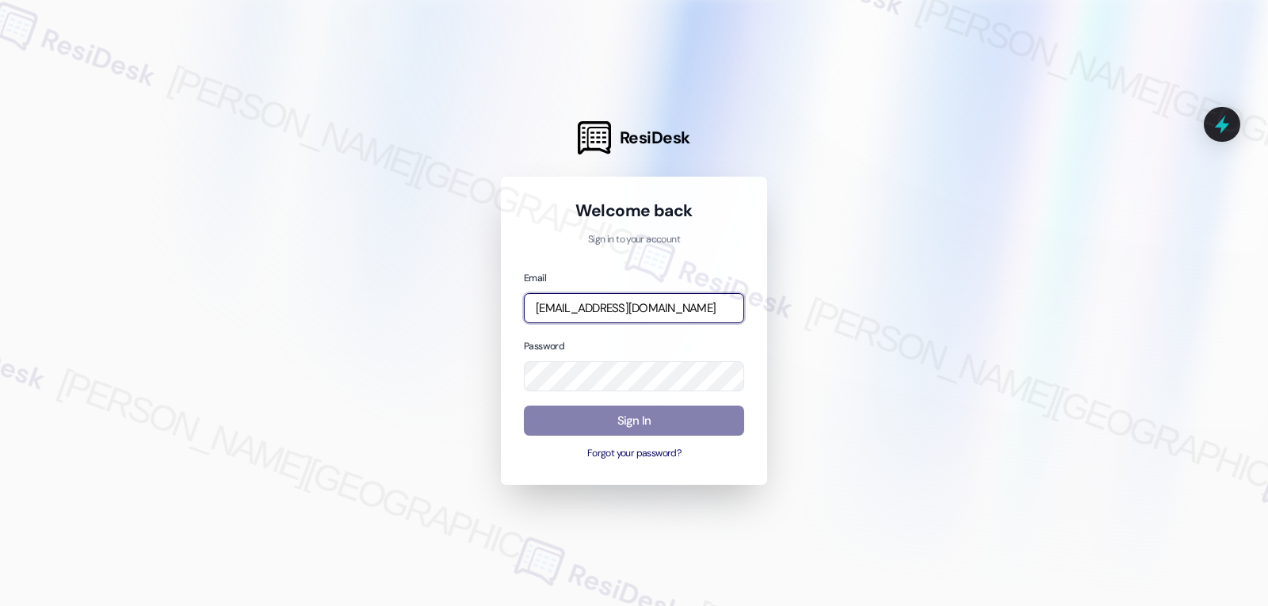
type input "[EMAIL_ADDRESS][DOMAIN_NAME]"
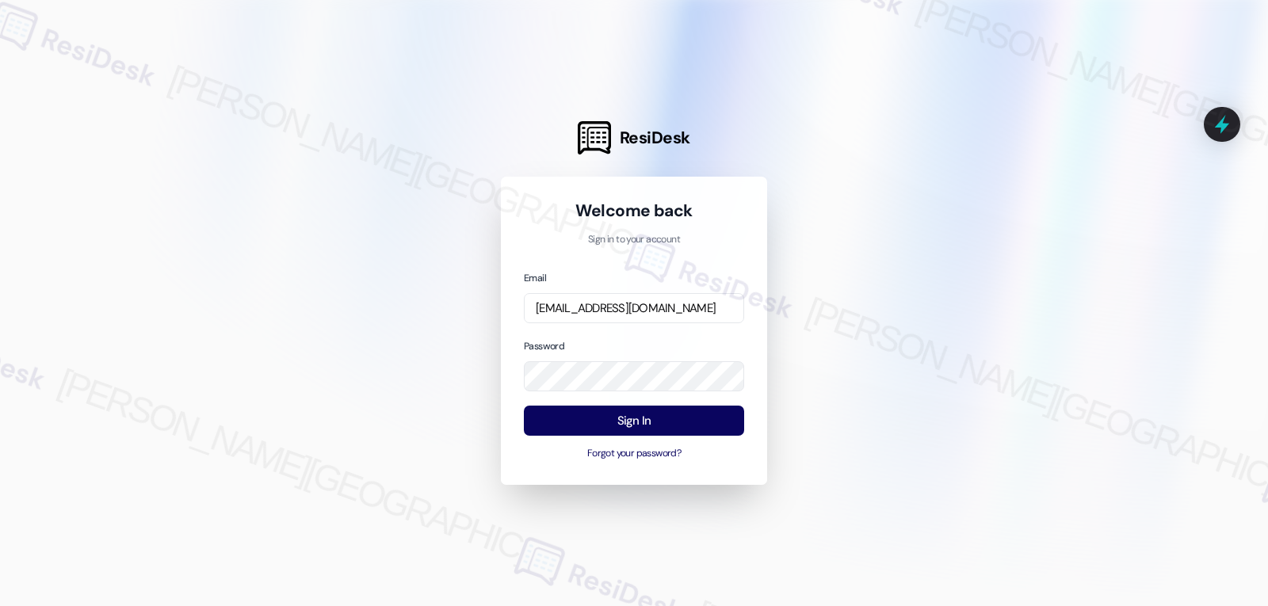
click at [643, 345] on div "Password" at bounding box center [634, 365] width 220 height 55
click at [655, 430] on button "Sign In" at bounding box center [634, 421] width 220 height 31
